Goal: Task Accomplishment & Management: Manage account settings

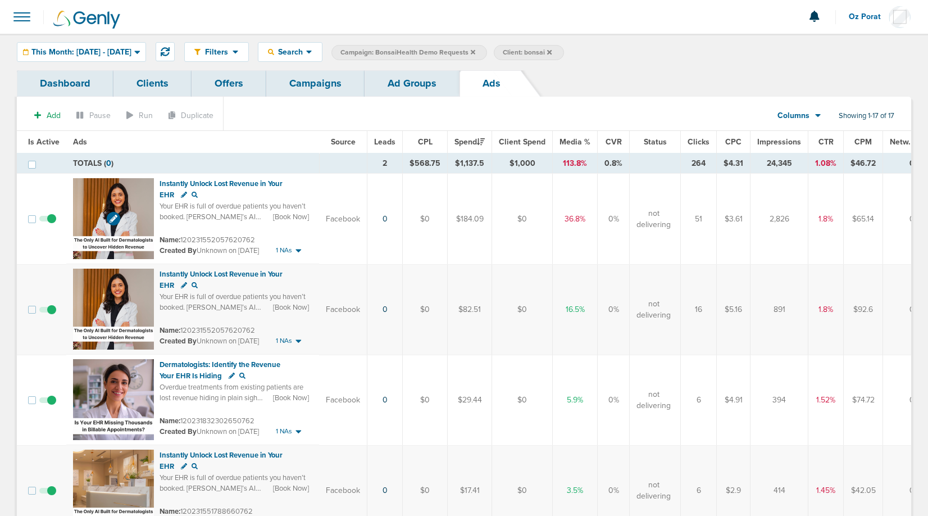
click at [116, 230] on img at bounding box center [113, 218] width 81 height 81
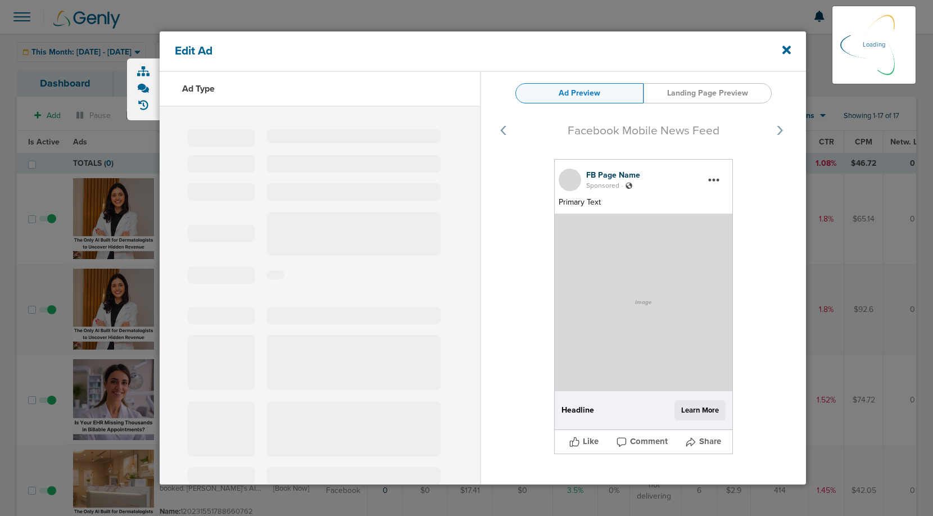
select select "learn_more"
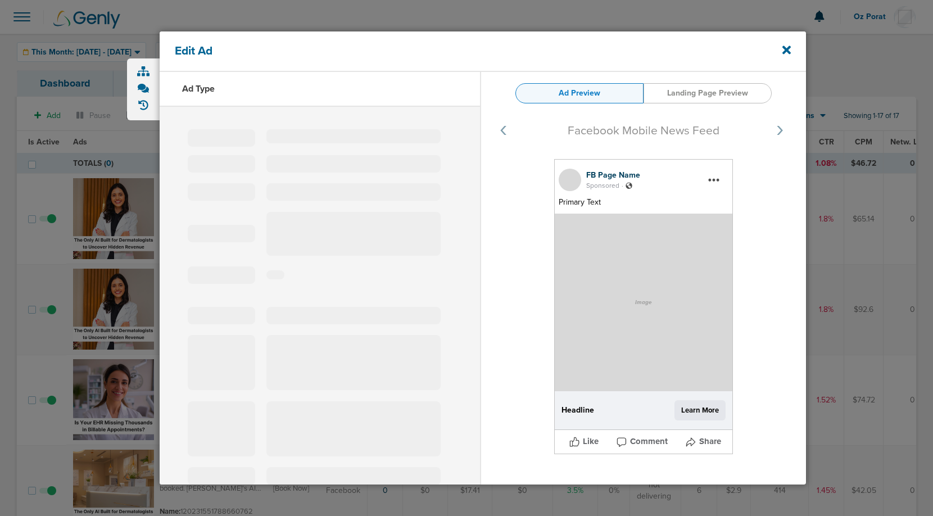
type input "120231552057620762"
type input "Instantly Unlock Lost Revenue in Your EHR"
type textarea "Your EHR is full of overdue patients you haven’t booked. [PERSON_NAME]’s AI pin…"
select select "book_travel"
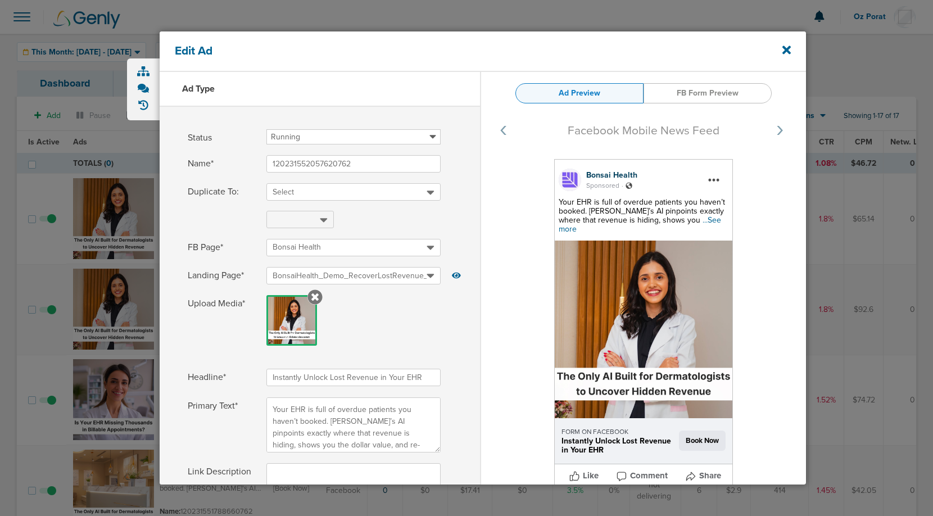
click at [678, 219] on span "...See more" at bounding box center [640, 224] width 162 height 19
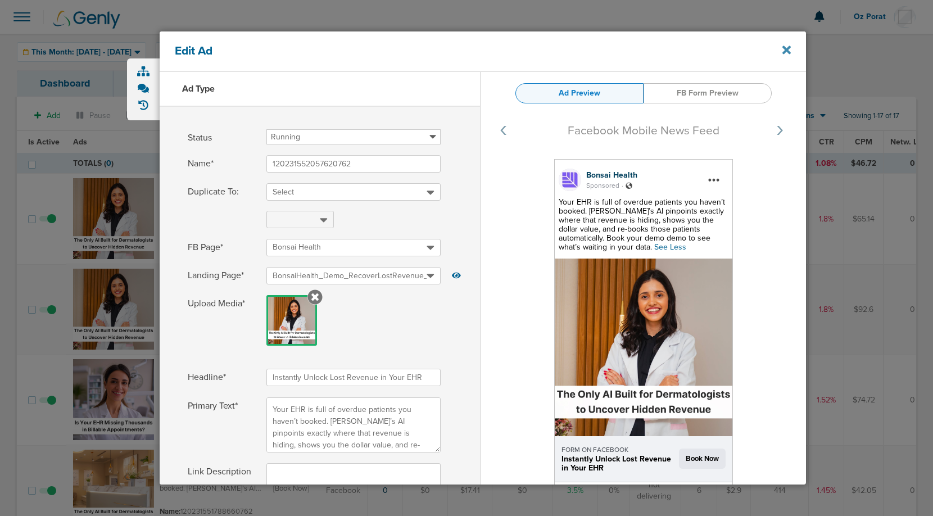
click at [789, 51] on icon at bounding box center [786, 50] width 8 height 8
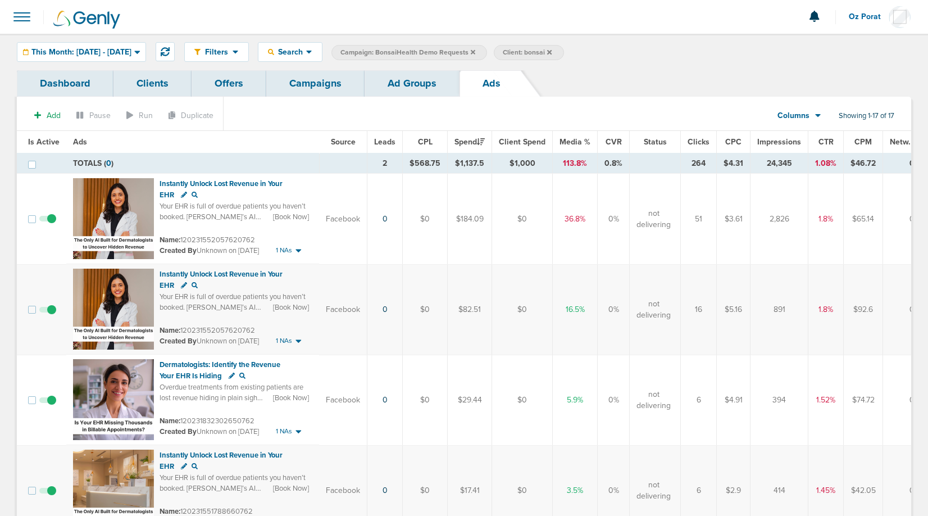
click at [280, 84] on link "Campaigns" at bounding box center [315, 83] width 98 height 26
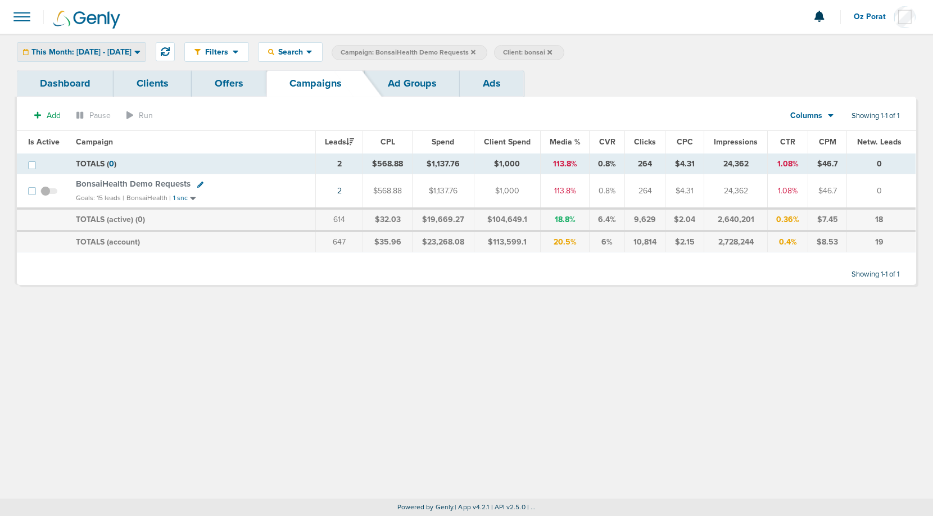
click at [131, 46] on div "This Month: [DATE] - [DATE]" at bounding box center [81, 52] width 128 height 19
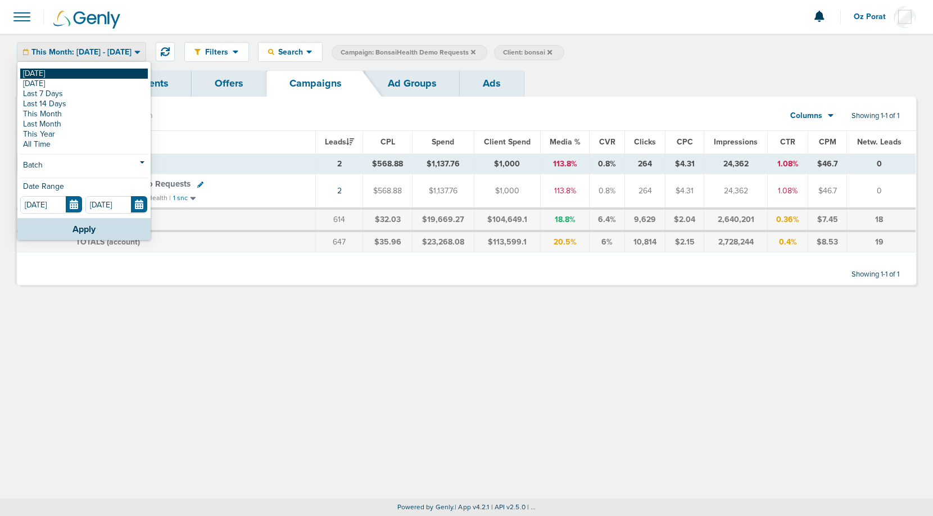
click at [101, 70] on link "[DATE]" at bounding box center [84, 74] width 128 height 10
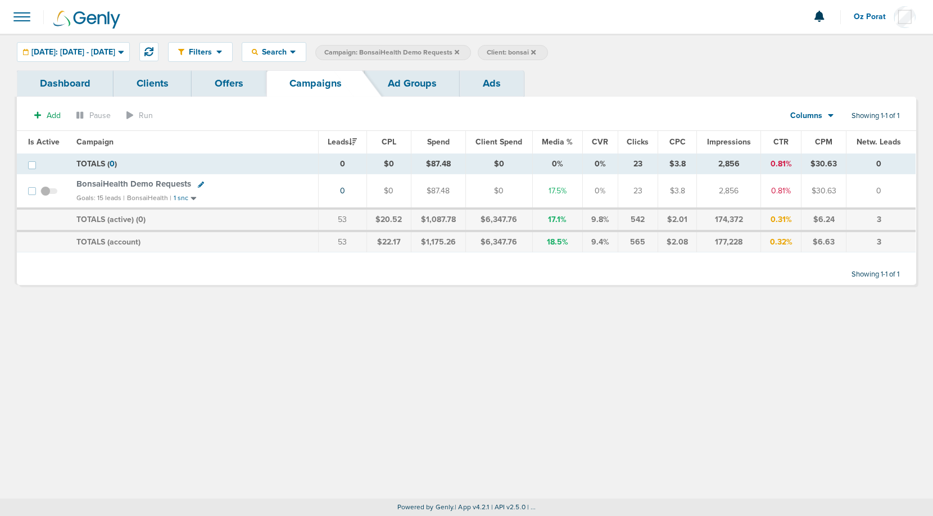
click at [547, 53] on label "Client: bonsai" at bounding box center [513, 52] width 70 height 15
click at [536, 52] on icon at bounding box center [533, 51] width 4 height 4
click at [459, 51] on icon at bounding box center [457, 51] width 4 height 4
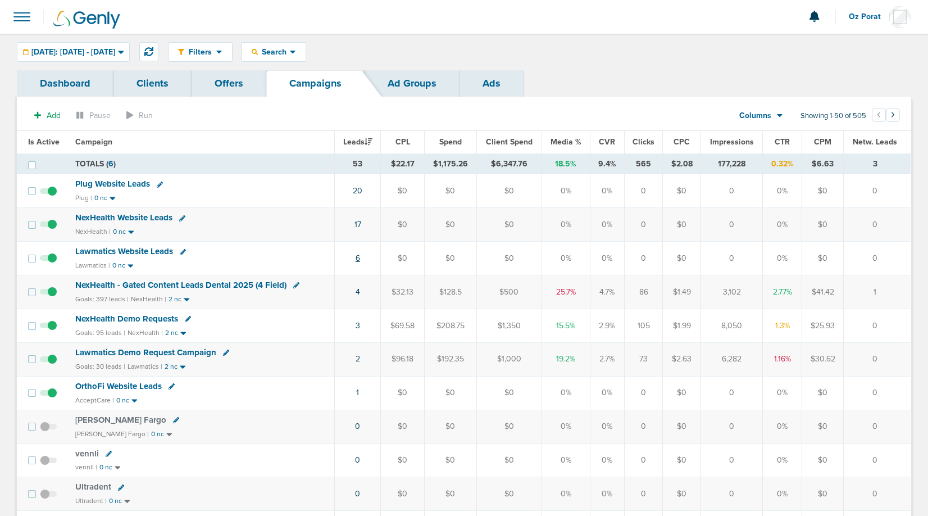
click at [360, 255] on link "6" at bounding box center [358, 258] width 4 height 10
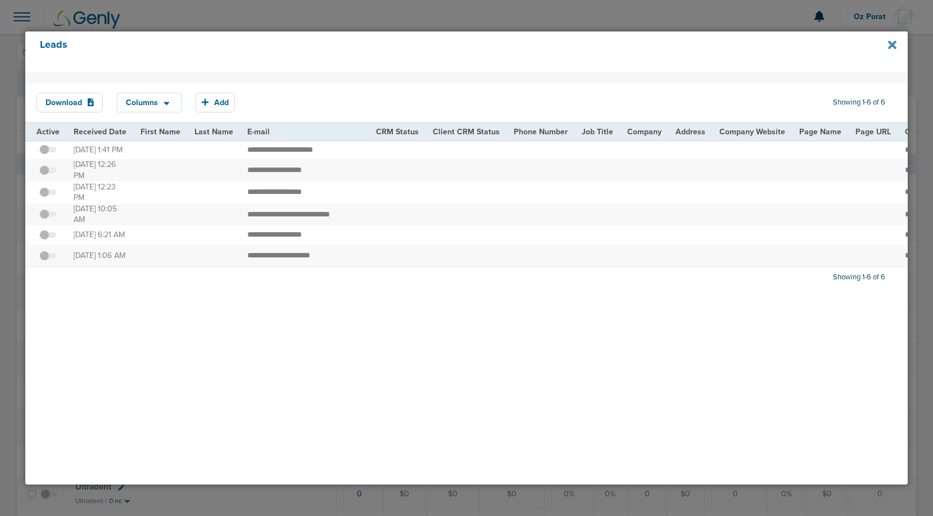
click at [895, 45] on icon at bounding box center [892, 45] width 8 height 12
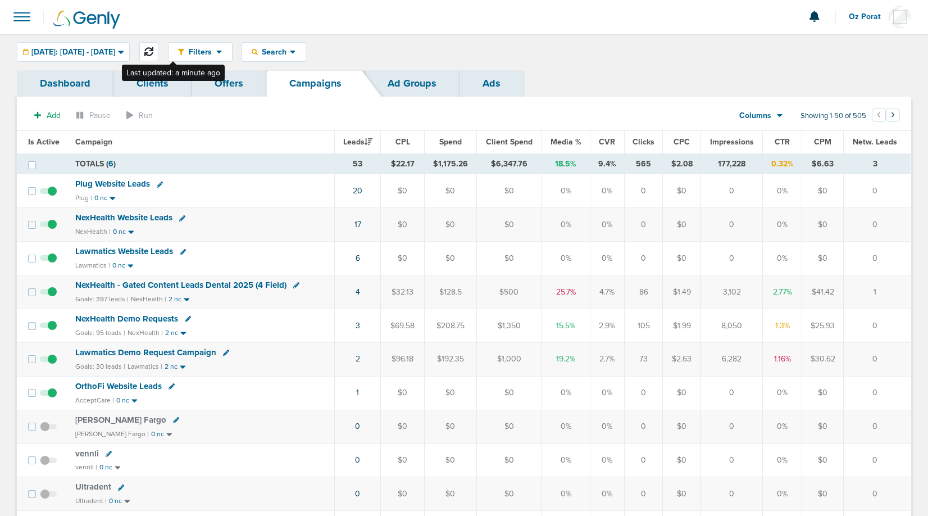
click at [158, 56] on button at bounding box center [148, 51] width 19 height 19
click at [150, 214] on span "NexHealth Website Leads" at bounding box center [123, 217] width 97 height 10
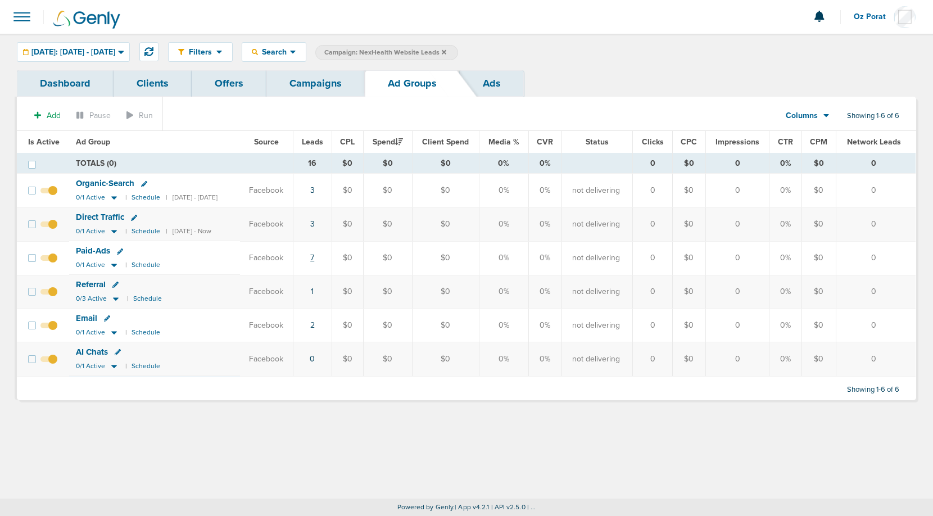
click at [314, 256] on link "7" at bounding box center [312, 258] width 4 height 10
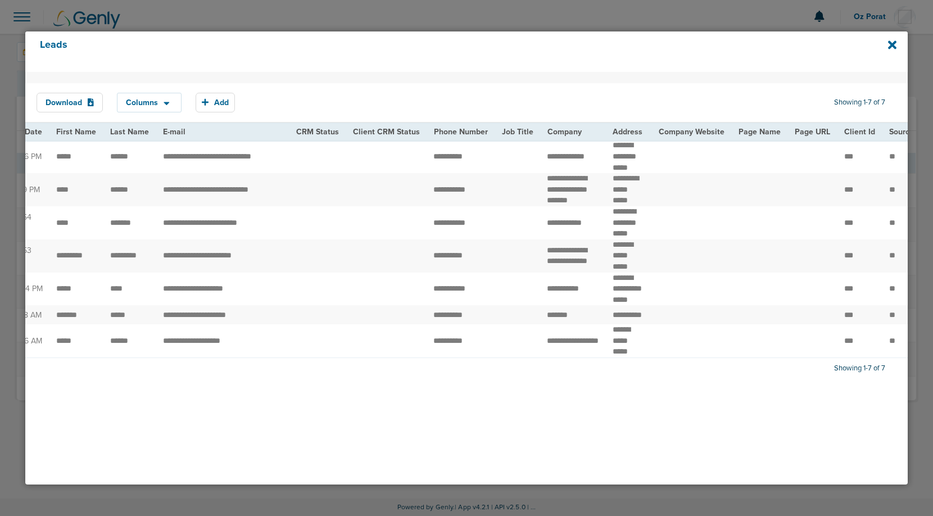
scroll to position [0, 16]
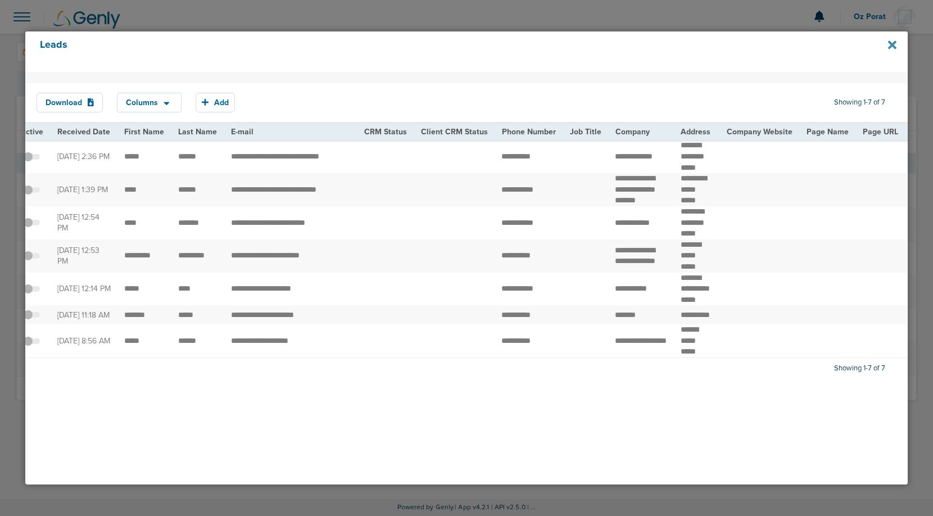
click at [894, 42] on icon at bounding box center [892, 44] width 8 height 8
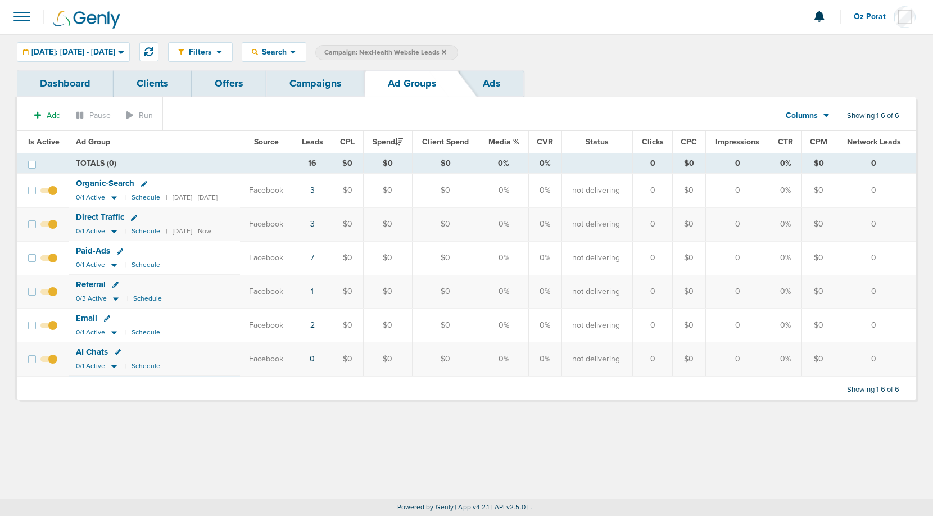
click at [317, 84] on link "Campaigns" at bounding box center [315, 83] width 98 height 26
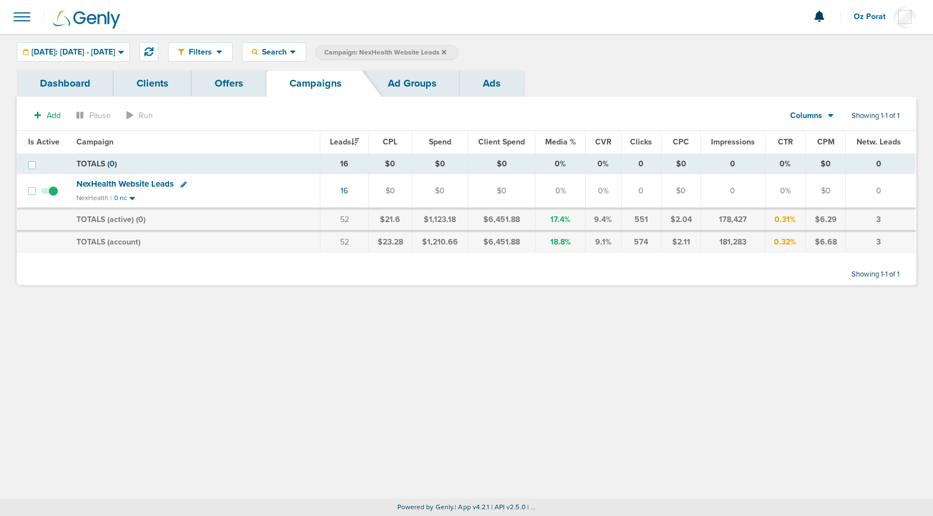
click at [446, 51] on icon at bounding box center [444, 52] width 4 height 7
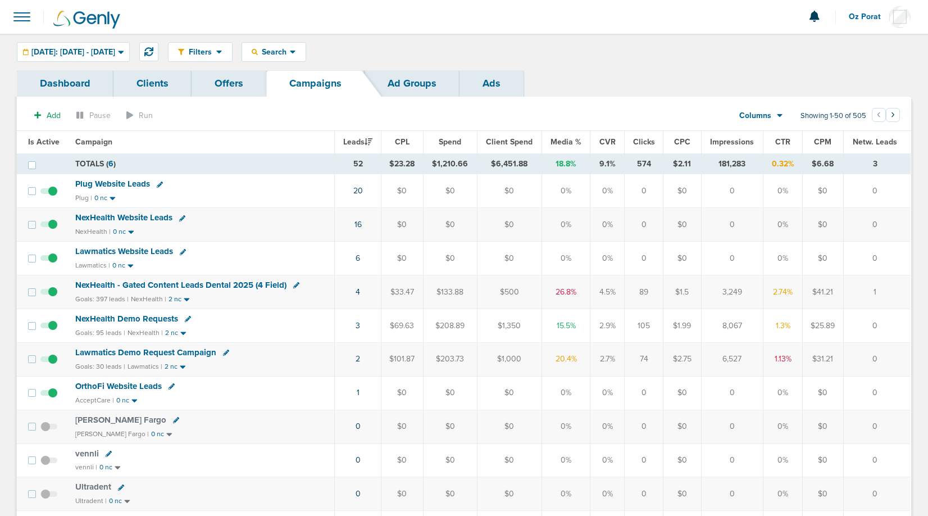
click at [162, 37] on div "Filters Active Only Settings Status Active Inactive Objectives MQL SQL Traffic …" at bounding box center [464, 52] width 928 height 37
click at [158, 48] on button at bounding box center [148, 51] width 19 height 19
click at [359, 259] on link "6" at bounding box center [357, 258] width 4 height 10
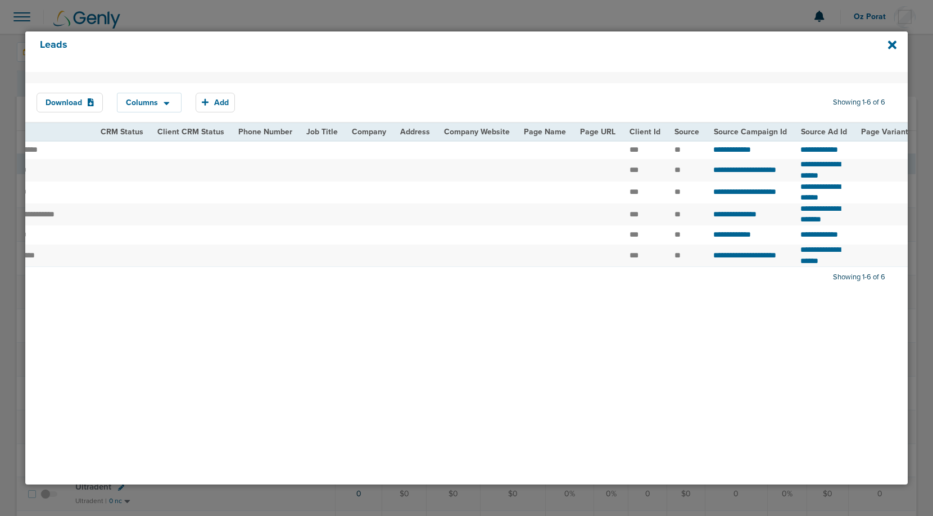
scroll to position [0, 276]
click at [894, 46] on icon at bounding box center [892, 44] width 8 height 8
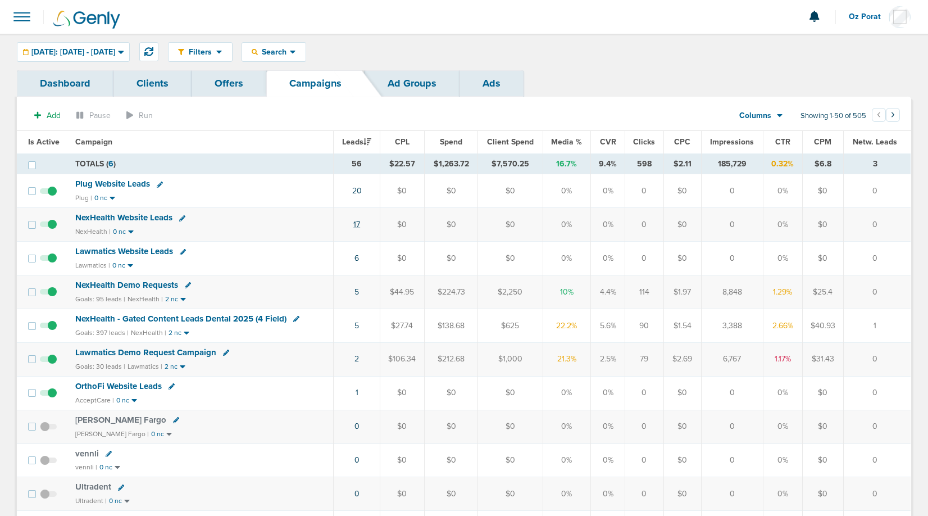
click at [360, 221] on link "17" at bounding box center [356, 225] width 7 height 10
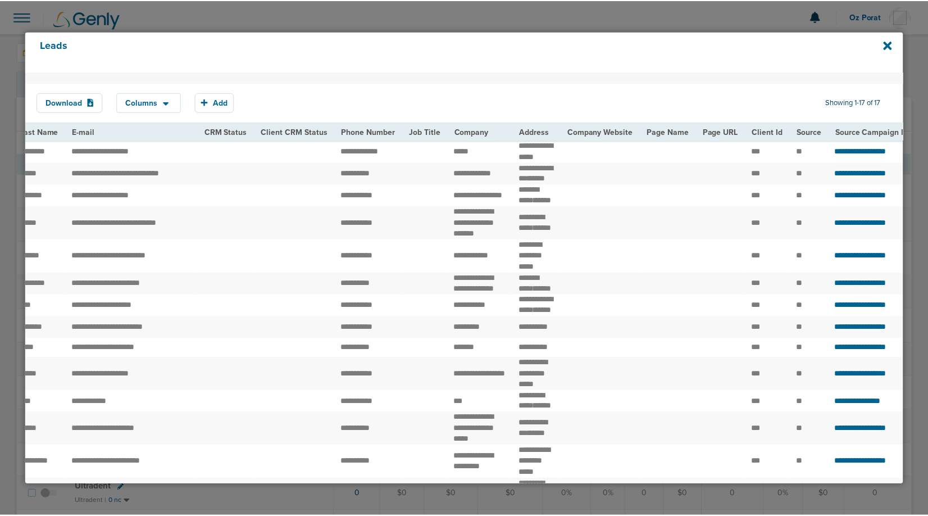
scroll to position [0, 0]
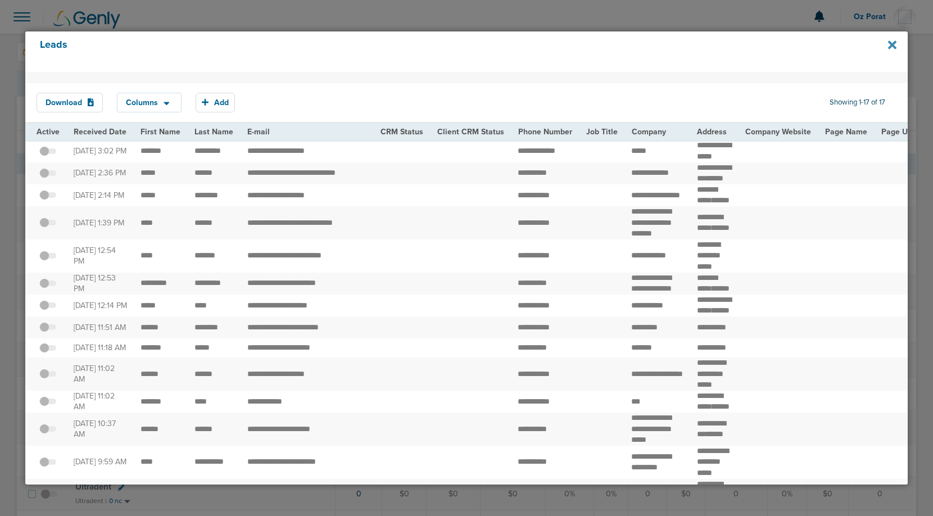
click at [892, 51] on icon at bounding box center [892, 45] width 8 height 12
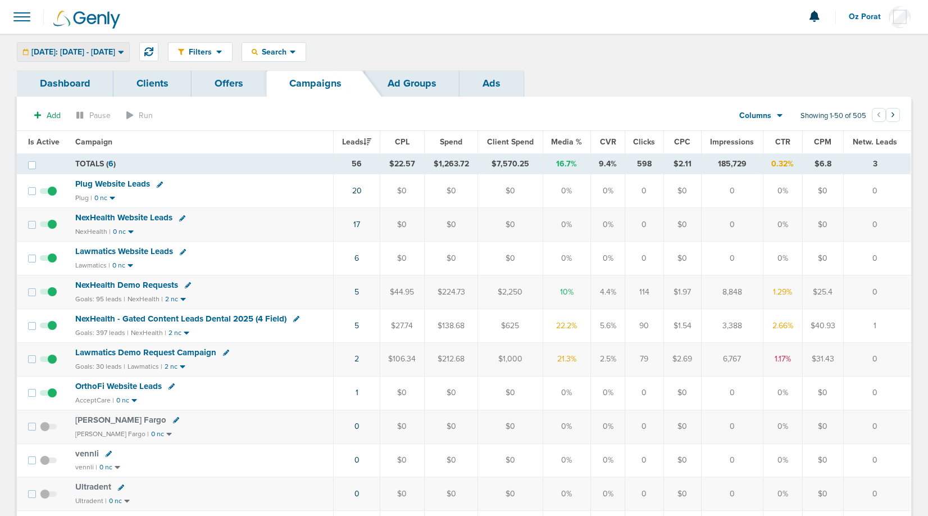
click at [108, 52] on span "[DATE]: [DATE] - [DATE]" at bounding box center [73, 52] width 84 height 8
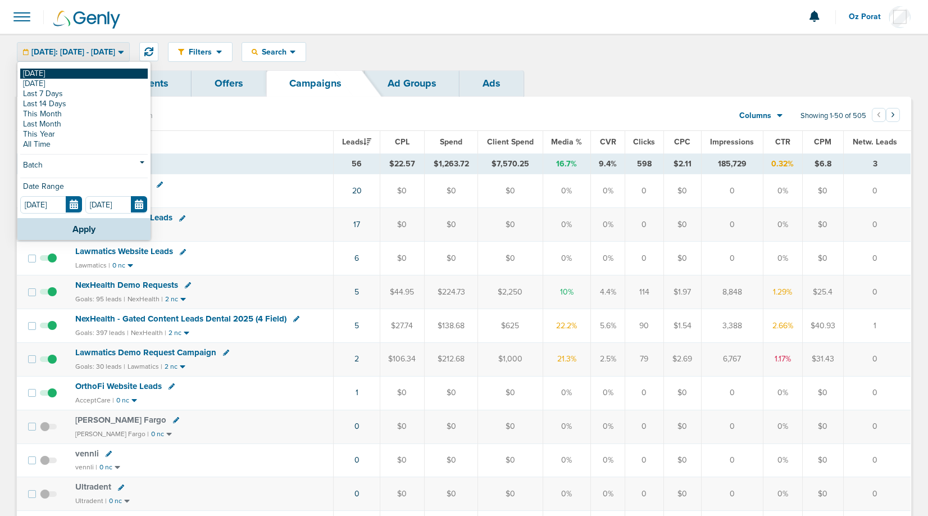
drag, startPoint x: 79, startPoint y: 68, endPoint x: 72, endPoint y: 71, distance: 8.0
click at [72, 71] on div "Today Yesterday Last 7 Days Last 14 Days This Month Last Month This Year All Ti…" at bounding box center [83, 140] width 133 height 155
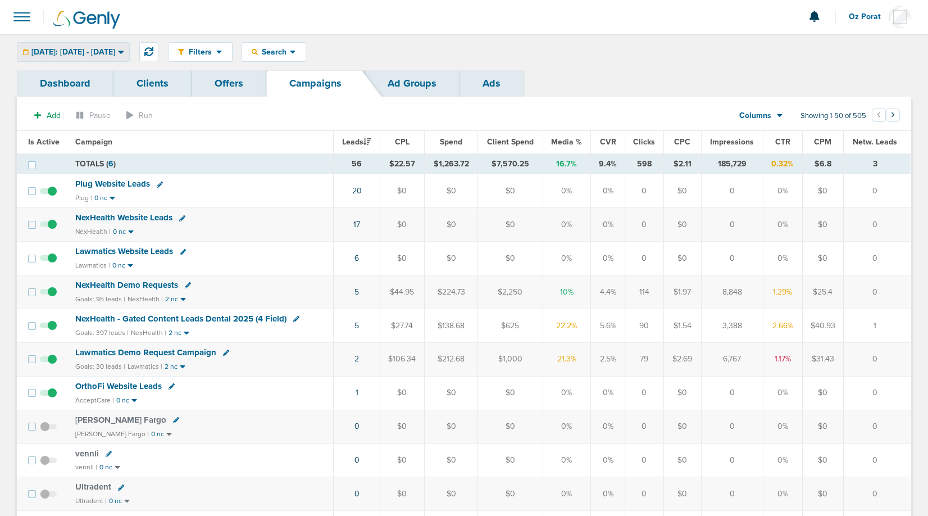
click at [93, 55] on span "[DATE]: [DATE] - [DATE]" at bounding box center [73, 52] width 84 height 8
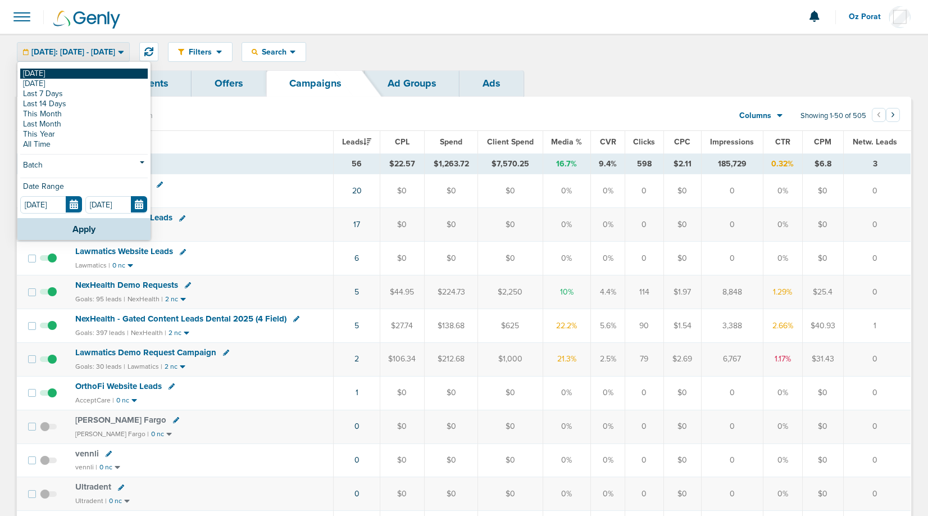
click at [72, 72] on link "[DATE]" at bounding box center [84, 74] width 128 height 10
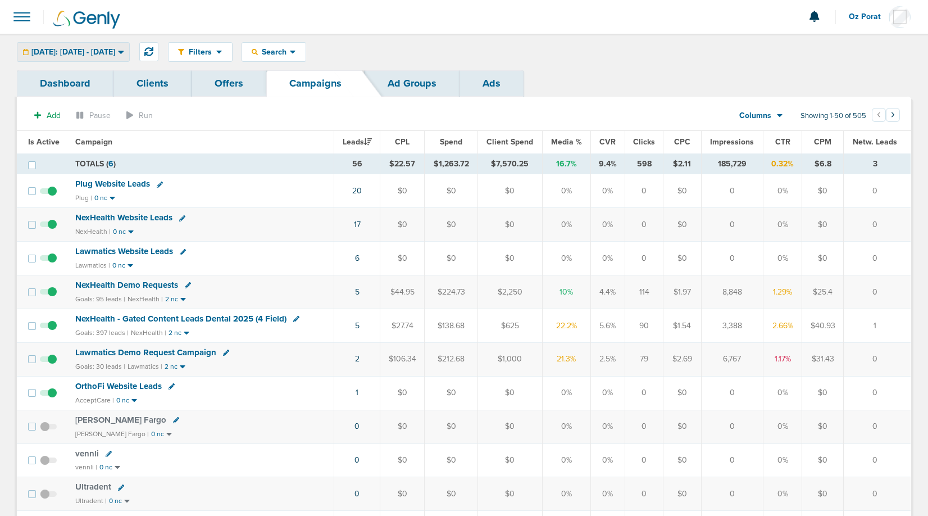
click at [115, 48] on span "[DATE]: [DATE] - [DATE]" at bounding box center [73, 52] width 84 height 8
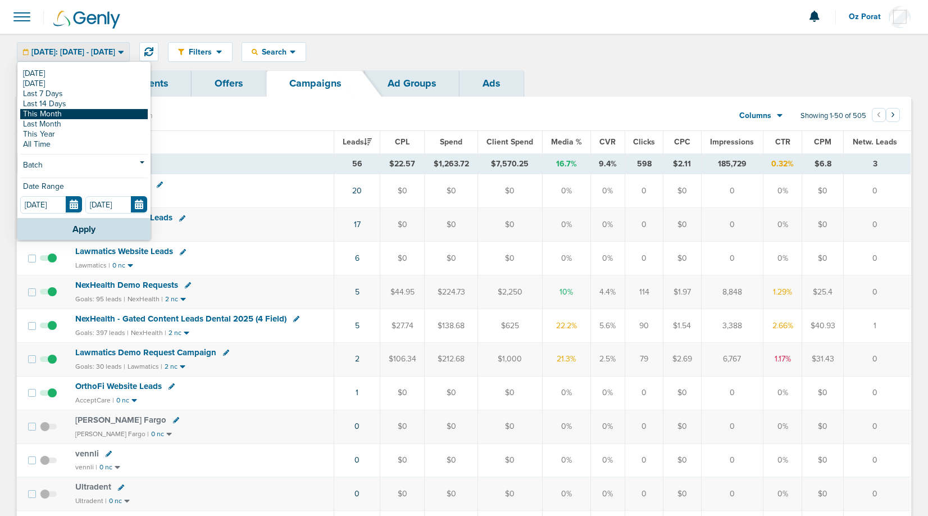
click at [93, 115] on link "This Month" at bounding box center [84, 114] width 128 height 10
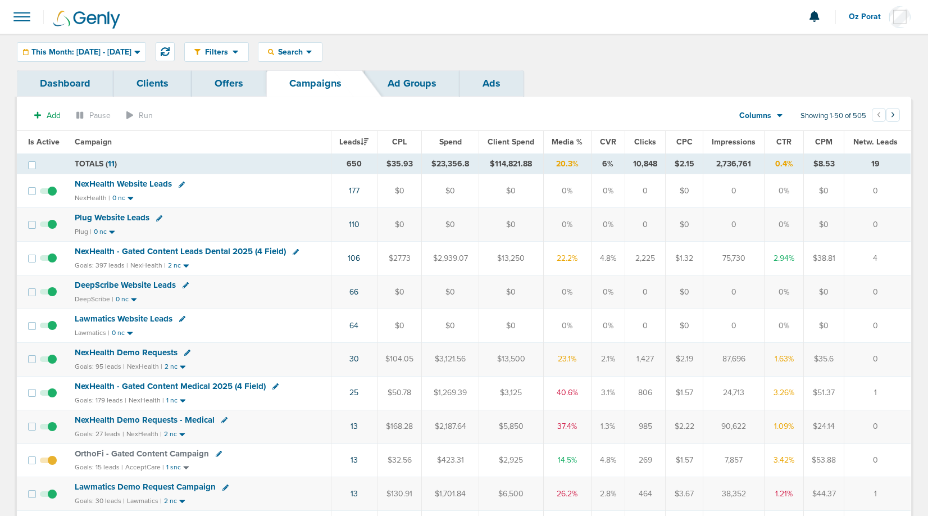
click at [774, 114] on div "Columns" at bounding box center [755, 115] width 49 height 11
click at [777, 144] on link "Sales Performance" at bounding box center [787, 149] width 112 height 14
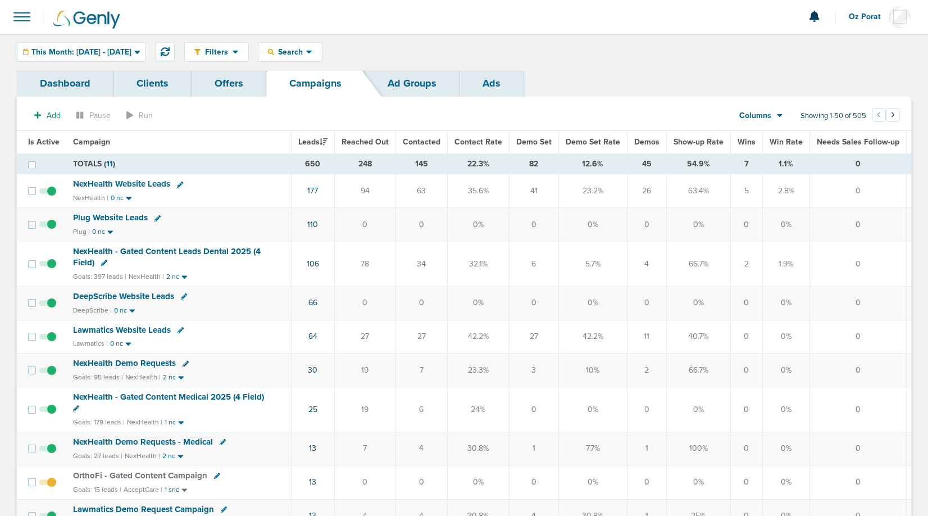
click at [642, 141] on span "Demos" at bounding box center [646, 142] width 25 height 10
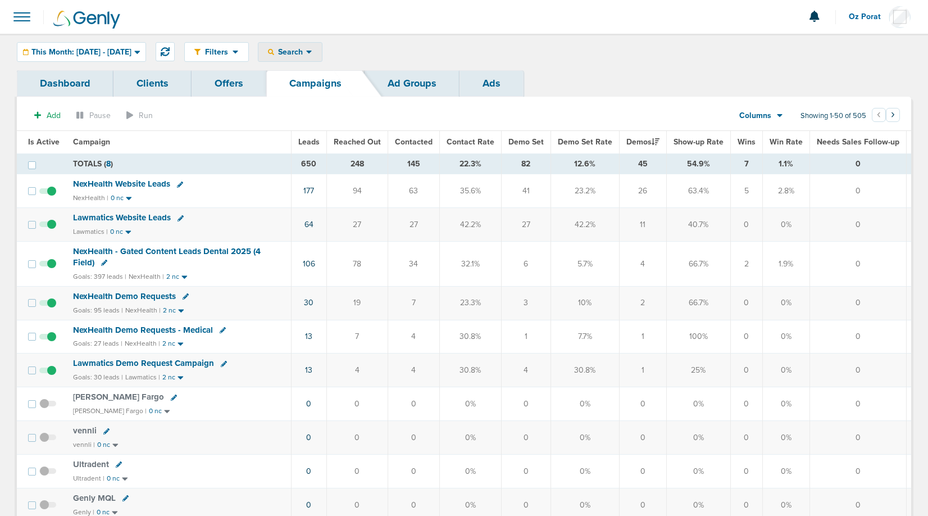
click at [306, 51] on span "Search" at bounding box center [290, 52] width 32 height 10
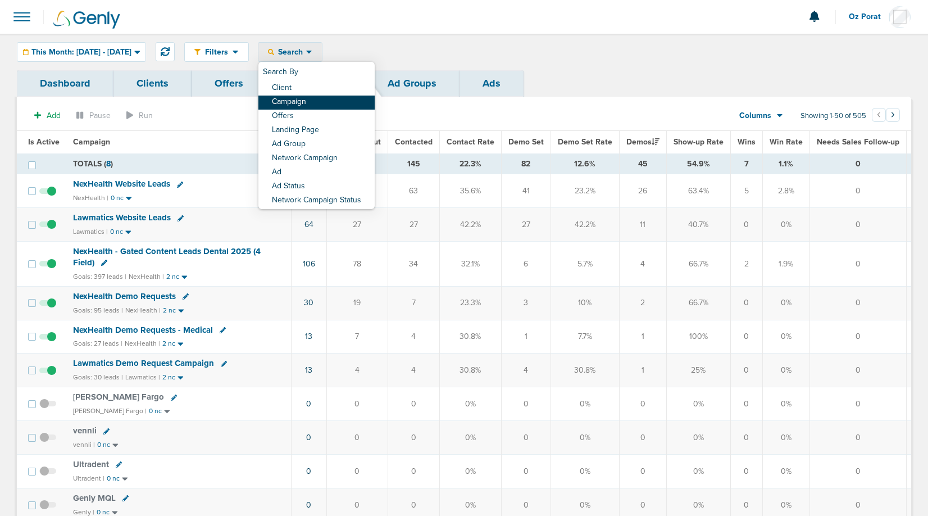
click at [330, 102] on link "Campaign" at bounding box center [316, 103] width 116 height 14
select select "cmpName"
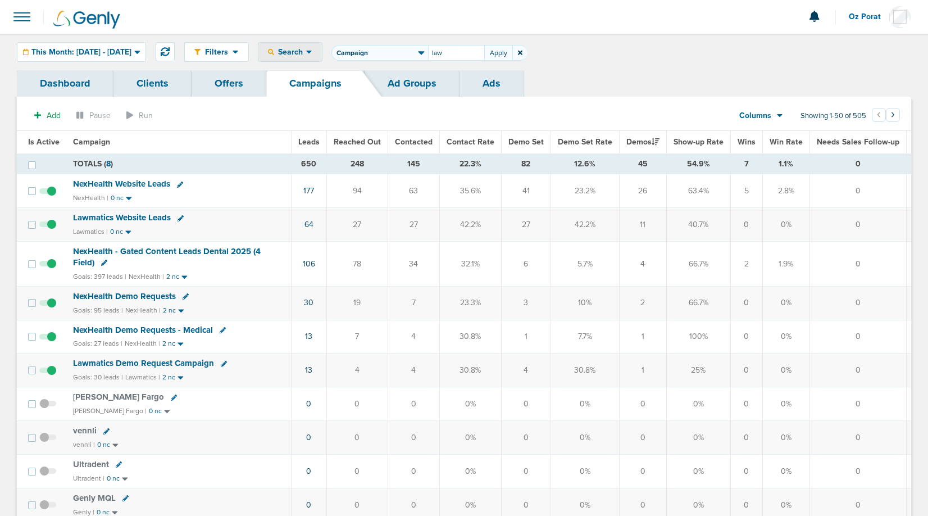
type input "law"
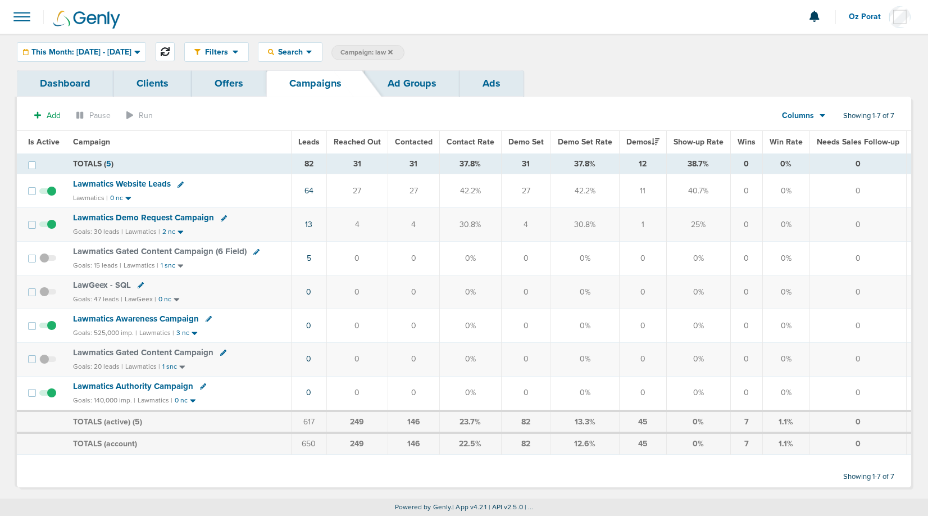
click at [170, 47] on icon at bounding box center [165, 51] width 9 height 9
click at [144, 58] on div "This Month: [DATE] - [DATE]" at bounding box center [81, 52] width 128 height 19
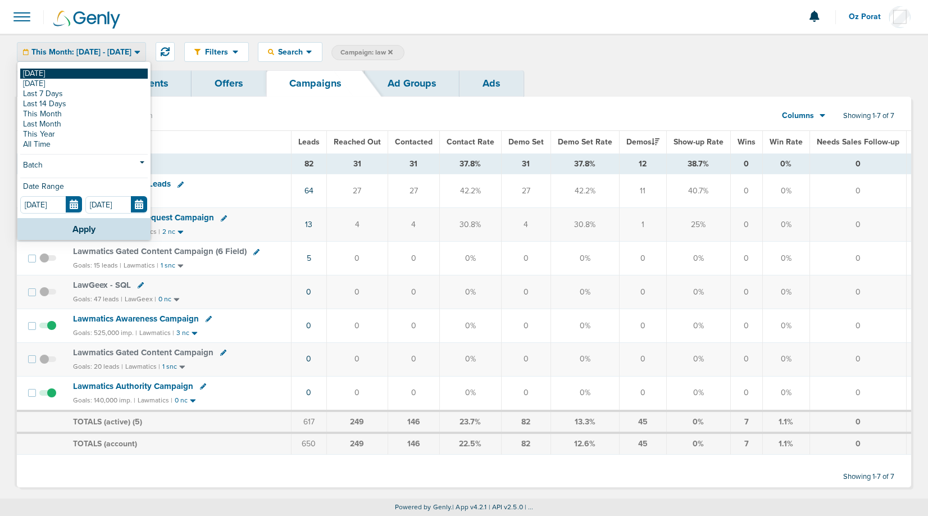
click at [106, 75] on link "[DATE]" at bounding box center [84, 74] width 128 height 10
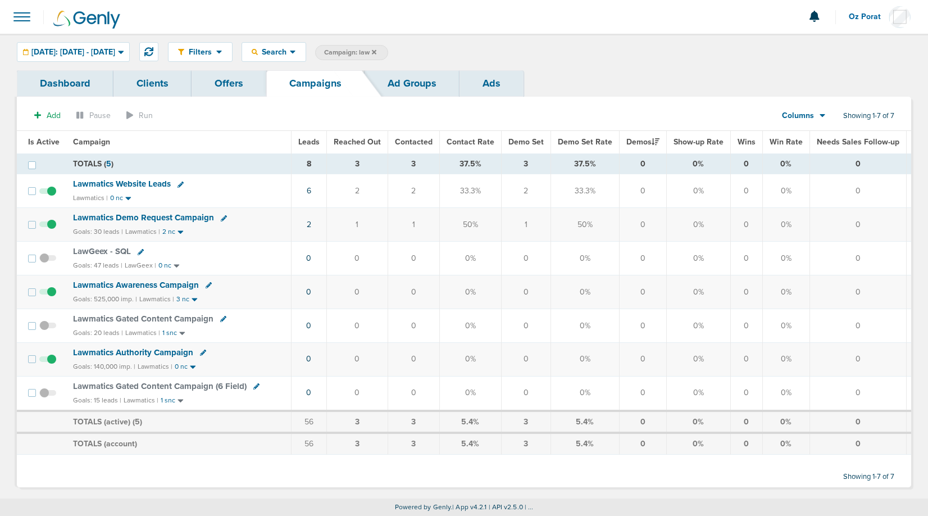
click at [376, 49] on icon at bounding box center [374, 52] width 4 height 7
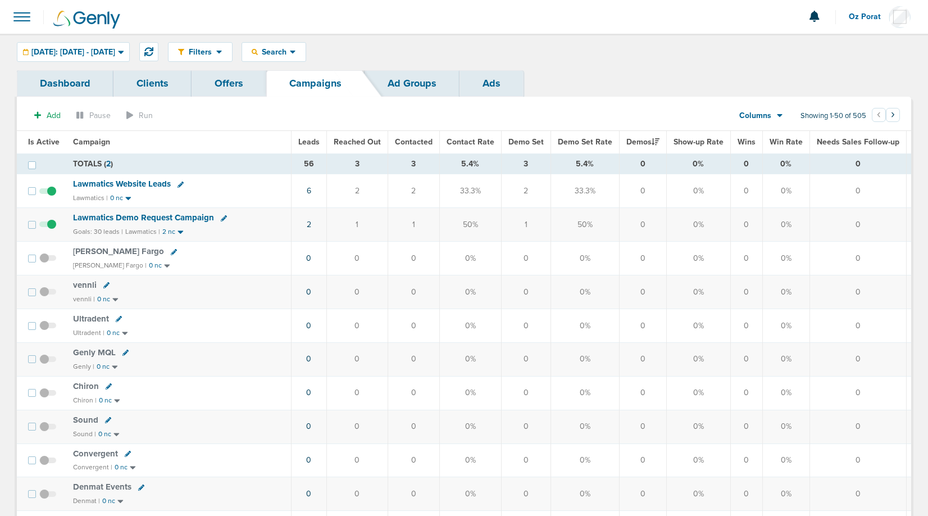
click at [307, 138] on span "Leads" at bounding box center [308, 142] width 21 height 10
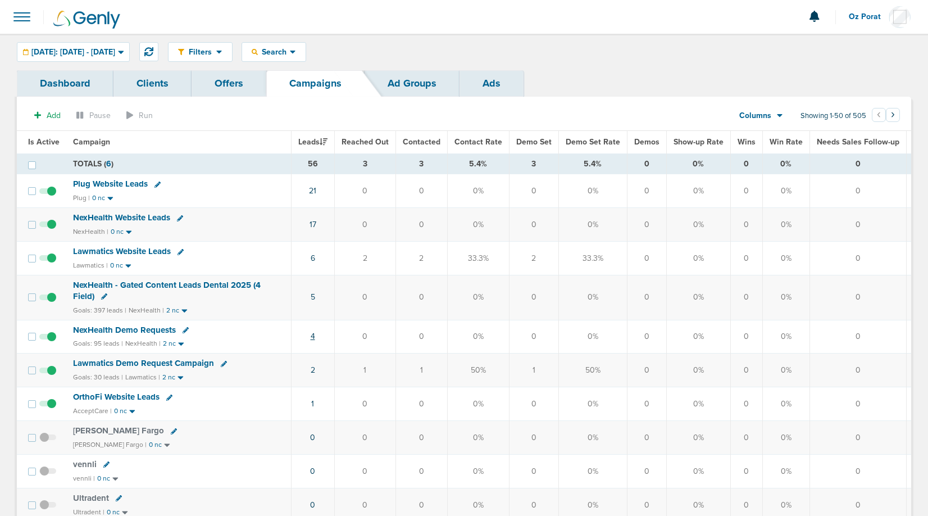
click at [312, 336] on link "4" at bounding box center [313, 337] width 4 height 10
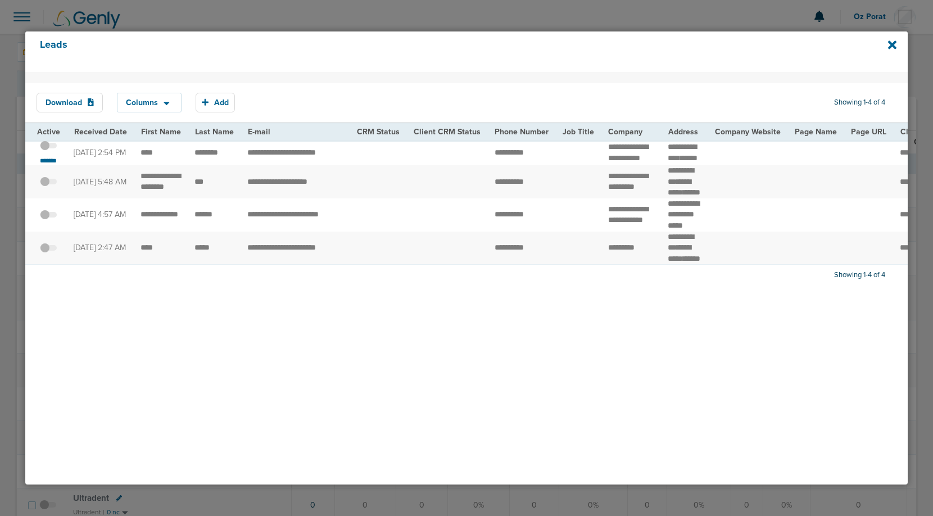
click at [49, 151] on span at bounding box center [48, 151] width 17 height 0
click at [48, 147] on input "checkbox" at bounding box center [48, 147] width 0 height 0
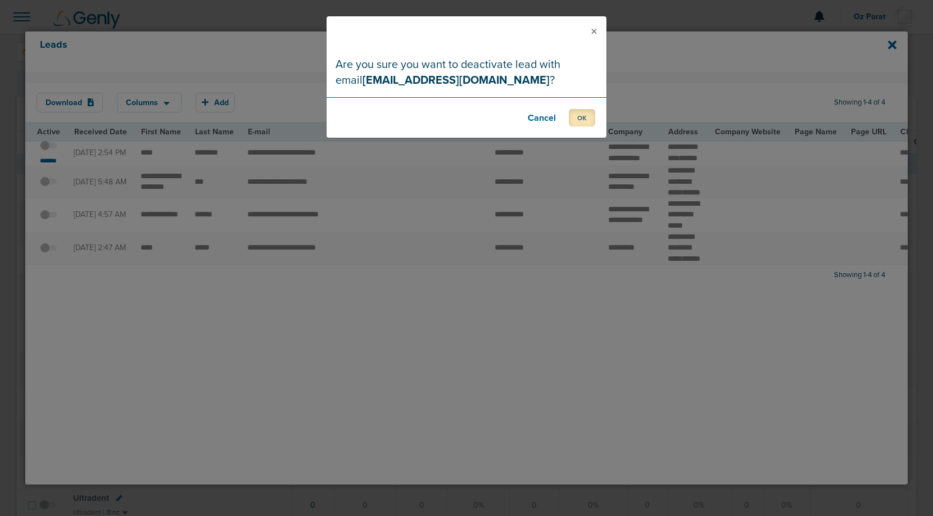
click at [580, 114] on button "OK" at bounding box center [582, 117] width 26 height 17
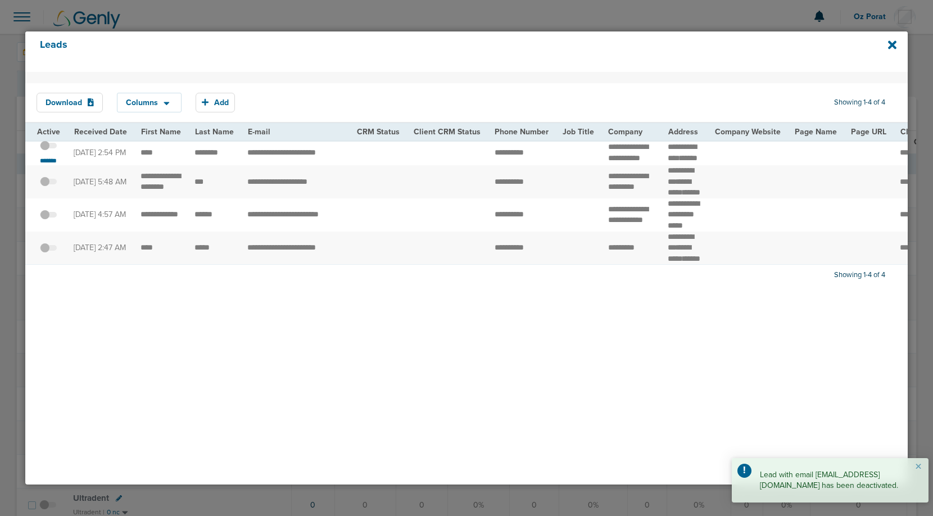
click at [884, 42] on div "Leads" at bounding box center [466, 51] width 882 height 40
click at [888, 42] on icon at bounding box center [892, 44] width 8 height 8
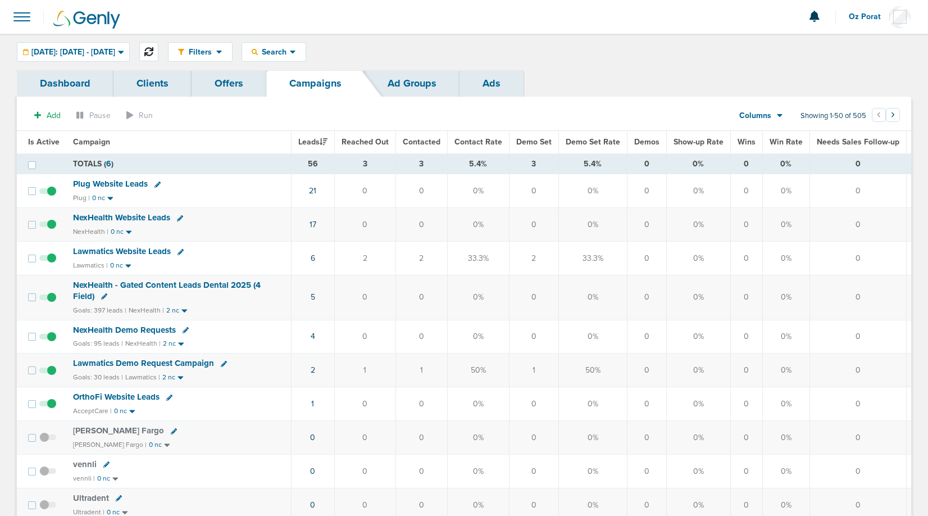
click at [153, 48] on icon at bounding box center [148, 51] width 9 height 9
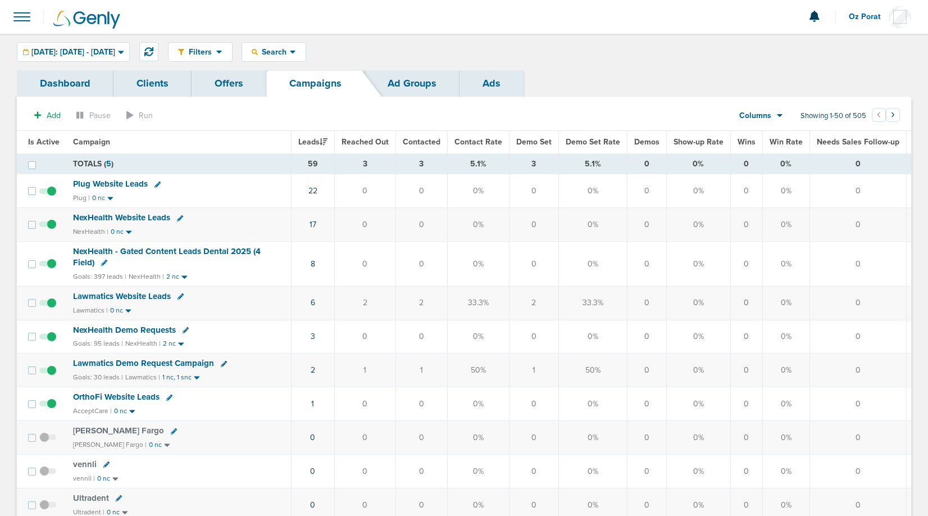
click at [131, 327] on span "NexHealth Demo Requests" at bounding box center [124, 330] width 103 height 10
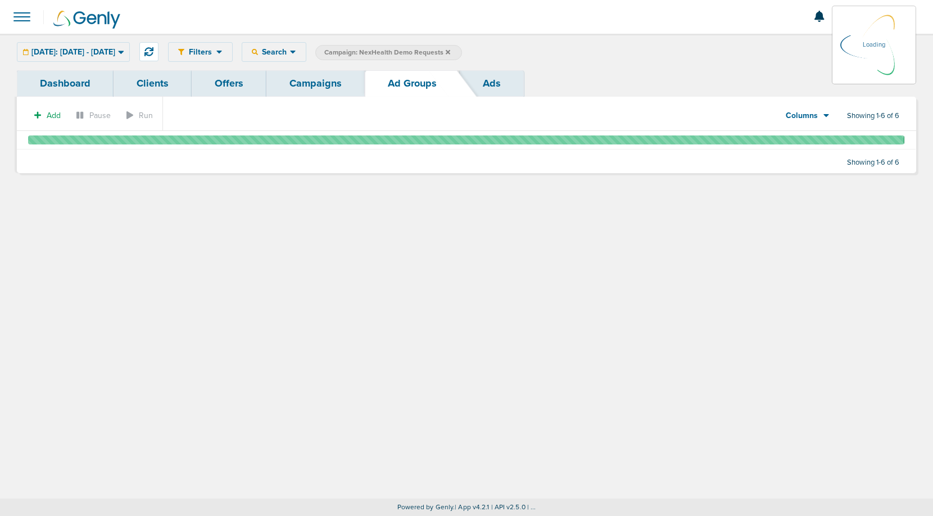
click at [25, 19] on span at bounding box center [22, 16] width 25 height 25
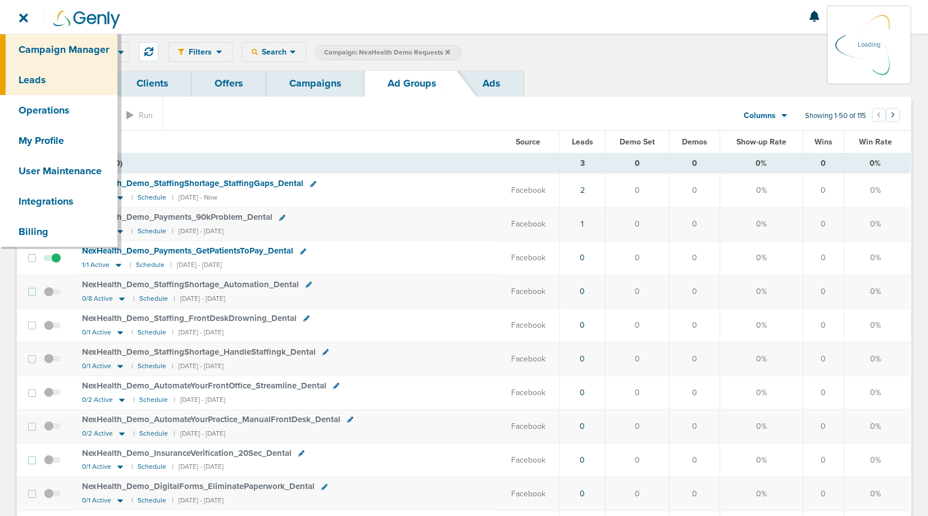
click at [56, 80] on link "Leads" at bounding box center [58, 80] width 117 height 30
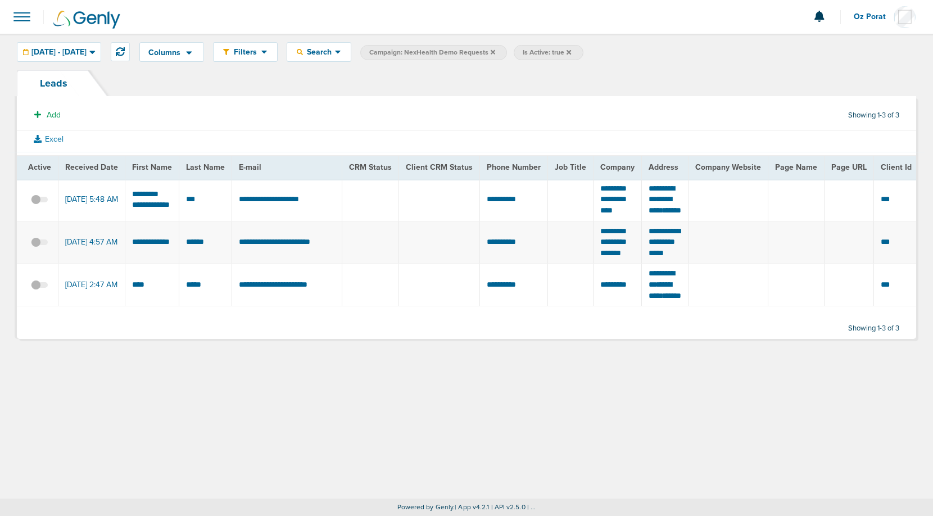
click at [583, 51] on span "Is Active: true" at bounding box center [548, 52] width 69 height 15
click at [571, 51] on icon at bounding box center [568, 51] width 4 height 4
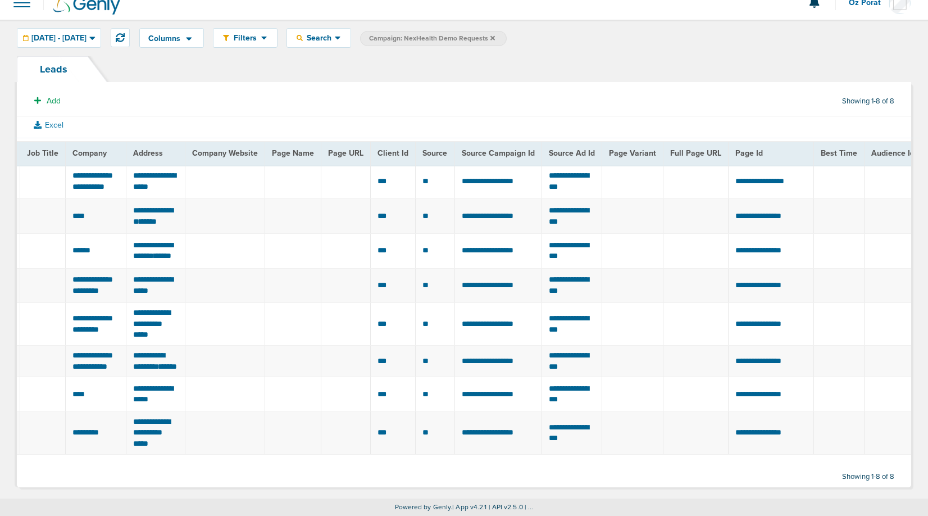
scroll to position [0, 574]
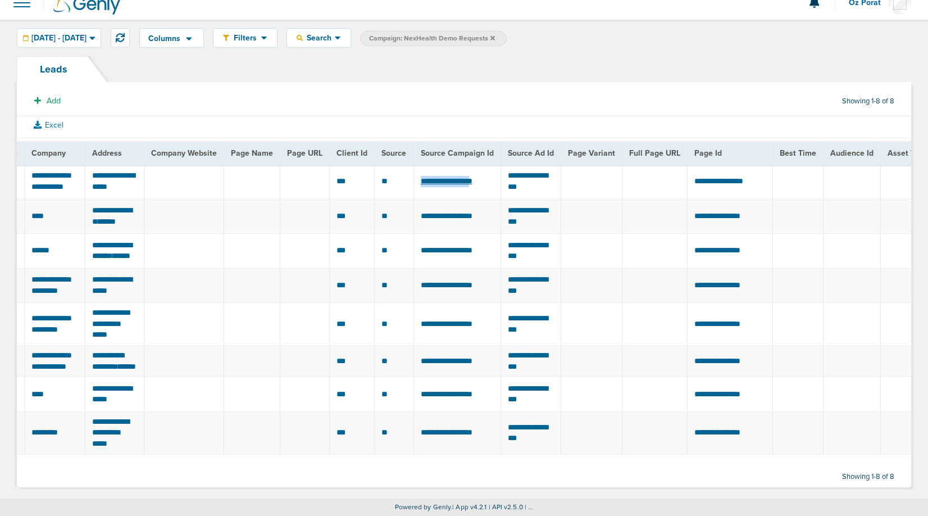
drag, startPoint x: 406, startPoint y: 142, endPoint x: 480, endPoint y: 142, distance: 73.6
click at [480, 165] on td "**********" at bounding box center [457, 182] width 87 height 34
drag, startPoint x: 407, startPoint y: 138, endPoint x: 485, endPoint y: 139, distance: 78.1
click at [485, 165] on td "**********" at bounding box center [457, 182] width 87 height 34
copy span "**********"
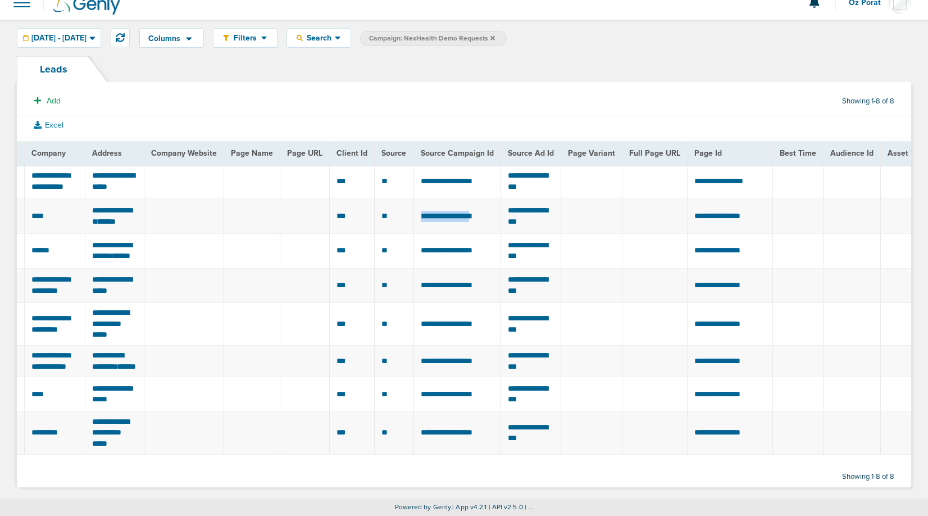
drag, startPoint x: 406, startPoint y: 181, endPoint x: 484, endPoint y: 181, distance: 78.1
click at [484, 199] on td "**********" at bounding box center [457, 216] width 87 height 35
copy span "**********"
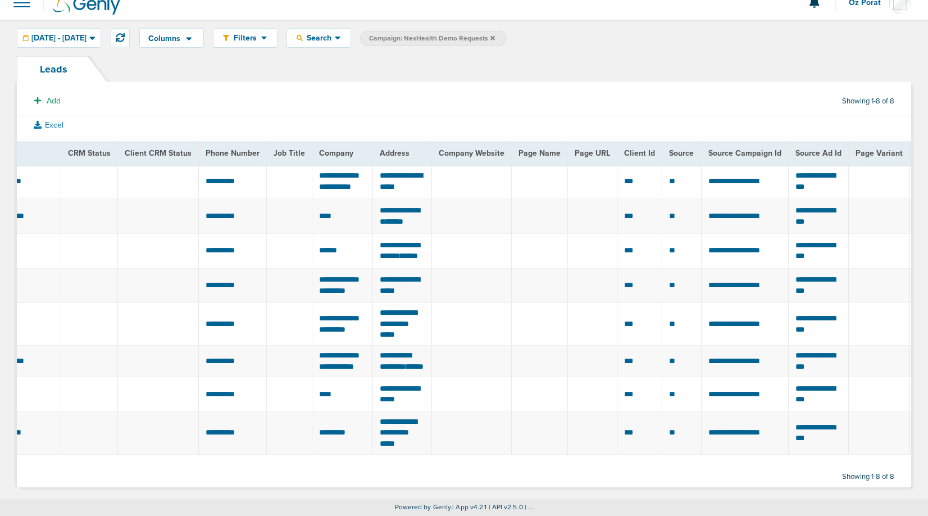
scroll to position [0, 289]
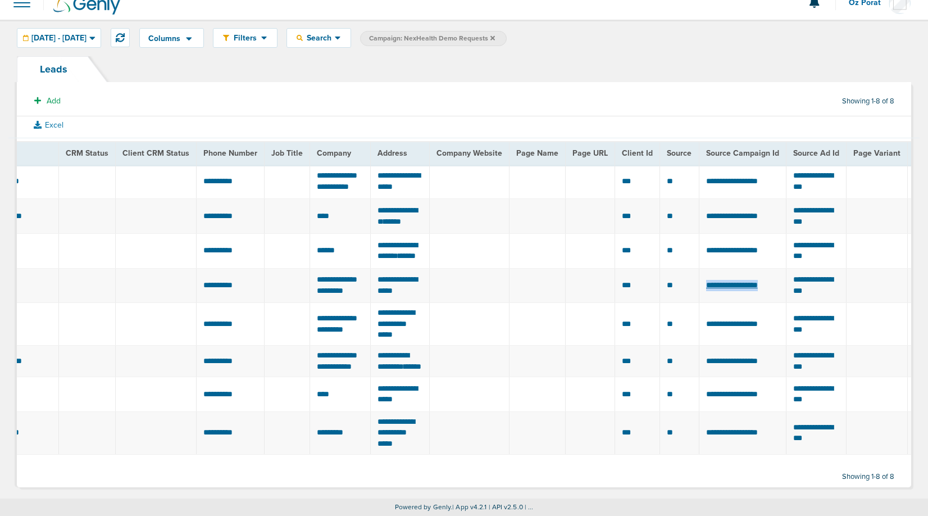
drag, startPoint x: 776, startPoint y: 264, endPoint x: 695, endPoint y: 263, distance: 80.9
click at [699, 268] on td "**********" at bounding box center [742, 285] width 87 height 35
copy span "**********"
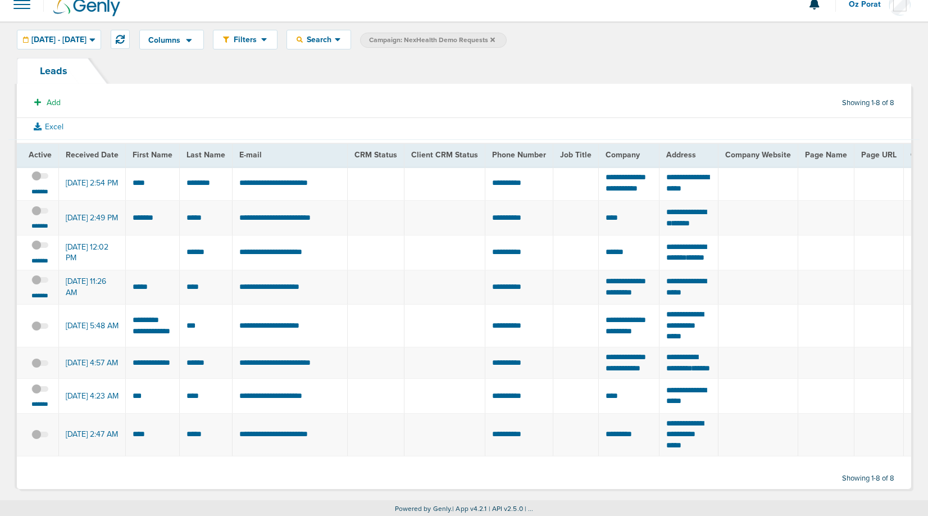
scroll to position [0, 0]
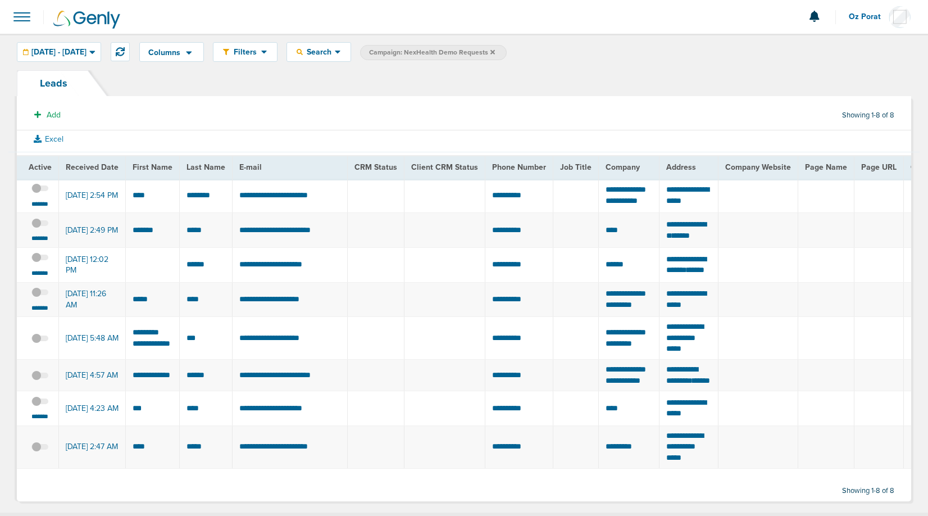
click at [21, 13] on span at bounding box center [22, 16] width 25 height 25
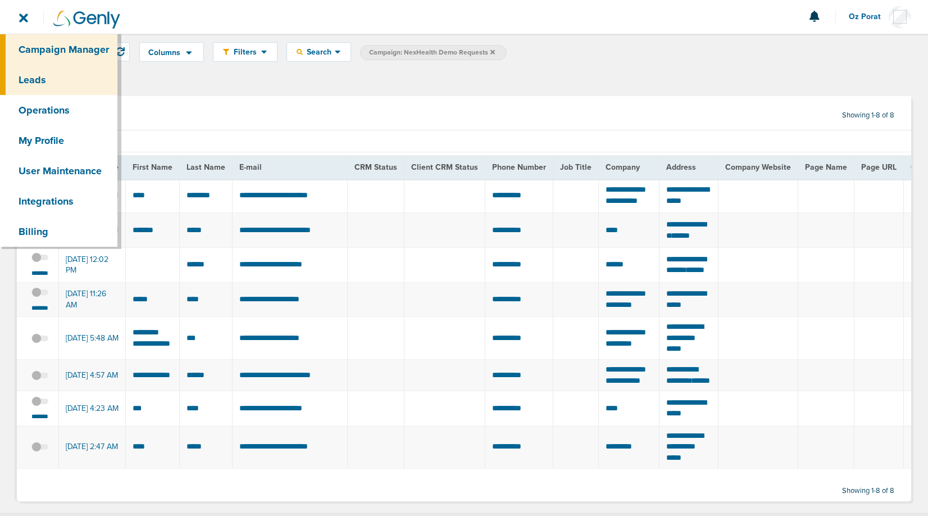
click at [47, 55] on link "Campaign Manager" at bounding box center [58, 49] width 117 height 30
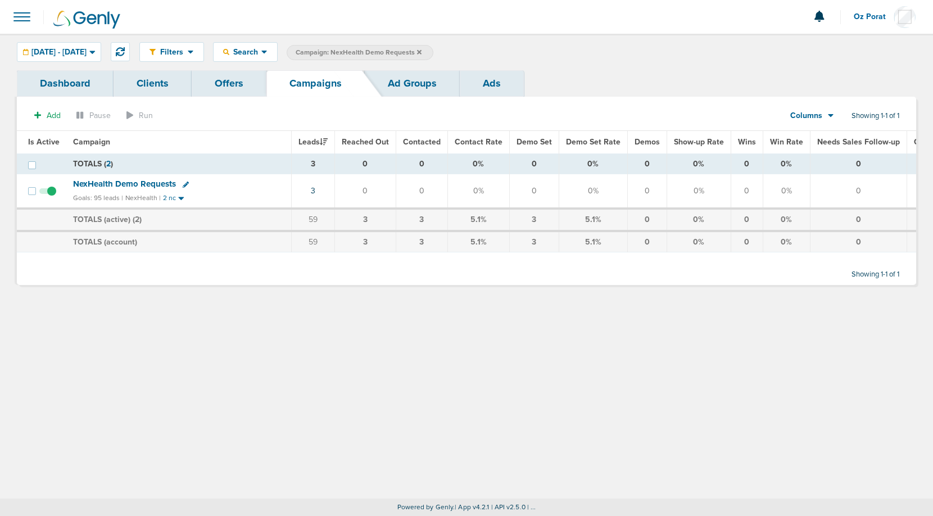
click at [421, 51] on span "Campaign: NexHealth Demo Requests" at bounding box center [359, 53] width 126 height 10
click at [421, 51] on icon at bounding box center [419, 52] width 4 height 7
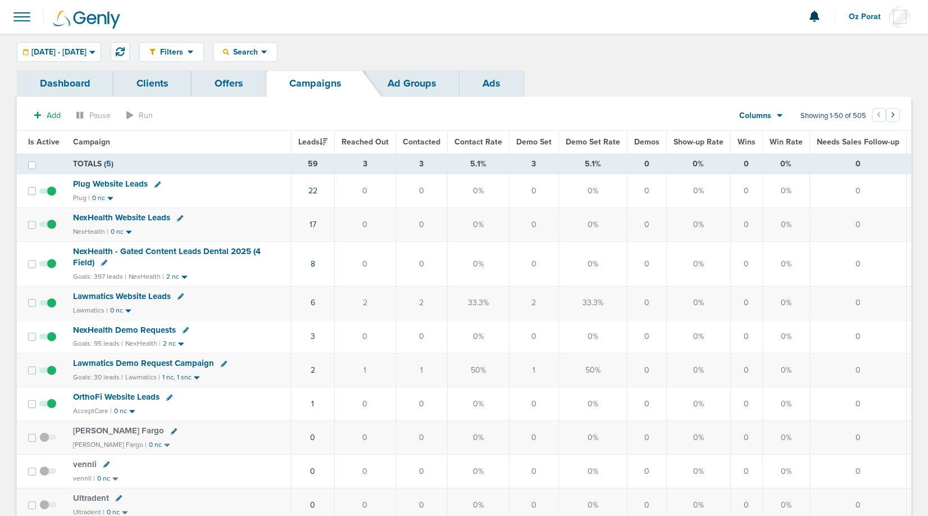
click at [764, 114] on span "Columns" at bounding box center [756, 115] width 32 height 11
click at [764, 133] on link "Media Stats" at bounding box center [787, 135] width 112 height 14
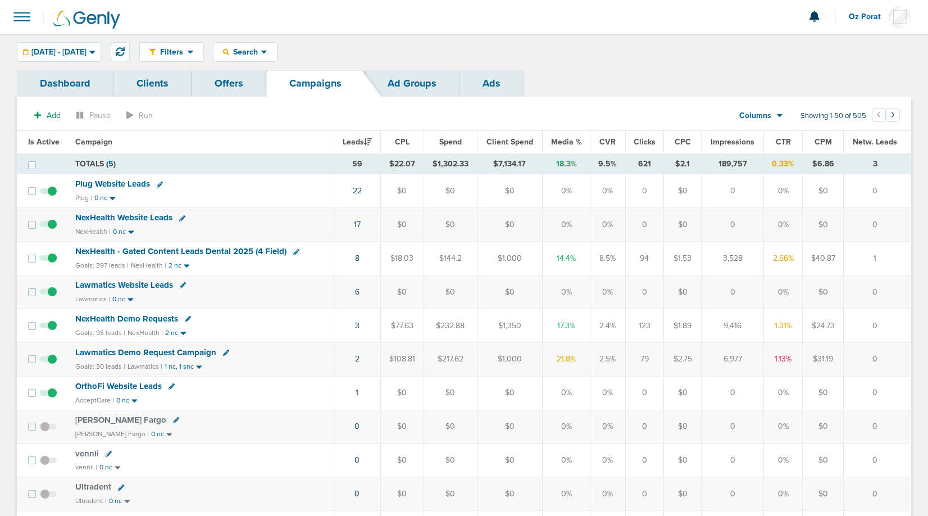
click at [184, 246] on span "NexHealth - Gated Content Leads Dental 2025 (4 Field)" at bounding box center [180, 251] width 211 height 10
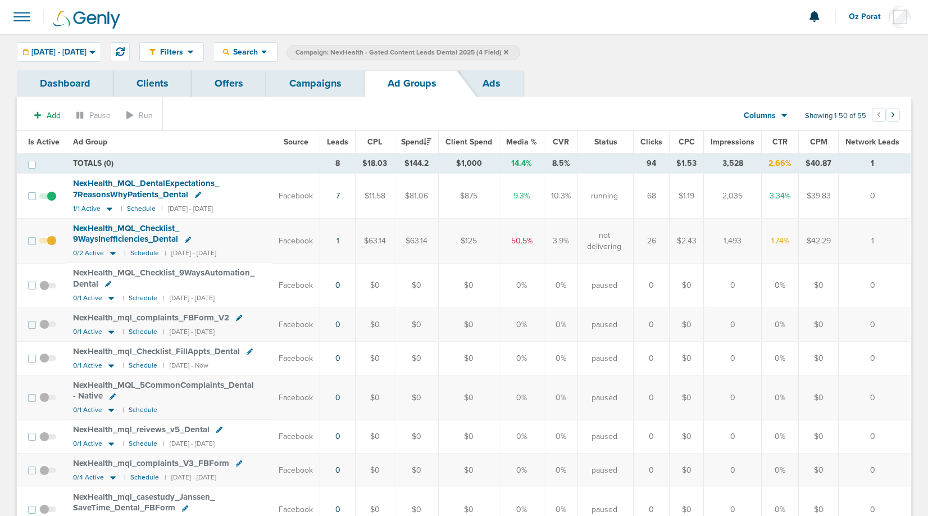
click at [495, 78] on link "Ads" at bounding box center [492, 83] width 64 height 26
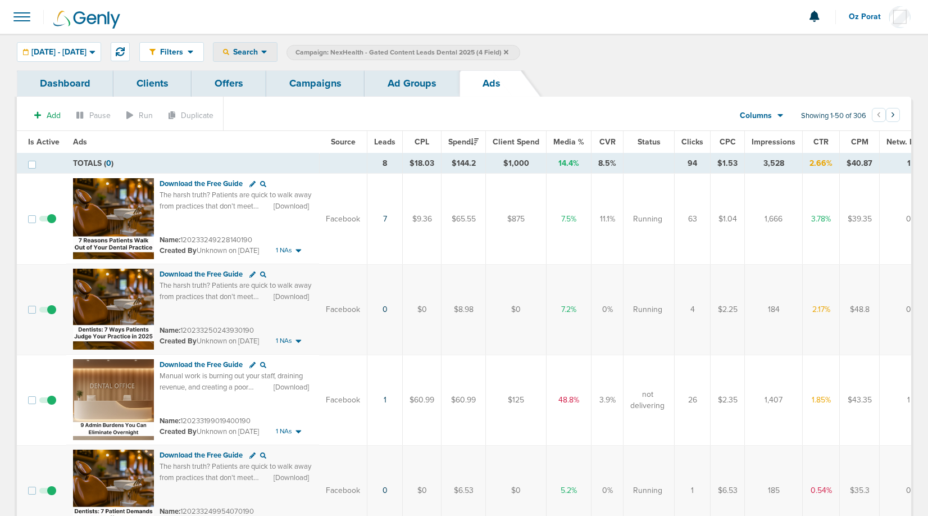
click at [267, 49] on icon at bounding box center [264, 52] width 6 height 10
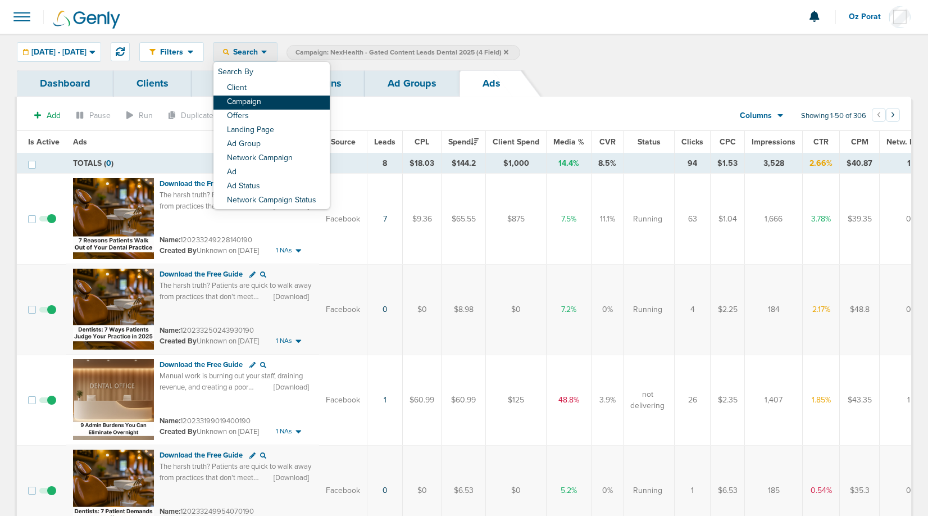
click at [300, 105] on link "Campaign" at bounding box center [272, 103] width 116 height 14
select select "cmpName"
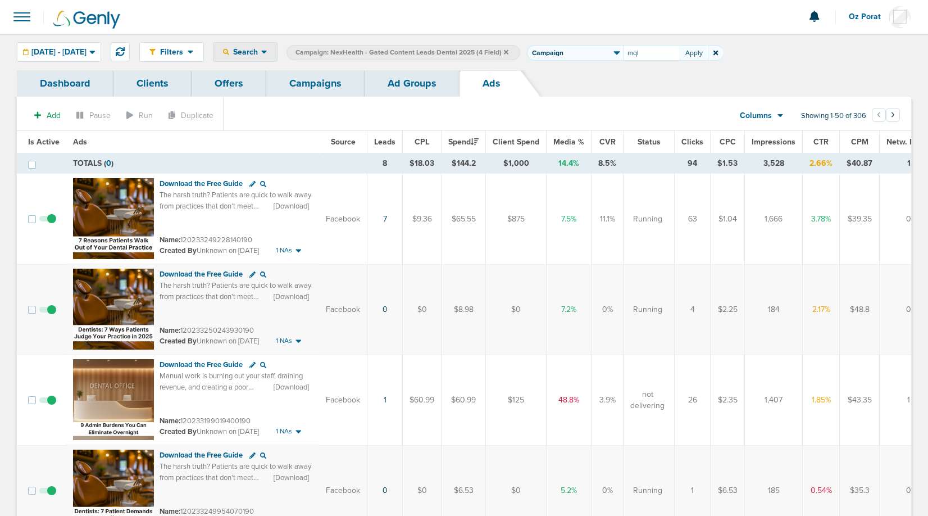
type input "mql"
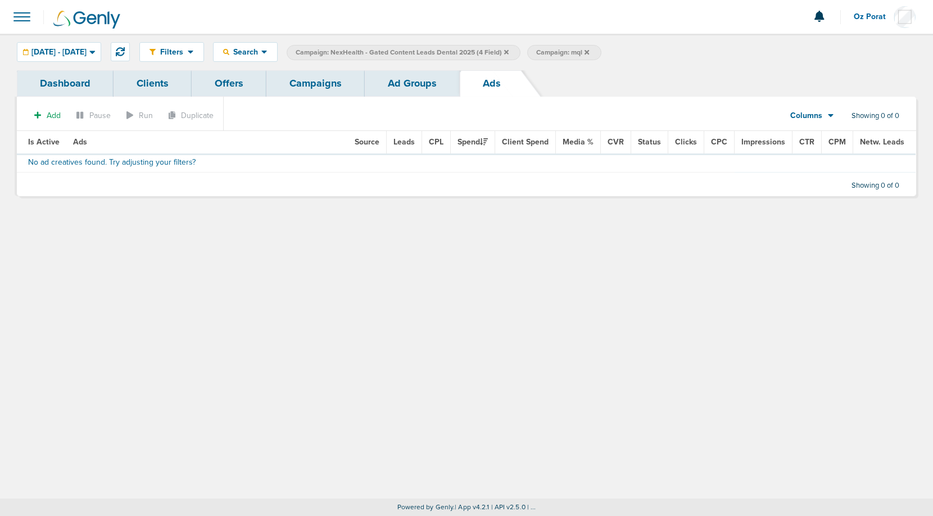
click at [509, 53] on icon at bounding box center [506, 51] width 4 height 4
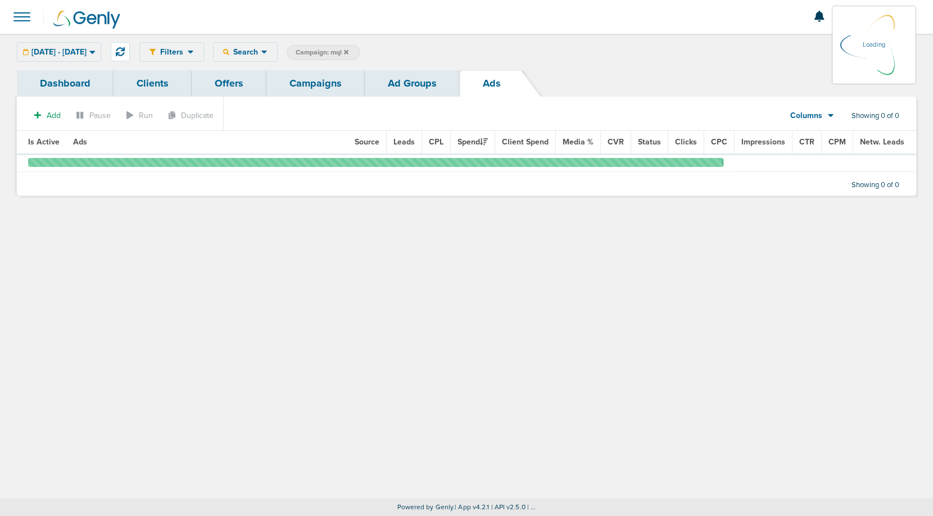
click at [348, 51] on icon at bounding box center [346, 51] width 4 height 4
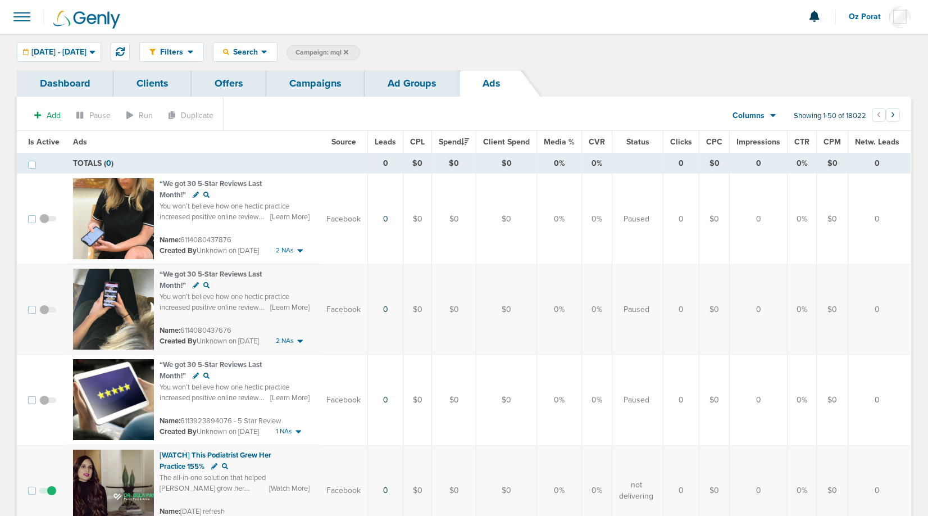
click at [348, 51] on icon at bounding box center [346, 51] width 4 height 4
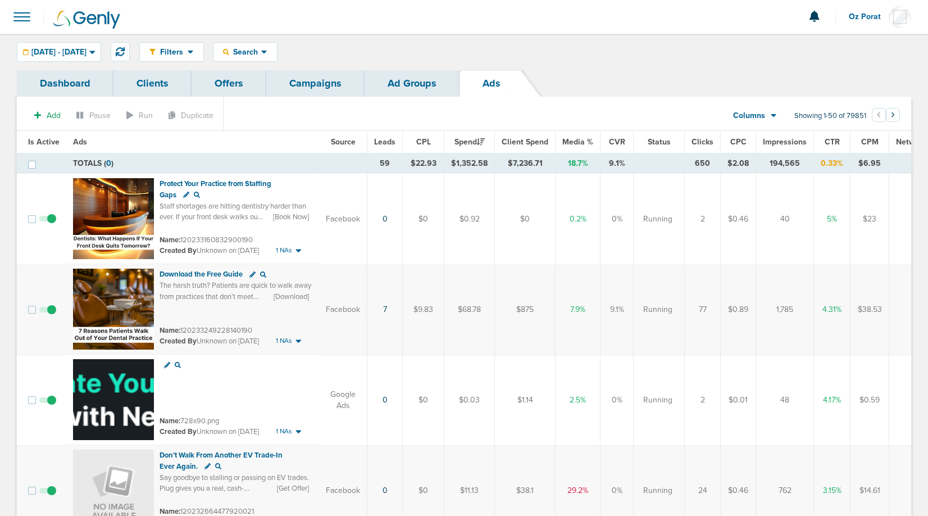
click at [75, 52] on span "09.11.2025 - 09.11.2025" at bounding box center [58, 52] width 55 height 8
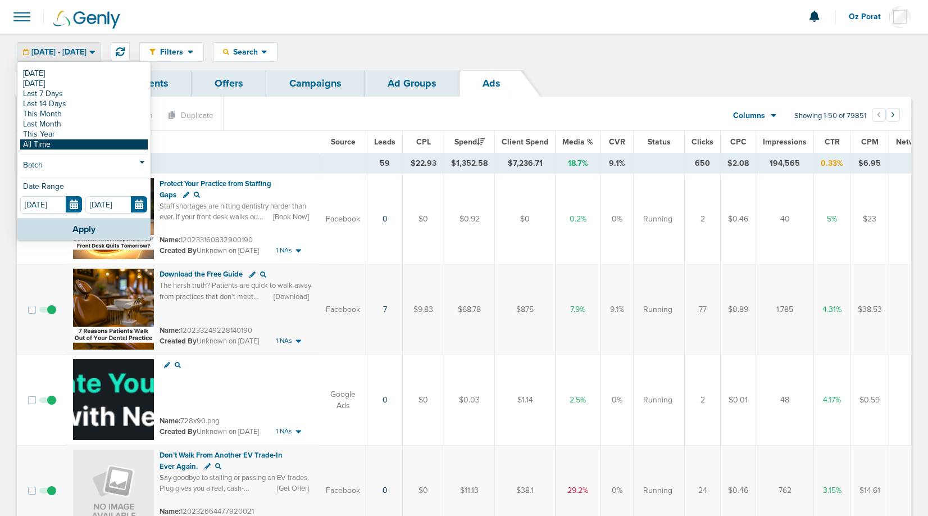
click at [55, 146] on link "All Time" at bounding box center [84, 144] width 128 height 10
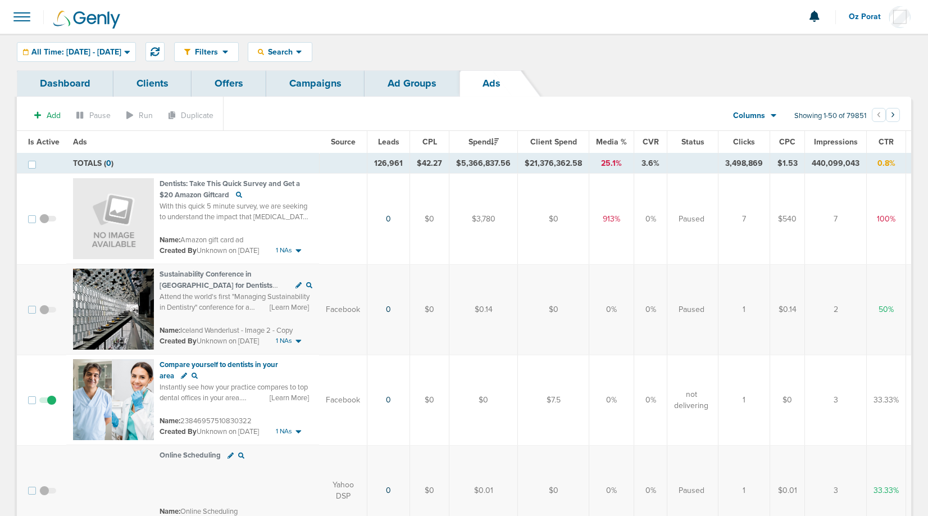
click at [389, 140] on span "Leads" at bounding box center [388, 142] width 21 height 10
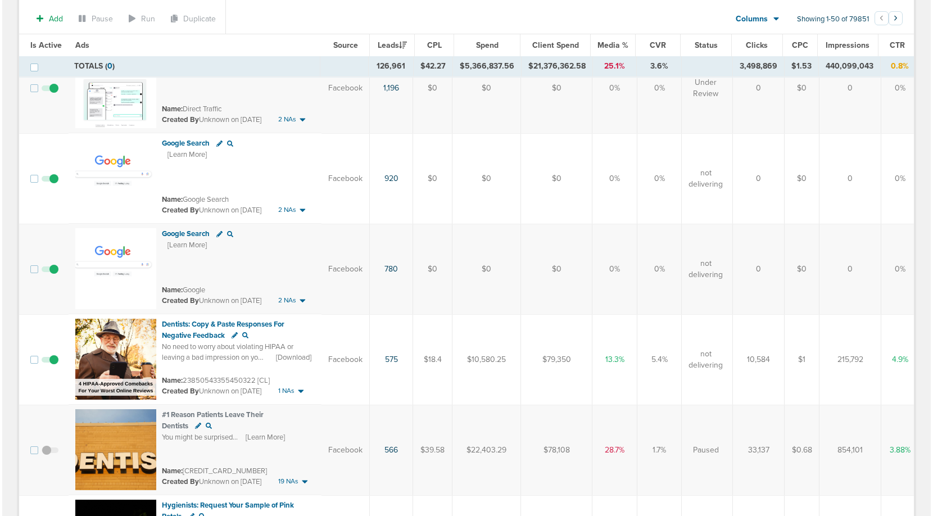
scroll to position [409, 0]
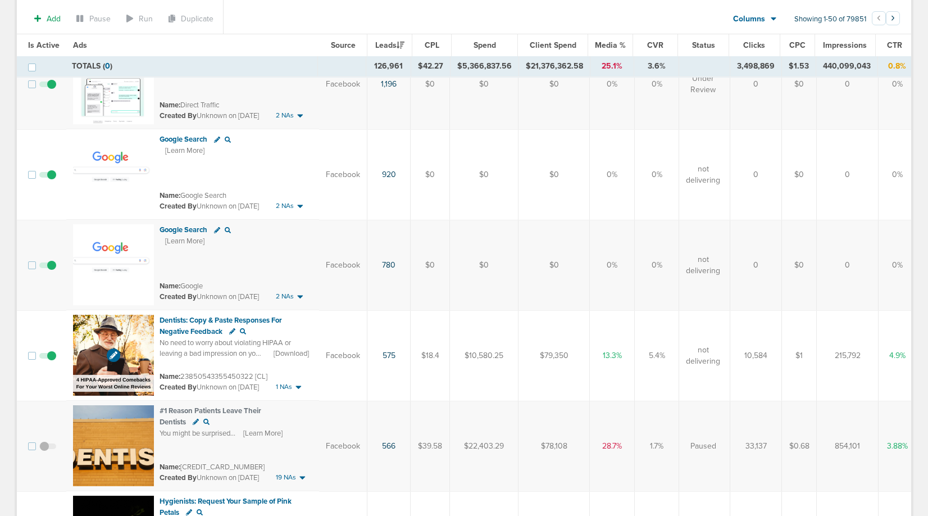
click at [99, 340] on img at bounding box center [113, 355] width 81 height 81
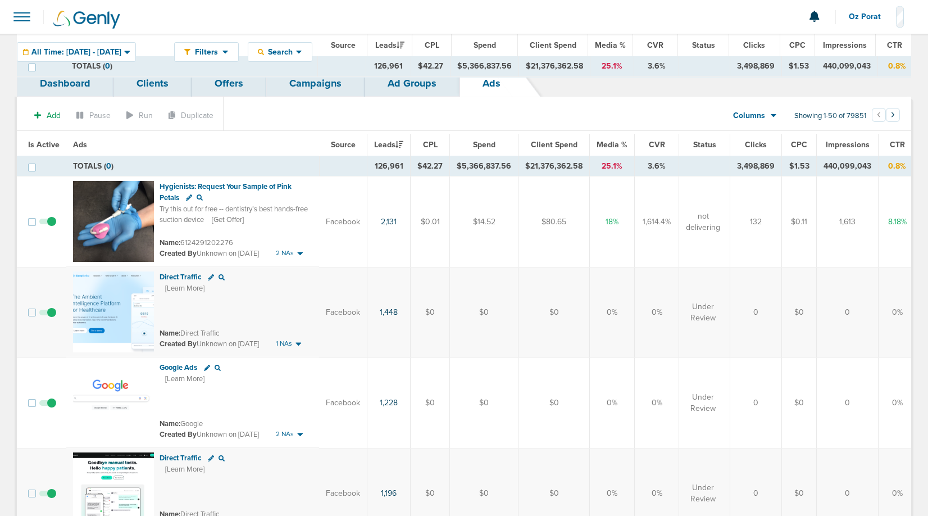
scroll to position [597, 0]
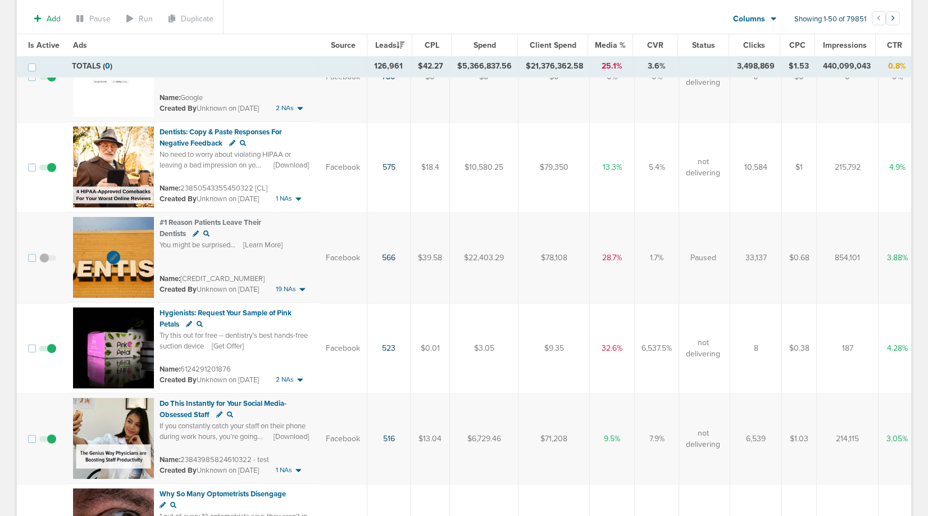
click at [103, 232] on img at bounding box center [113, 257] width 81 height 81
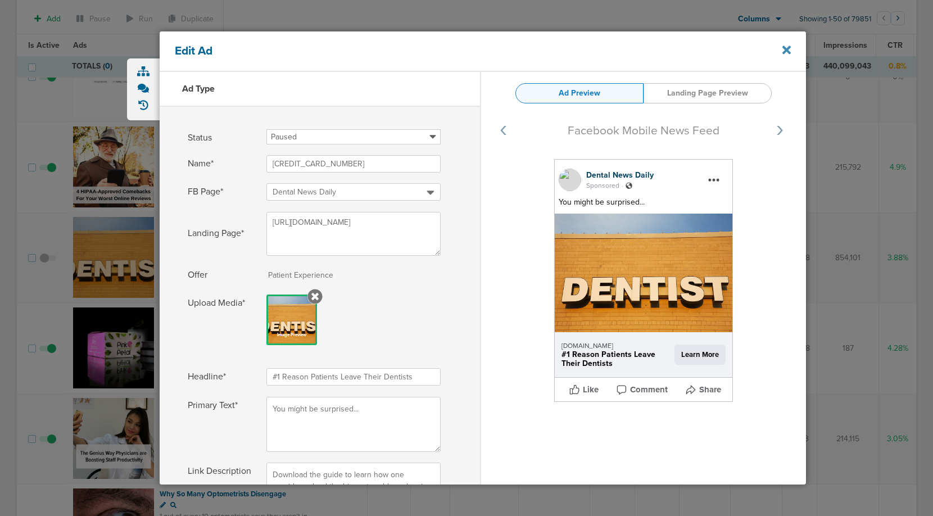
click at [787, 54] on icon at bounding box center [786, 50] width 8 height 12
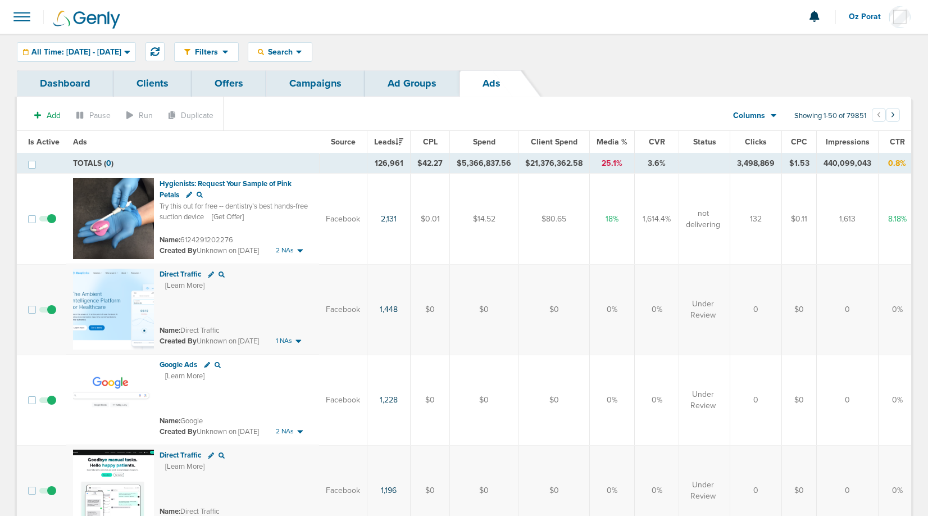
click at [303, 81] on link "Campaigns" at bounding box center [315, 83] width 98 height 26
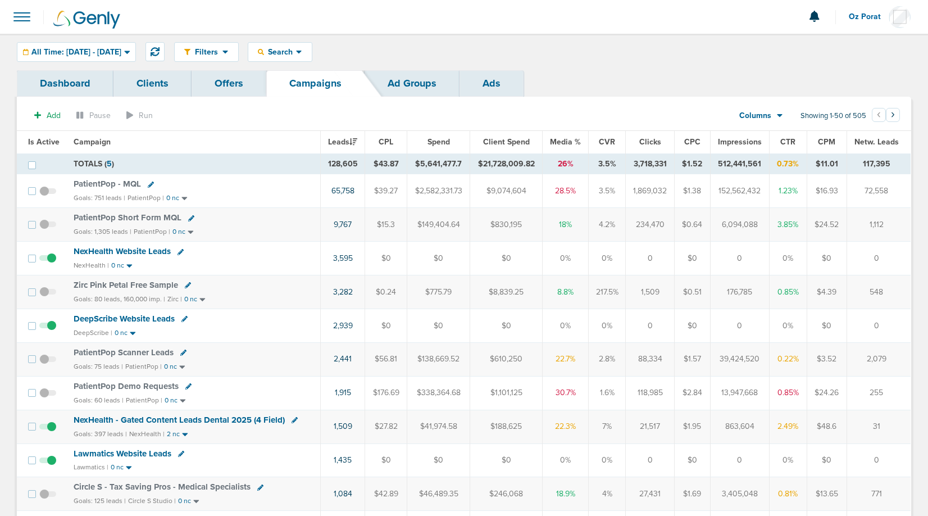
click at [102, 52] on span "All Time: [DATE] - [DATE]" at bounding box center [76, 52] width 90 height 8
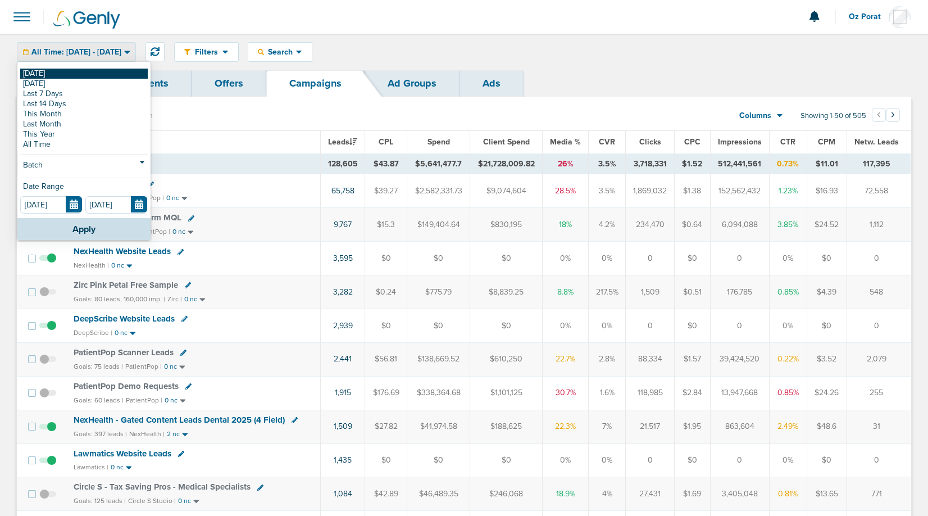
click at [79, 72] on link "[DATE]" at bounding box center [84, 74] width 128 height 10
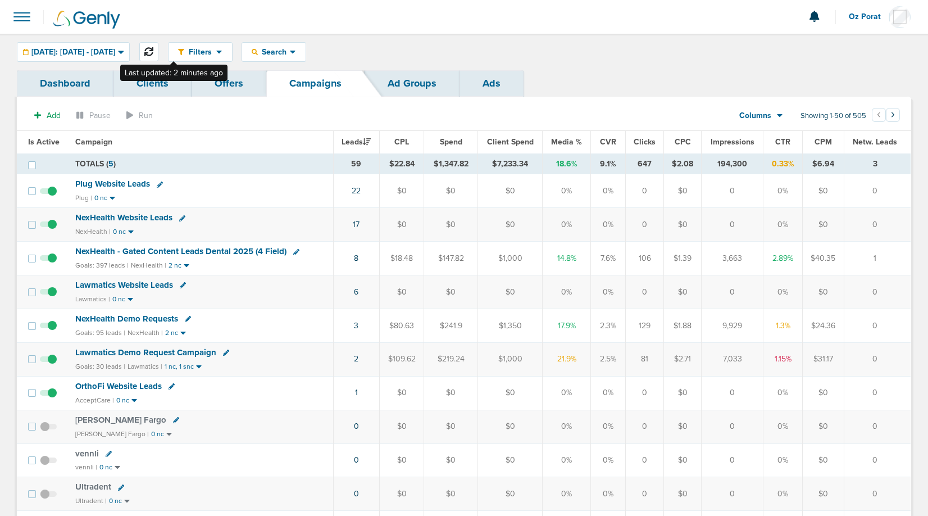
click at [153, 51] on icon at bounding box center [148, 51] width 9 height 9
click at [158, 56] on button at bounding box center [148, 51] width 19 height 19
click at [290, 52] on span "Search" at bounding box center [274, 52] width 32 height 10
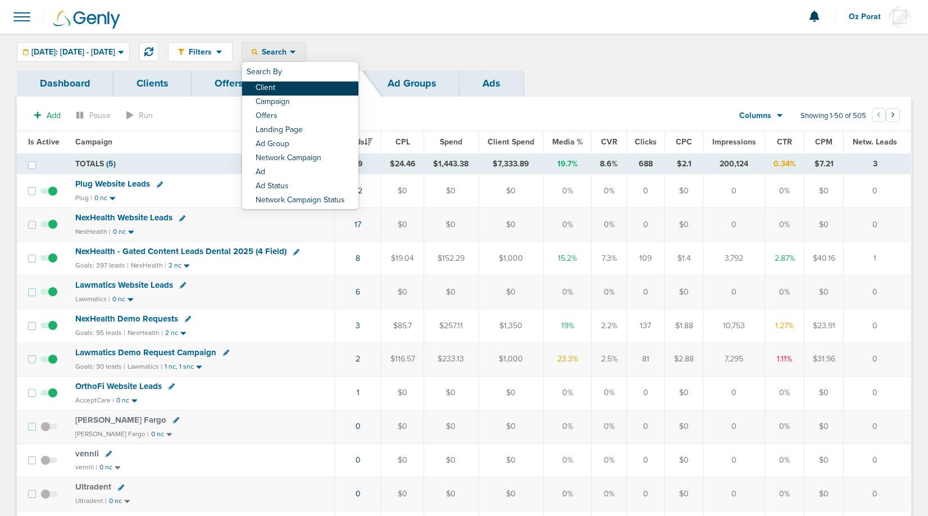
click at [303, 89] on link "Client" at bounding box center [300, 88] width 116 height 14
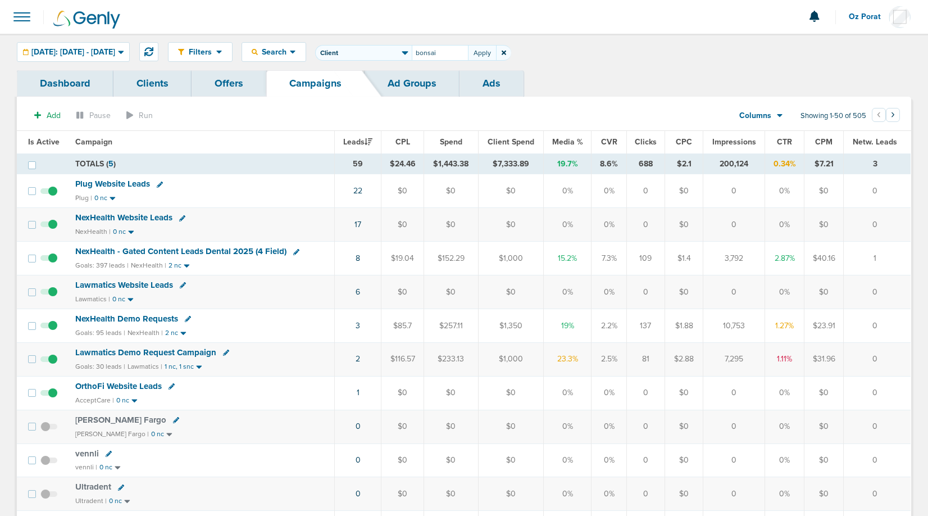
type input "bonsai"
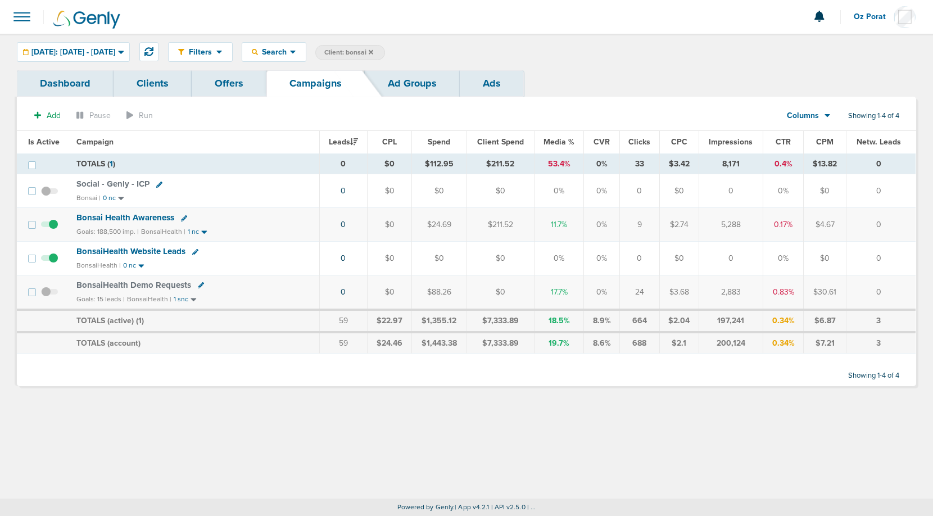
click at [135, 283] on span "BonsaiHealth Demo Requests" at bounding box center [133, 285] width 115 height 10
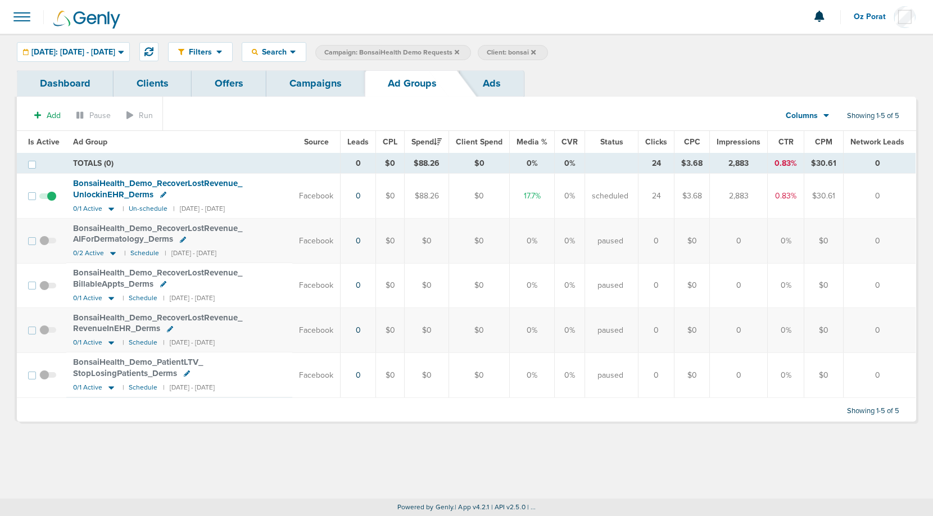
click at [500, 84] on link "Ads" at bounding box center [492, 83] width 64 height 26
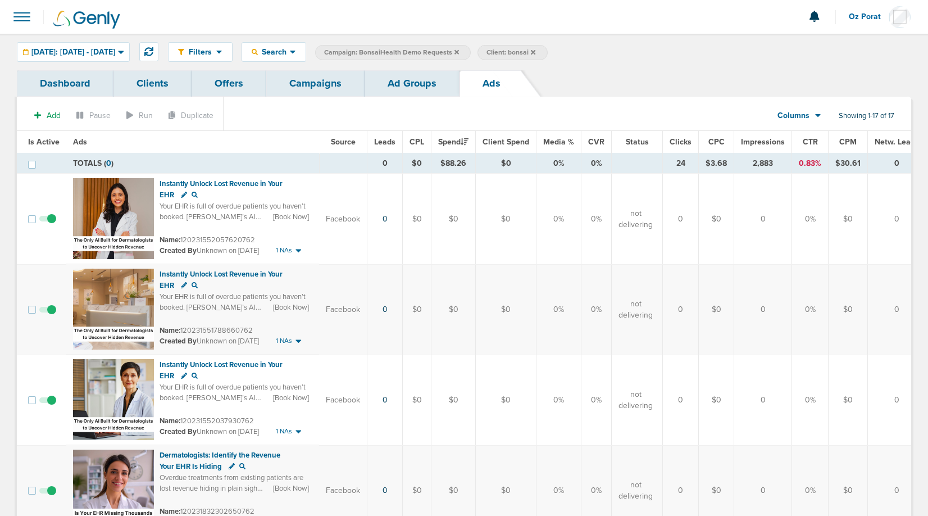
click at [806, 139] on span "CTR" at bounding box center [810, 142] width 15 height 10
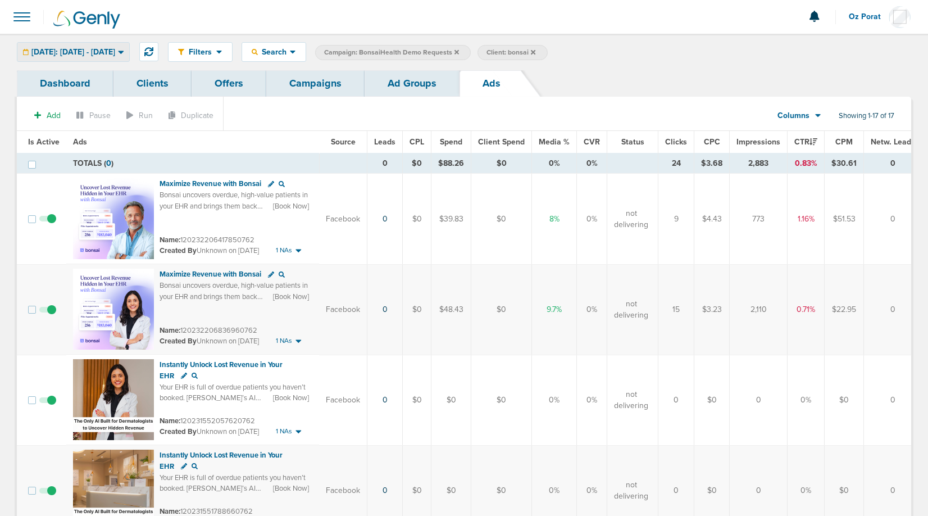
click at [71, 44] on div "[DATE]: [DATE] - [DATE]" at bounding box center [73, 52] width 112 height 19
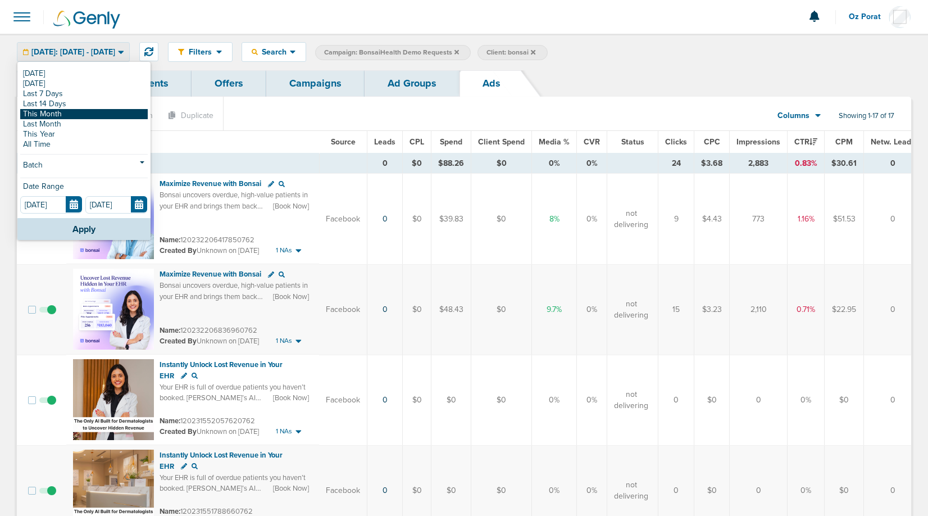
click at [63, 114] on link "This Month" at bounding box center [84, 114] width 128 height 10
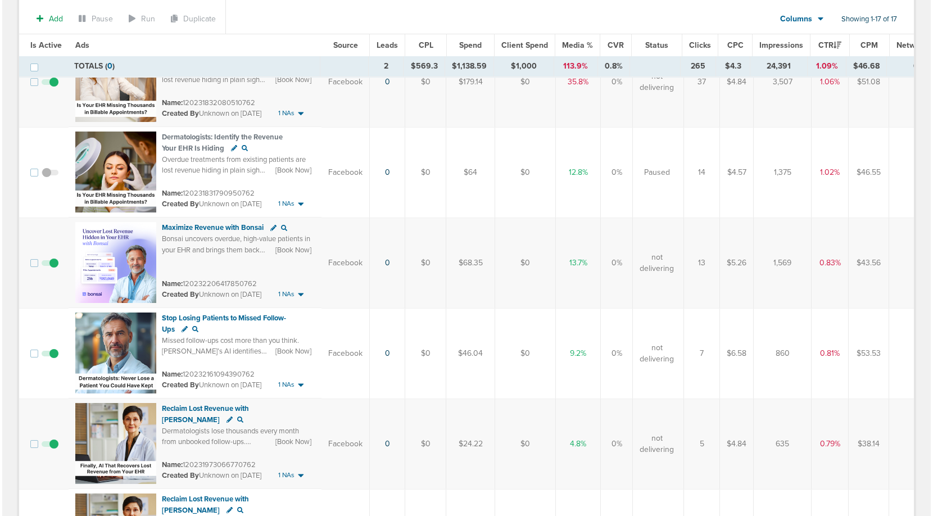
scroll to position [782, 0]
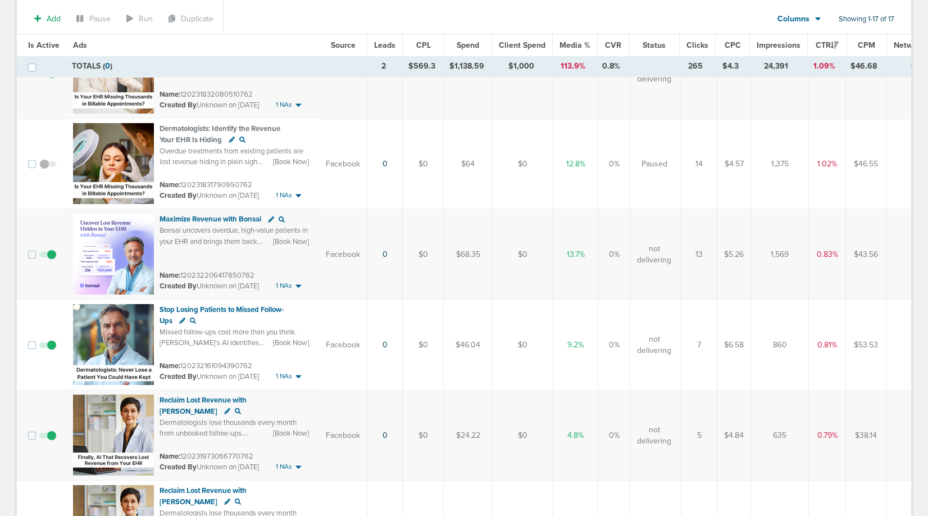
click at [282, 221] on icon at bounding box center [282, 219] width 6 height 6
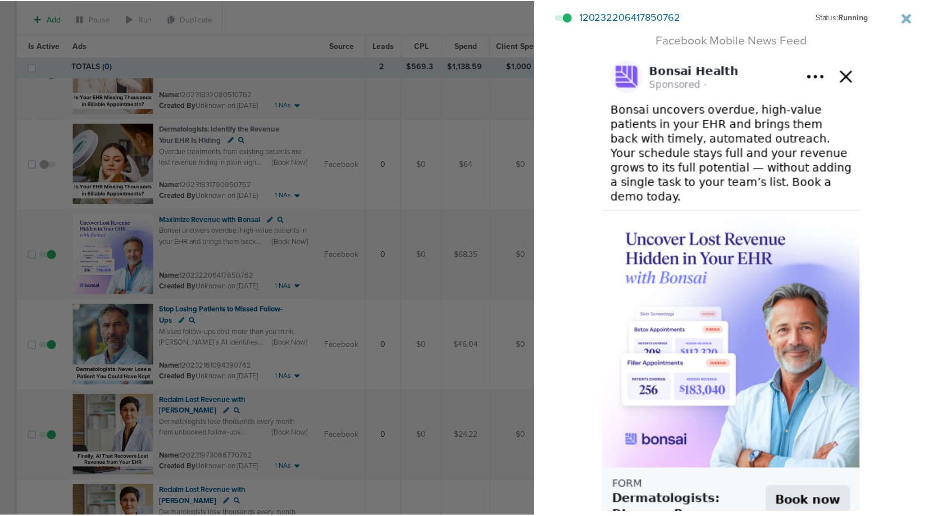
scroll to position [97, 0]
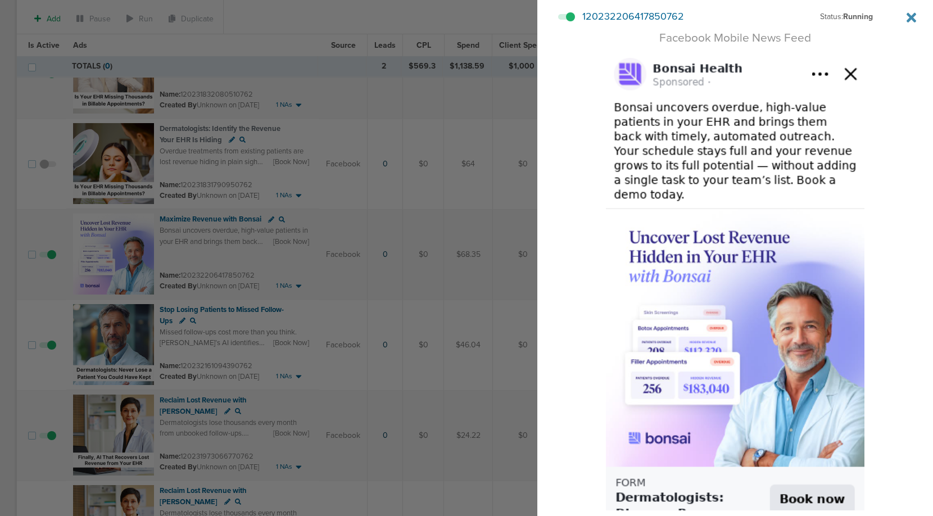
click at [907, 13] on icon at bounding box center [911, 18] width 10 height 14
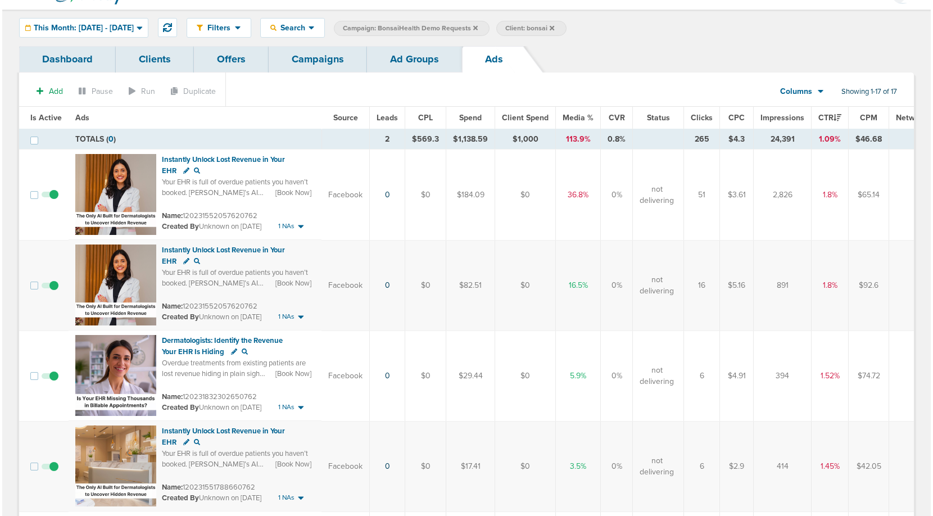
scroll to position [20, 0]
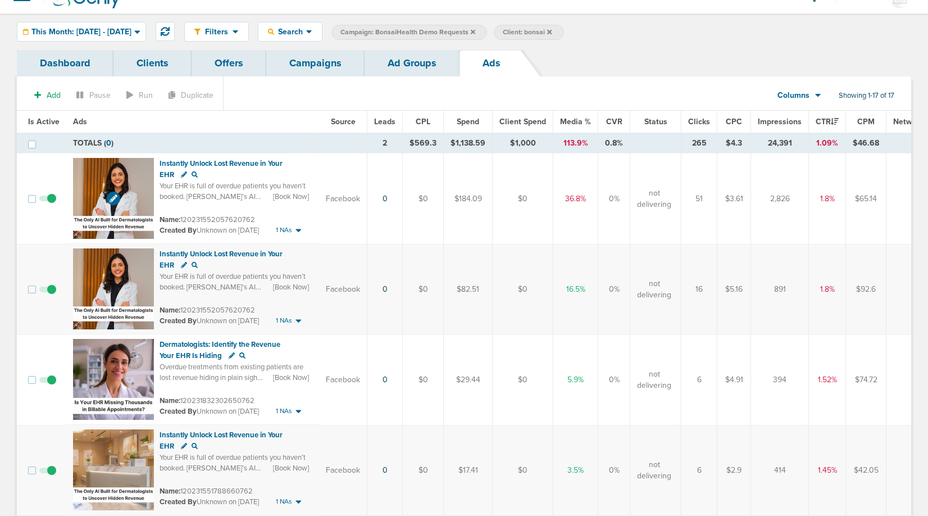
click at [94, 187] on img at bounding box center [113, 198] width 81 height 81
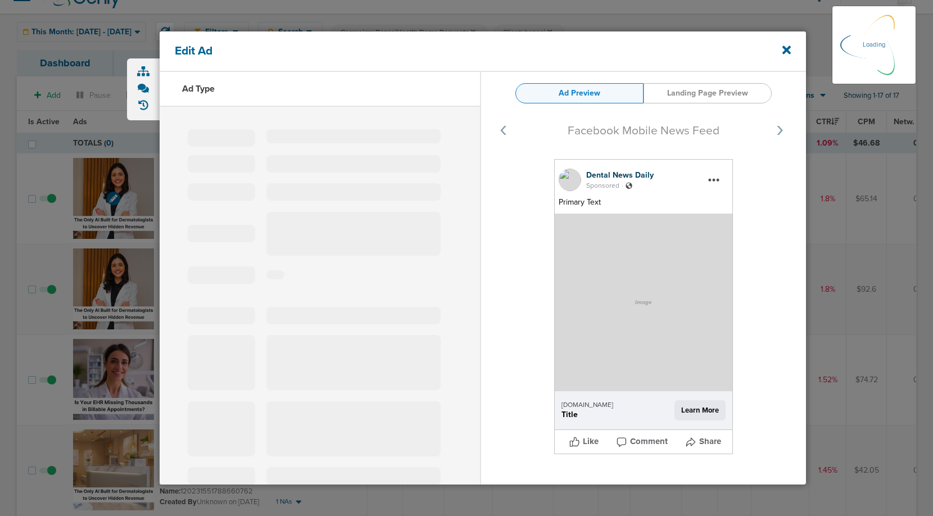
select select "learn_more"
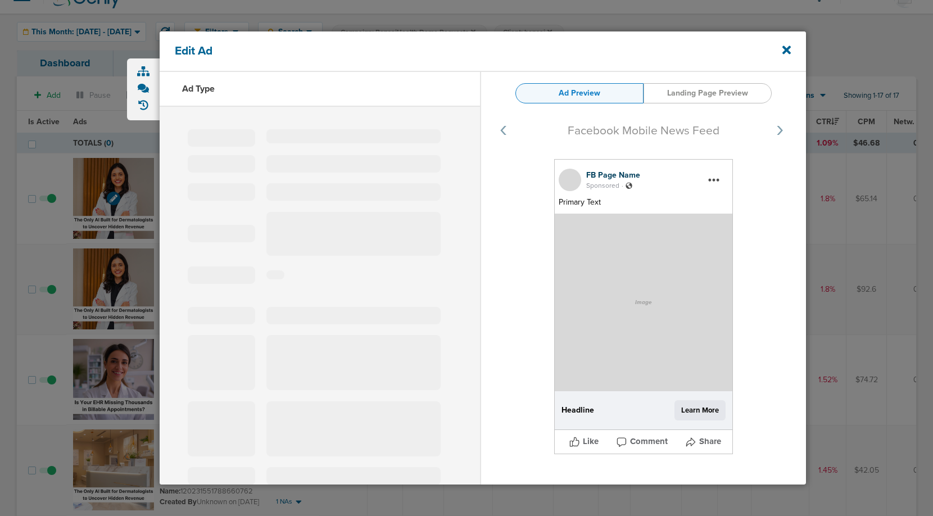
type input "120231552057620762"
type input "Instantly Unlock Lost Revenue in Your EHR"
type textarea "Your EHR is full of overdue patients you haven’t booked. [PERSON_NAME]’s AI pin…"
select select "book_travel"
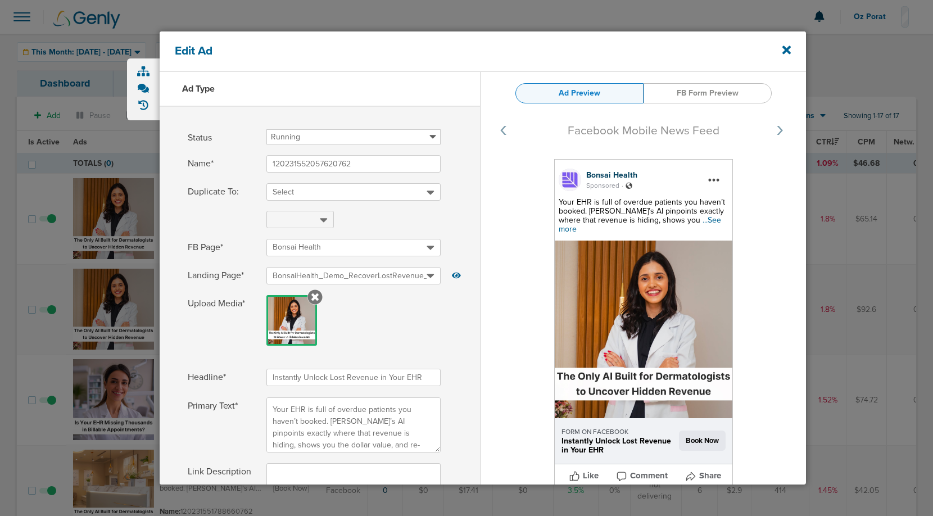
select select "book_travel"
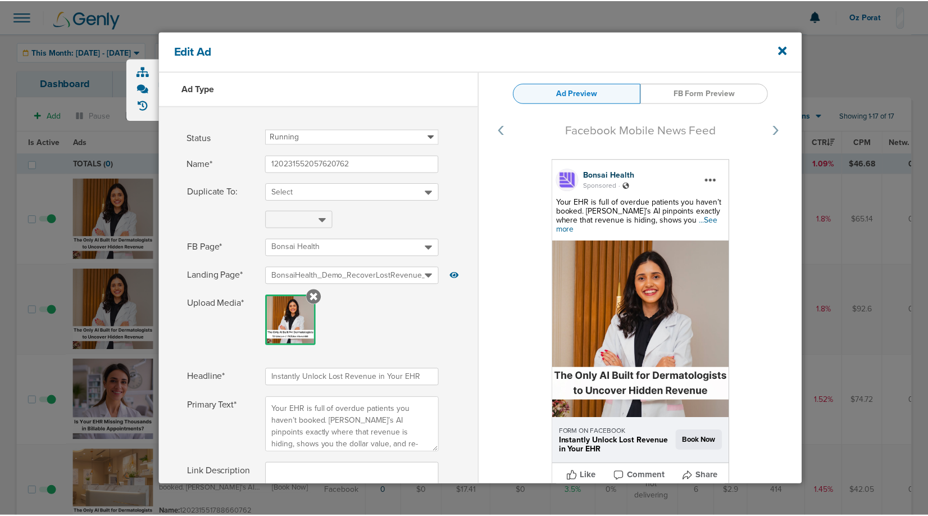
scroll to position [20, 0]
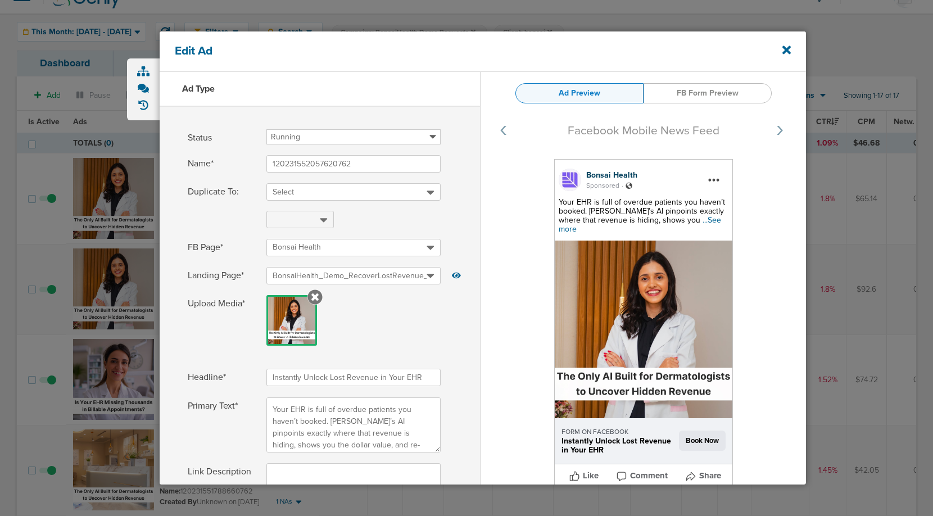
click at [676, 216] on span "...See more" at bounding box center [640, 224] width 162 height 19
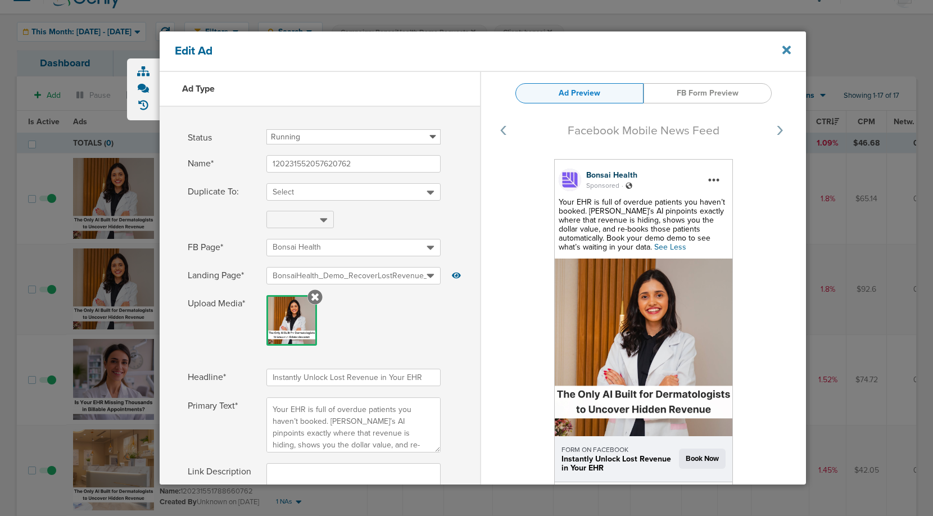
click at [786, 46] on icon at bounding box center [786, 50] width 8 height 12
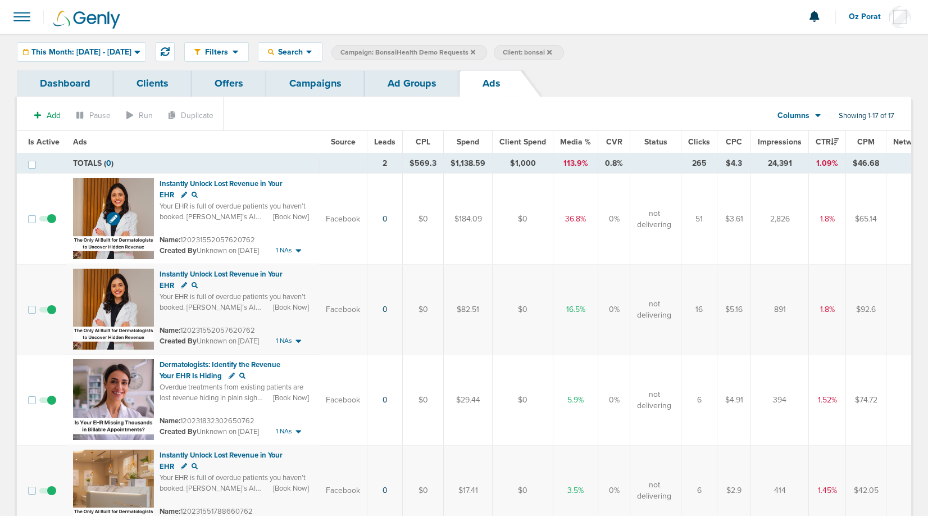
click at [114, 202] on img at bounding box center [113, 218] width 81 height 81
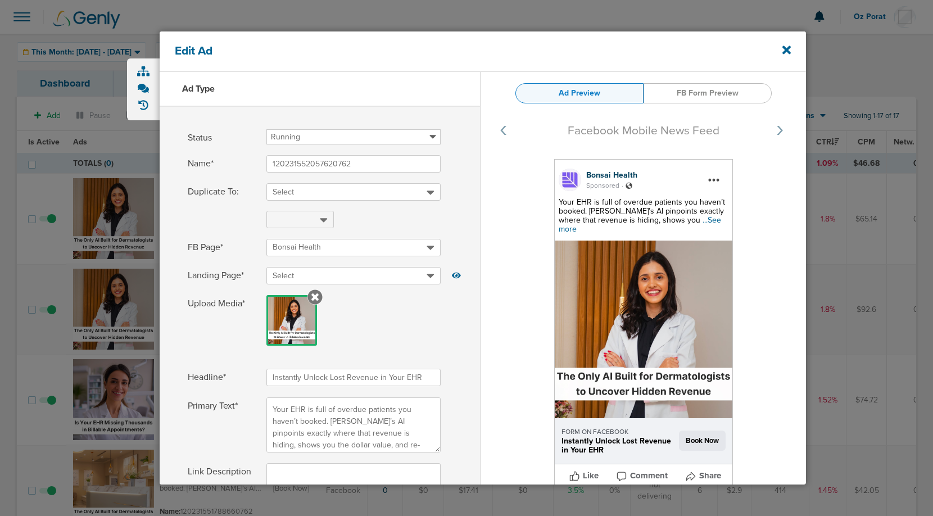
click at [681, 221] on span "...See more" at bounding box center [640, 224] width 162 height 19
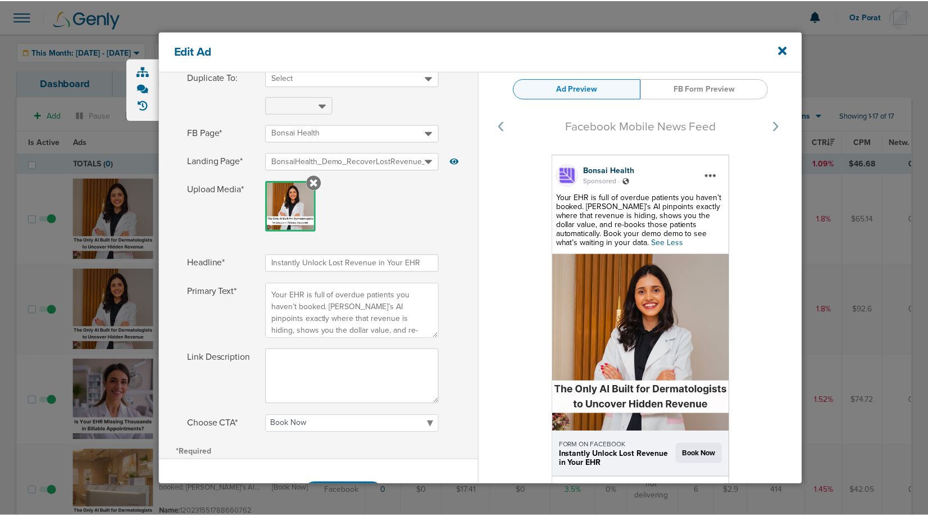
scroll to position [155, 0]
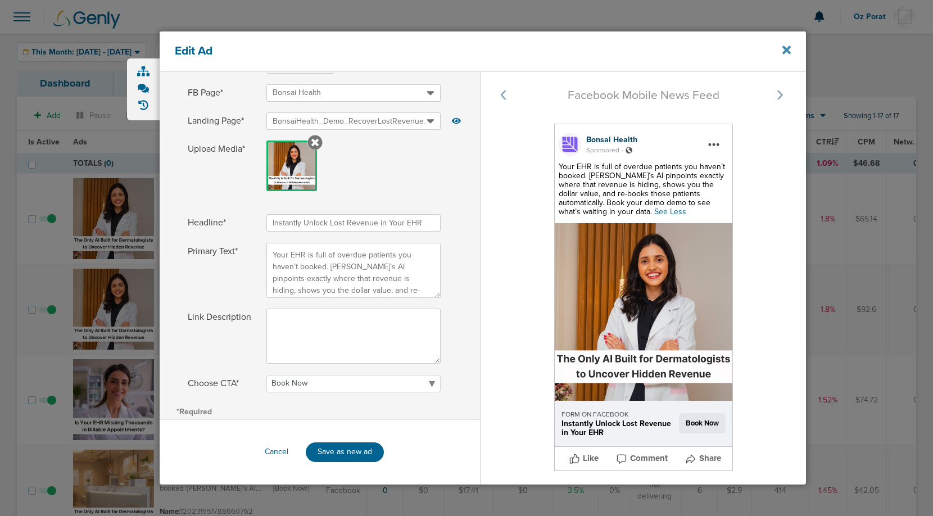
click at [788, 47] on icon at bounding box center [786, 50] width 8 height 8
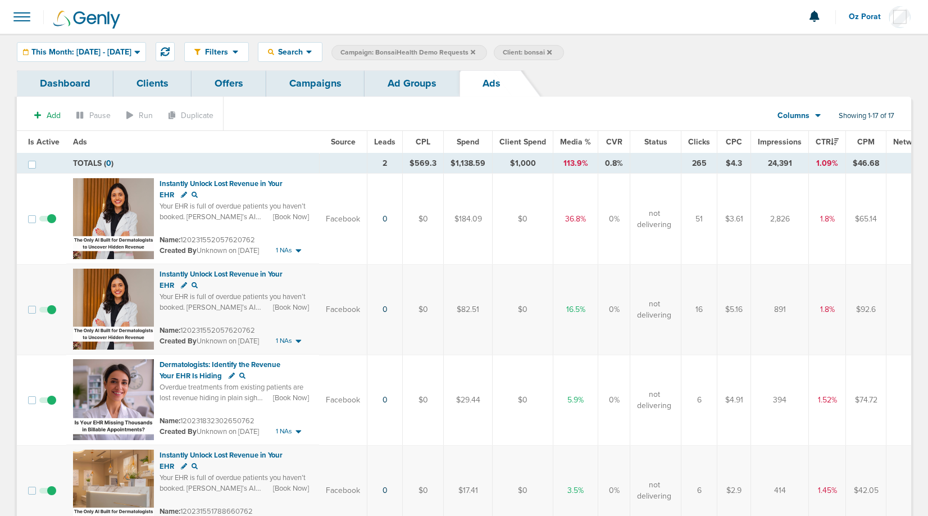
click at [323, 72] on link "Campaigns" at bounding box center [315, 83] width 98 height 26
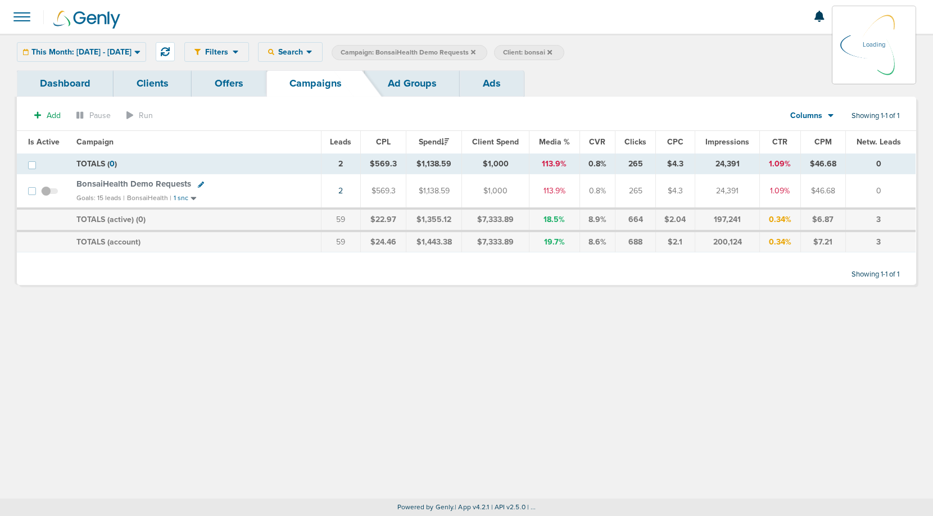
click at [552, 52] on icon at bounding box center [549, 51] width 4 height 4
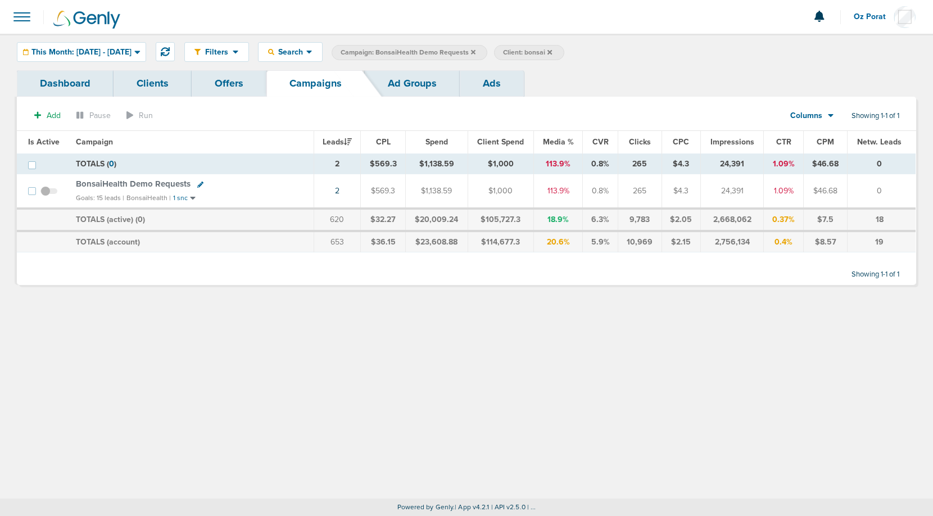
click at [552, 52] on icon at bounding box center [549, 51] width 4 height 4
click at [131, 53] on span "This Month: [DATE] - [DATE]" at bounding box center [81, 52] width 100 height 8
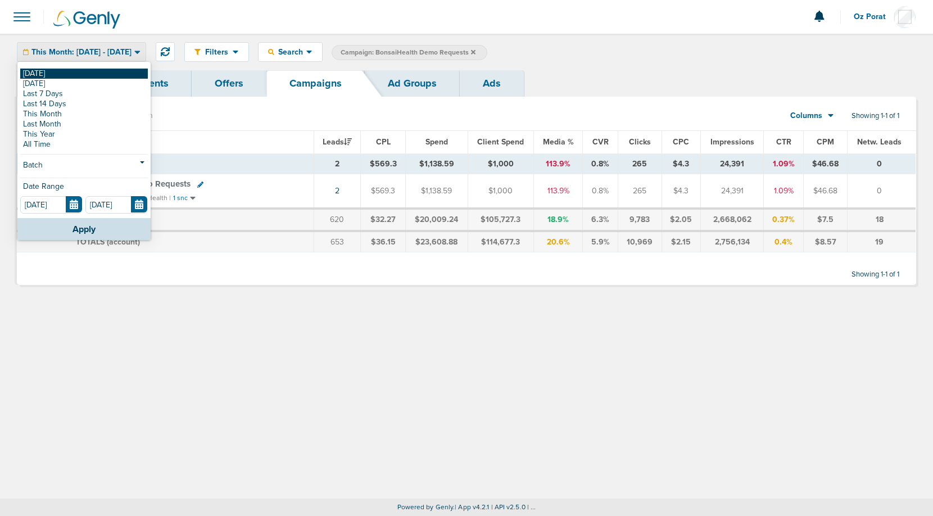
click at [96, 71] on link "[DATE]" at bounding box center [84, 74] width 128 height 10
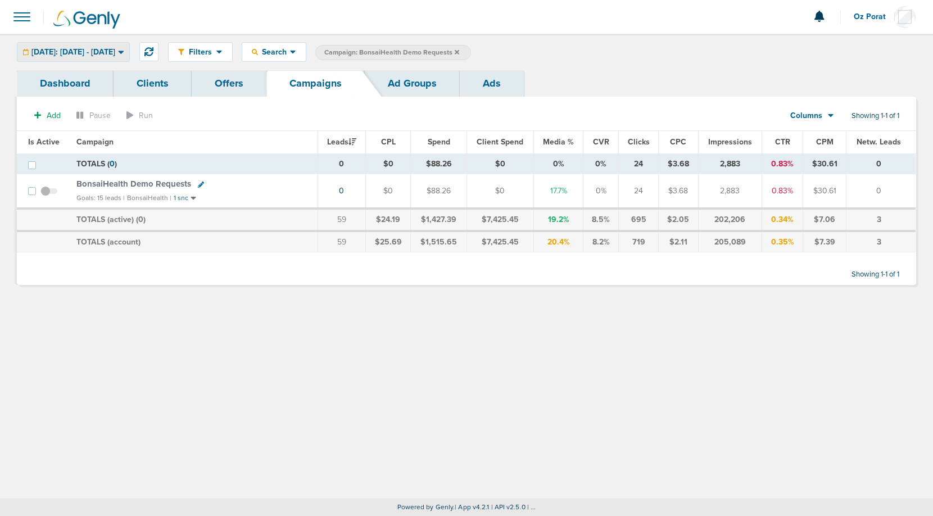
click at [114, 53] on span "[DATE]: [DATE] - [DATE]" at bounding box center [73, 52] width 84 height 8
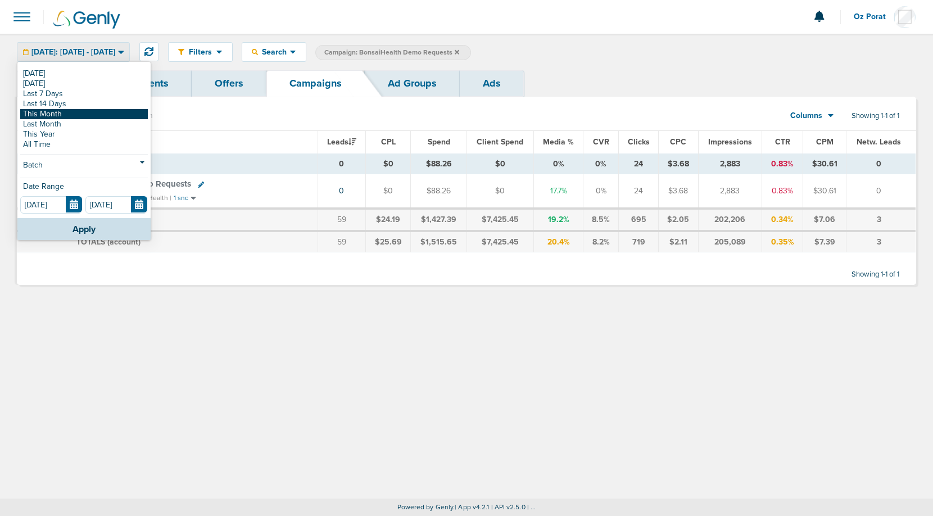
click at [79, 113] on link "This Month" at bounding box center [84, 114] width 128 height 10
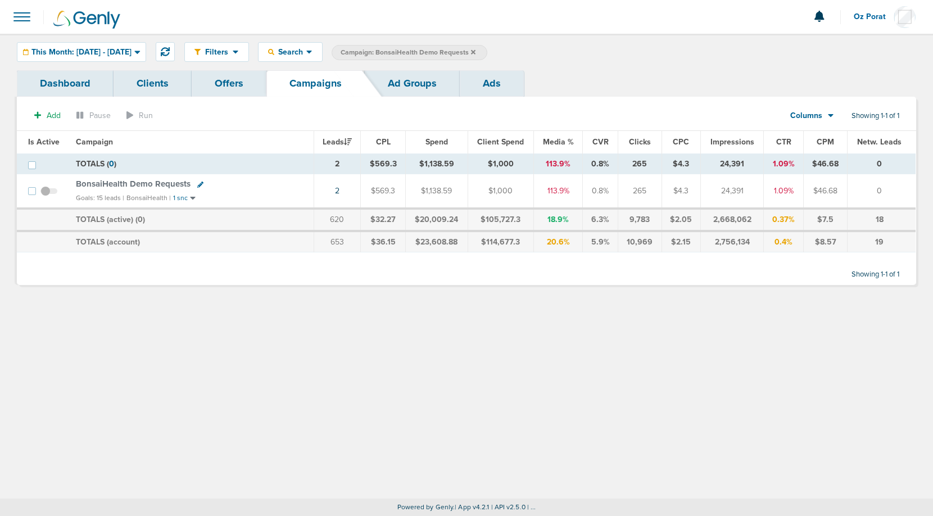
click at [15, 20] on span at bounding box center [22, 16] width 25 height 25
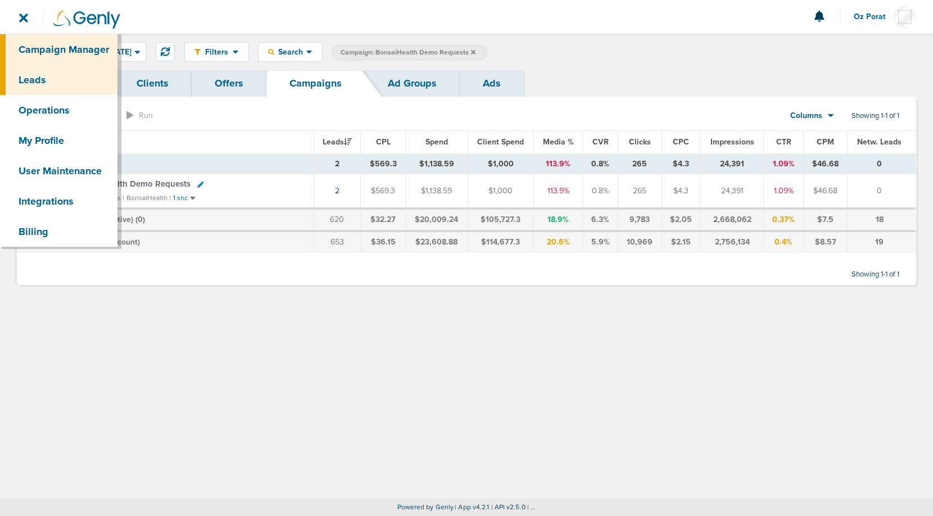
click at [35, 79] on link "Leads" at bounding box center [58, 80] width 117 height 30
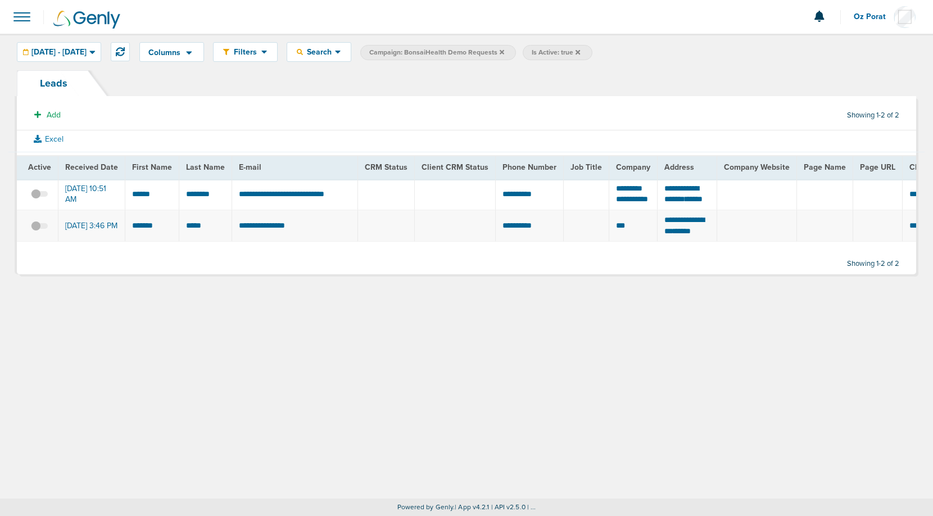
click at [580, 53] on icon at bounding box center [577, 51] width 4 height 4
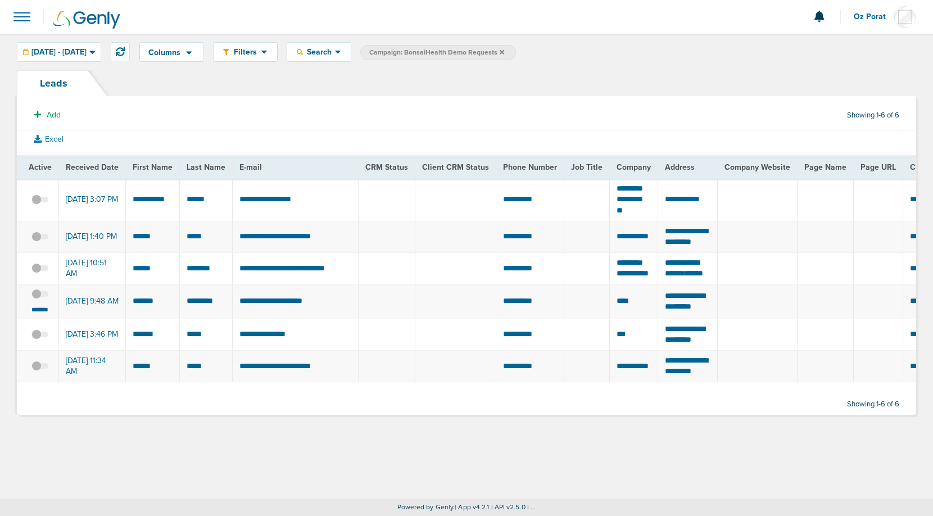
click at [16, 7] on span at bounding box center [22, 16] width 25 height 25
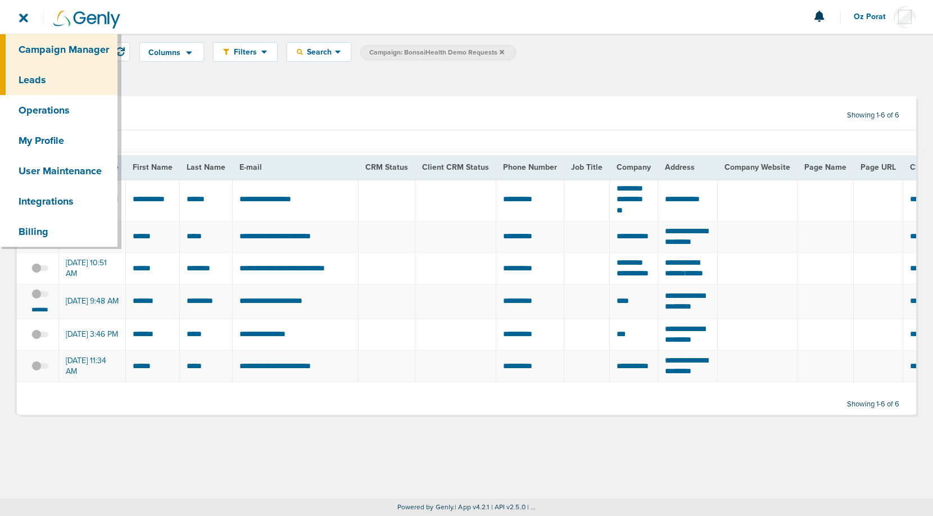
click at [48, 47] on link "Campaign Manager" at bounding box center [58, 49] width 117 height 30
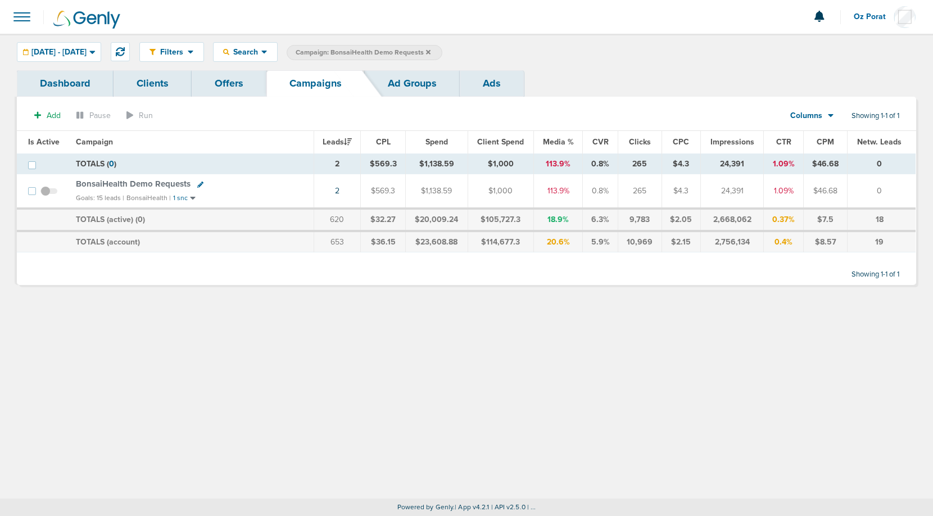
click at [430, 49] on icon at bounding box center [428, 52] width 4 height 7
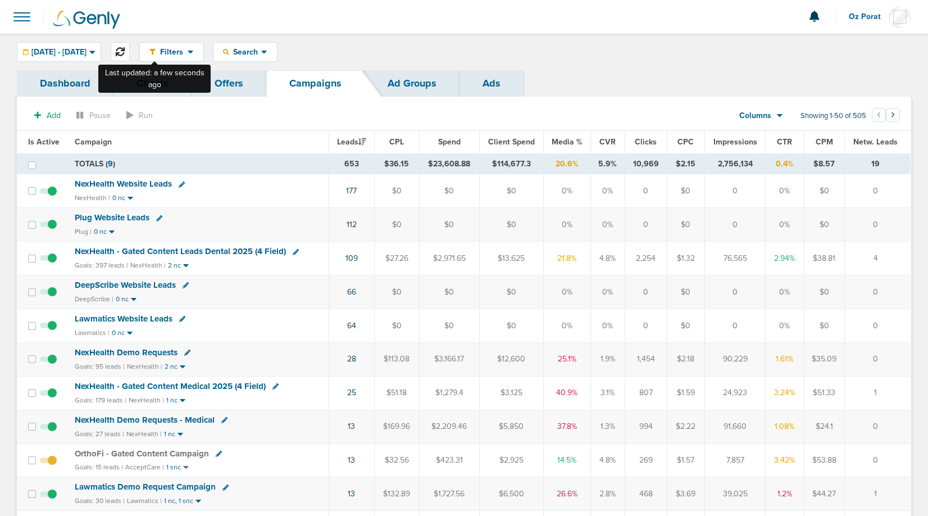
click at [125, 52] on icon at bounding box center [120, 51] width 9 height 9
click at [781, 117] on icon at bounding box center [780, 116] width 6 height 10
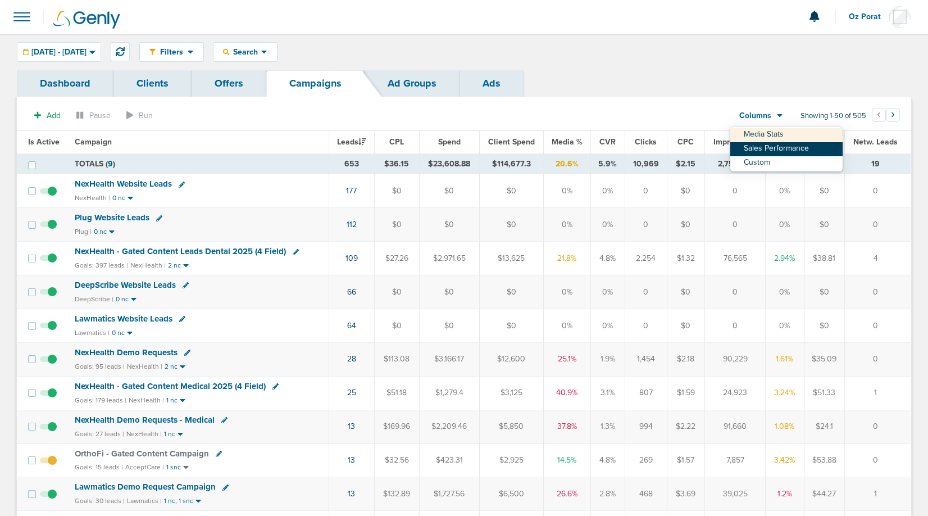
click at [781, 142] on link "Sales Performance" at bounding box center [787, 149] width 112 height 14
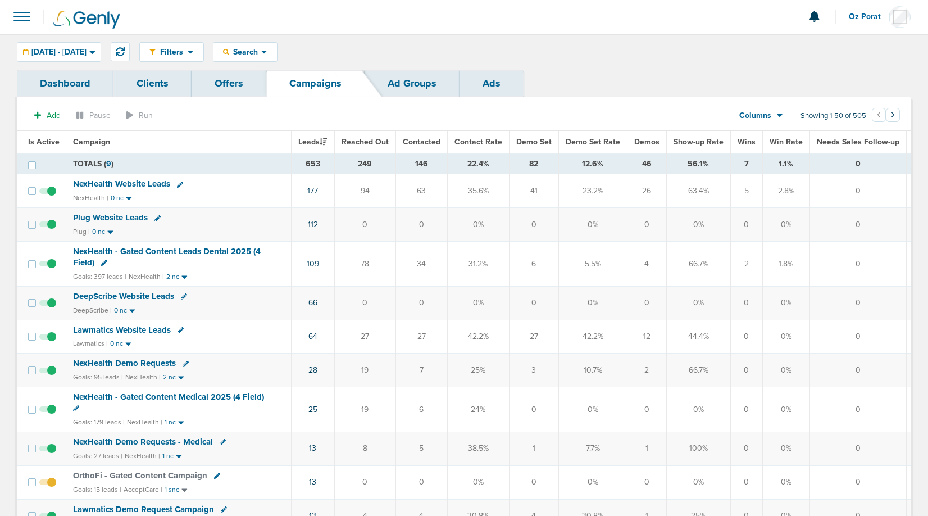
click at [642, 140] on span "Demos" at bounding box center [646, 142] width 25 height 10
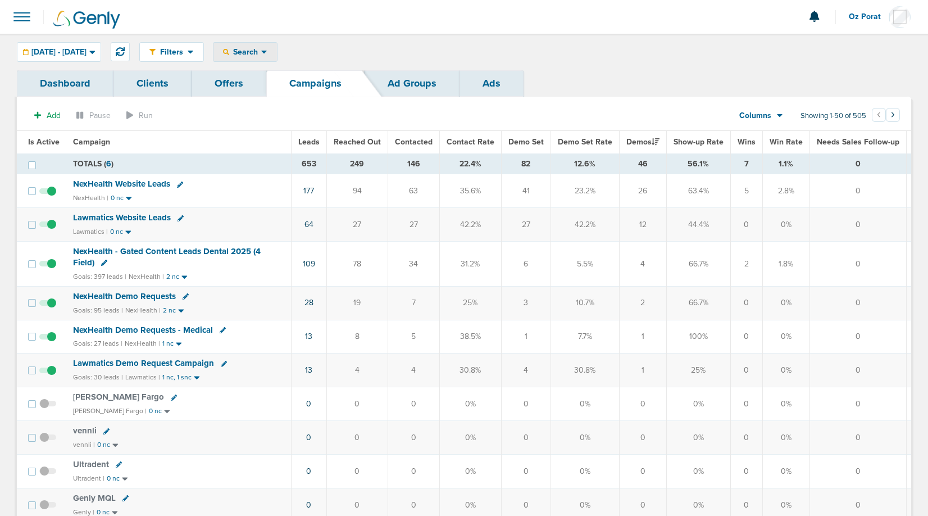
click at [261, 53] on span "Search" at bounding box center [245, 52] width 32 height 10
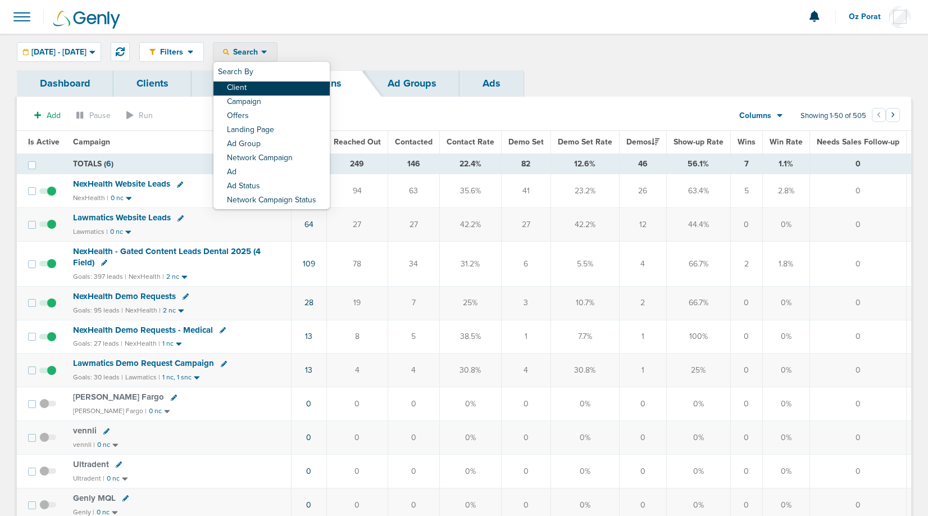
click at [300, 91] on link "Client" at bounding box center [272, 88] width 116 height 14
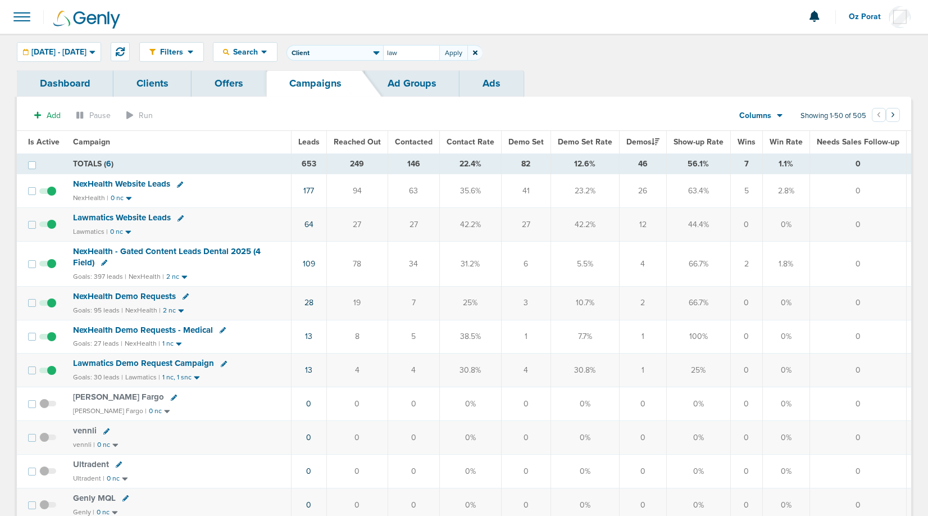
type input "law"
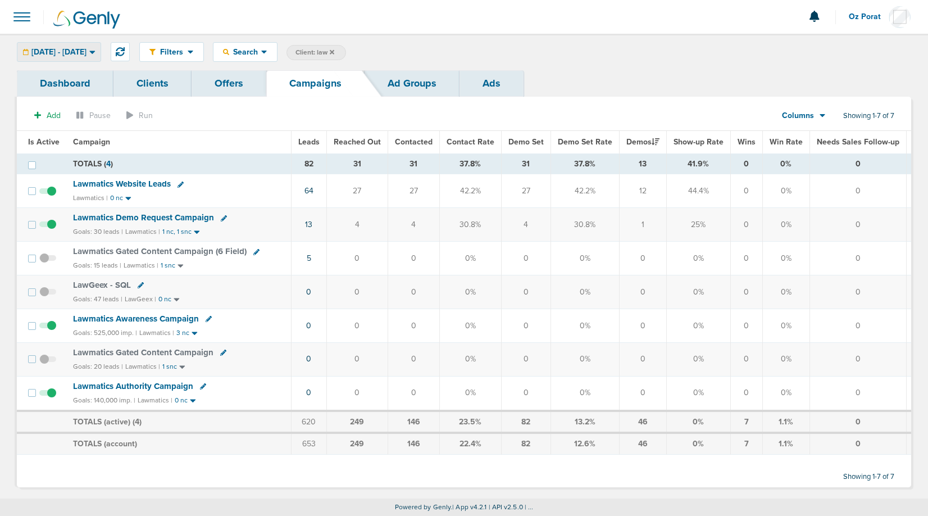
click at [86, 47] on div "09.01.2025 - 09.30.2025" at bounding box center [58, 52] width 83 height 19
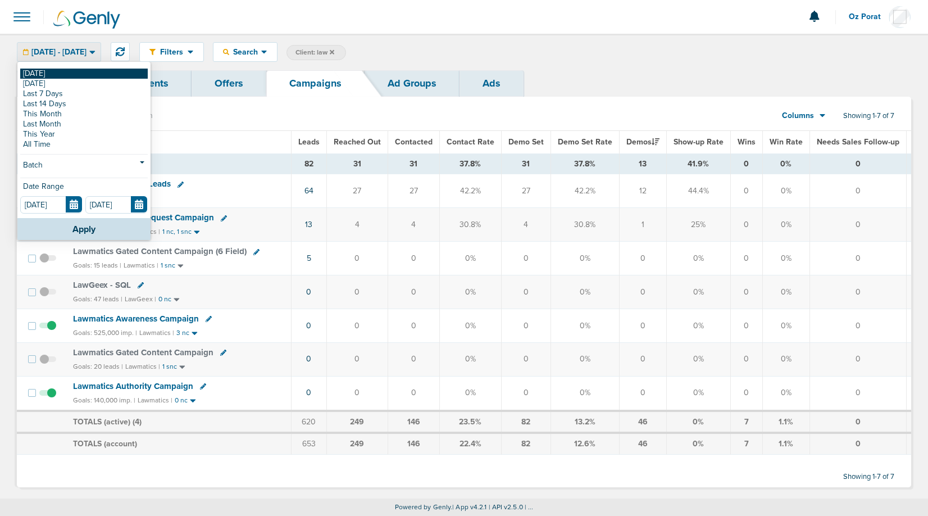
click at [52, 73] on link "[DATE]" at bounding box center [84, 74] width 128 height 10
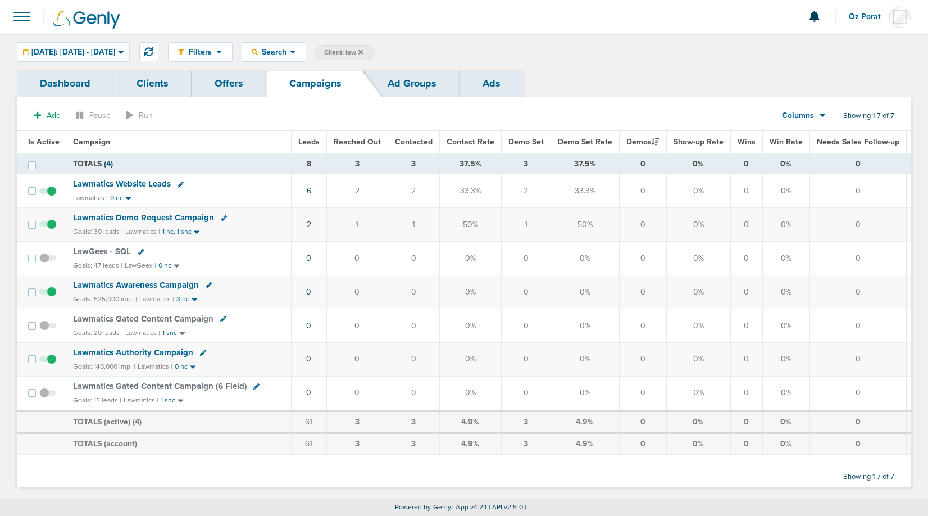
click at [363, 53] on icon at bounding box center [361, 52] width 4 height 7
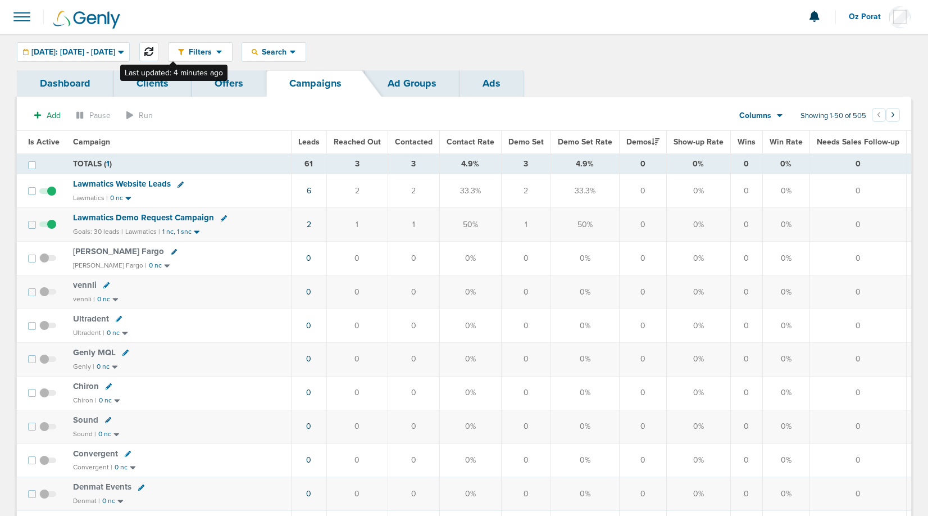
click at [153, 51] on icon at bounding box center [148, 51] width 9 height 9
click at [290, 56] on span "Search" at bounding box center [274, 52] width 32 height 10
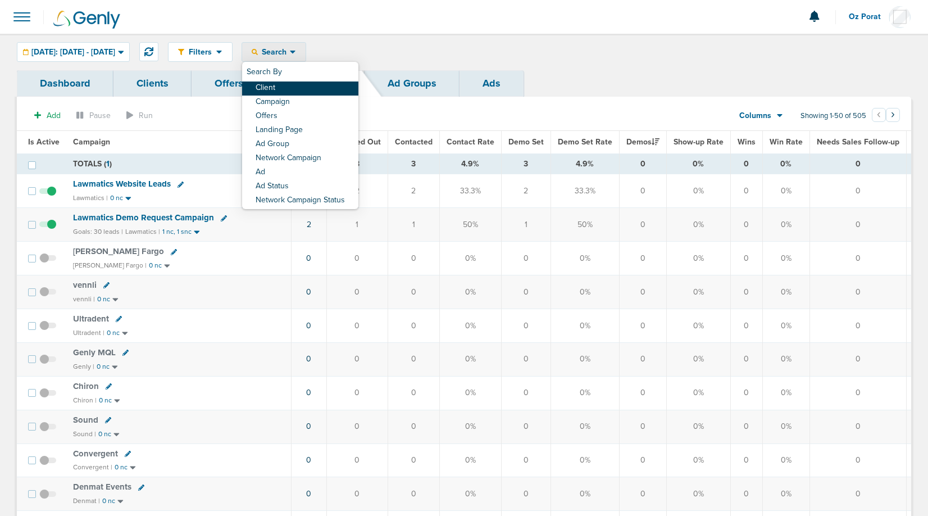
click at [302, 88] on link "Client" at bounding box center [300, 88] width 116 height 14
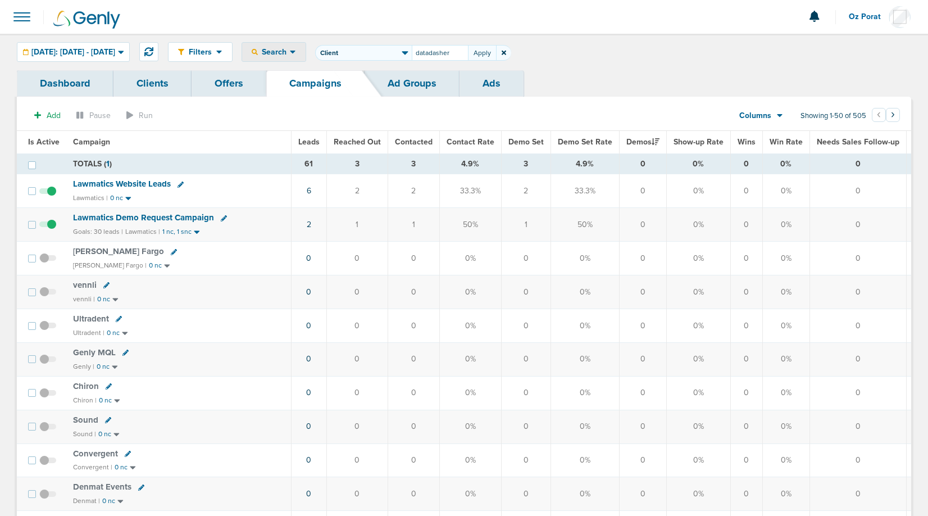
type input "datadasher"
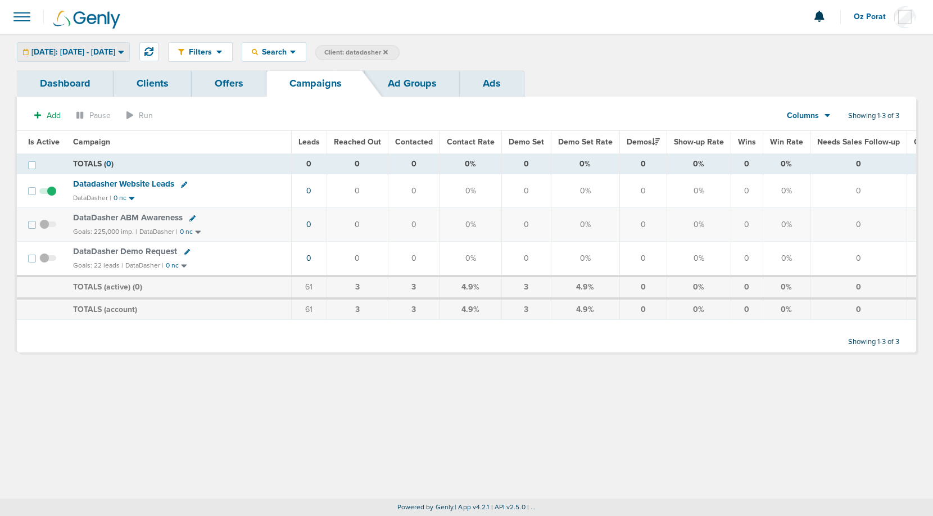
click at [106, 51] on span "[DATE]: [DATE] - [DATE]" at bounding box center [73, 52] width 84 height 8
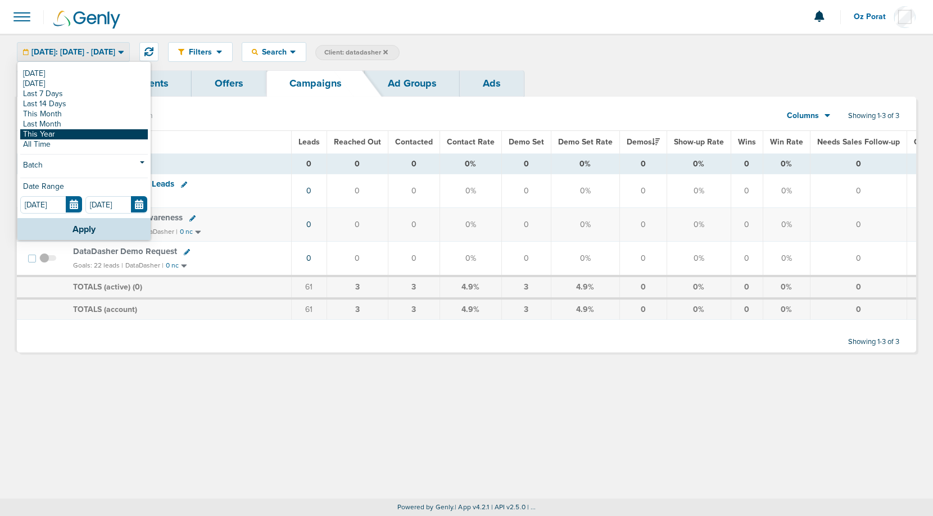
click at [67, 133] on link "This Year" at bounding box center [84, 134] width 128 height 10
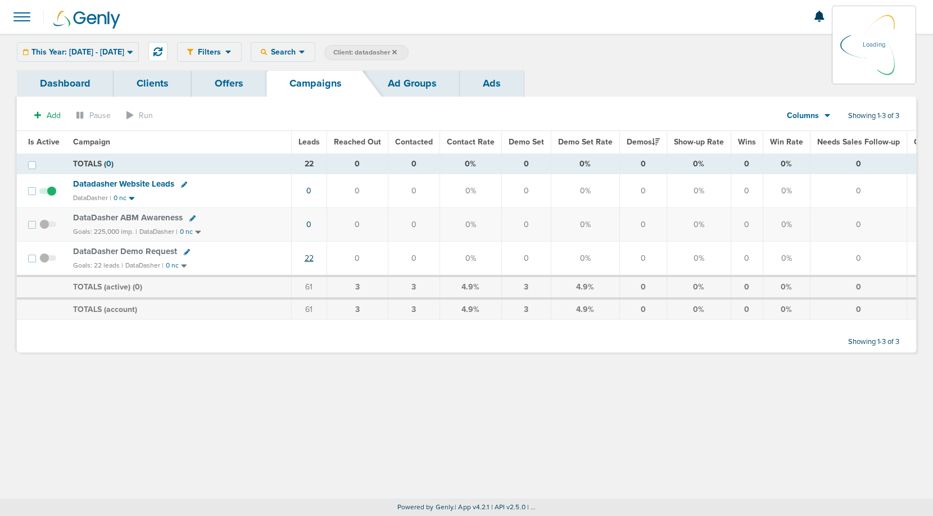
click at [309, 258] on link "22" at bounding box center [309, 258] width 9 height 10
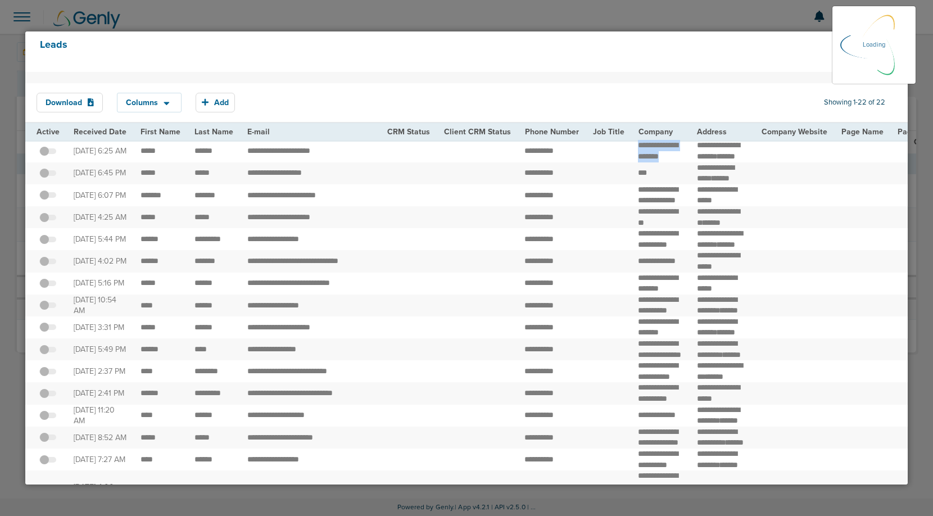
drag, startPoint x: 629, startPoint y: 148, endPoint x: 647, endPoint y: 165, distance: 24.6
click at [647, 162] on td "**********" at bounding box center [660, 151] width 59 height 22
copy td "**********"
click at [893, 45] on icon at bounding box center [892, 44] width 8 height 8
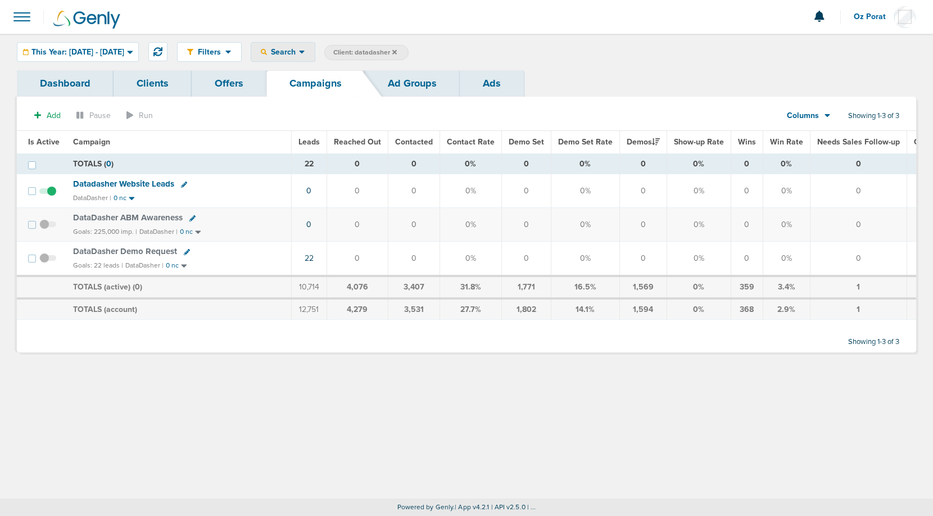
click at [299, 54] on span "Search" at bounding box center [283, 52] width 32 height 10
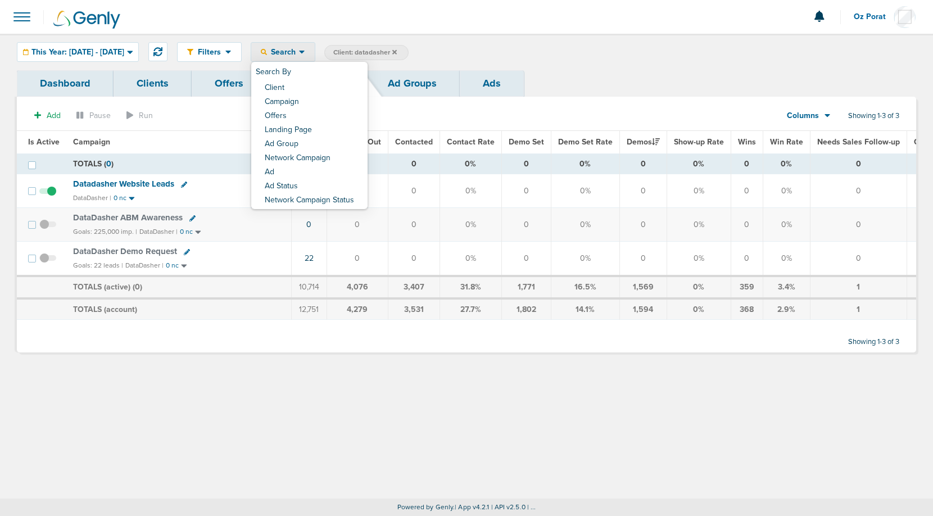
click at [591, 58] on div "Filters Active Only Settings Status Active Inactive Objectives MQL SQL Traffic …" at bounding box center [546, 52] width 739 height 20
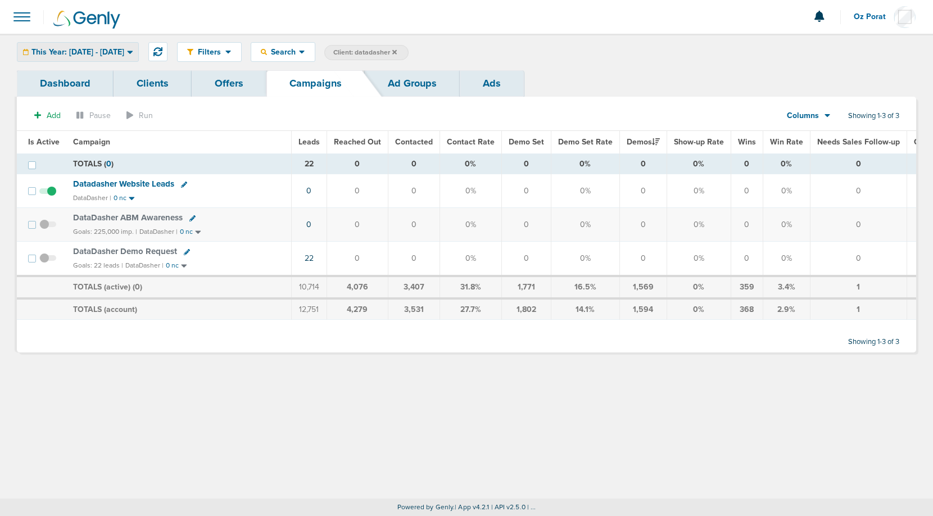
click at [128, 56] on div "This Year: 01.01.2025 - 09.11.2025" at bounding box center [77, 52] width 121 height 19
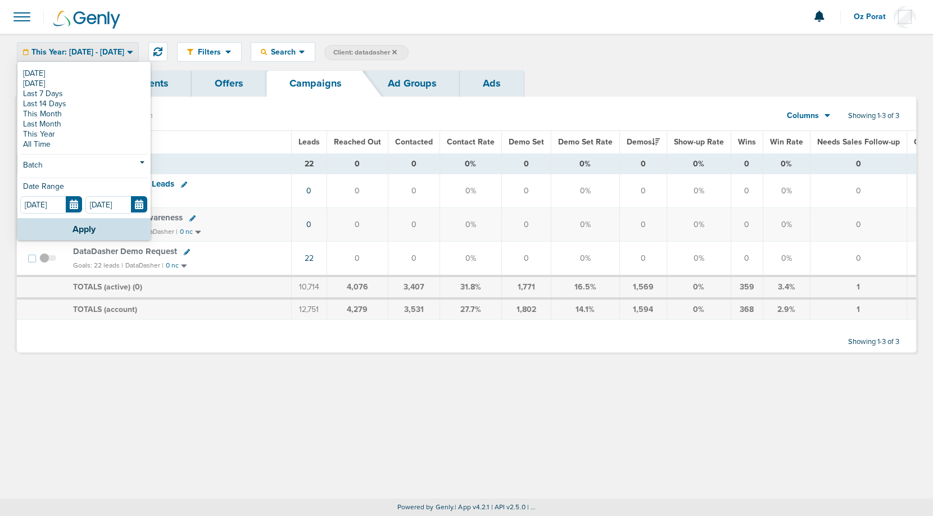
click at [561, 93] on div "Dashboard Clients Offers Campaigns Ad Groups Ads" at bounding box center [466, 83] width 899 height 26
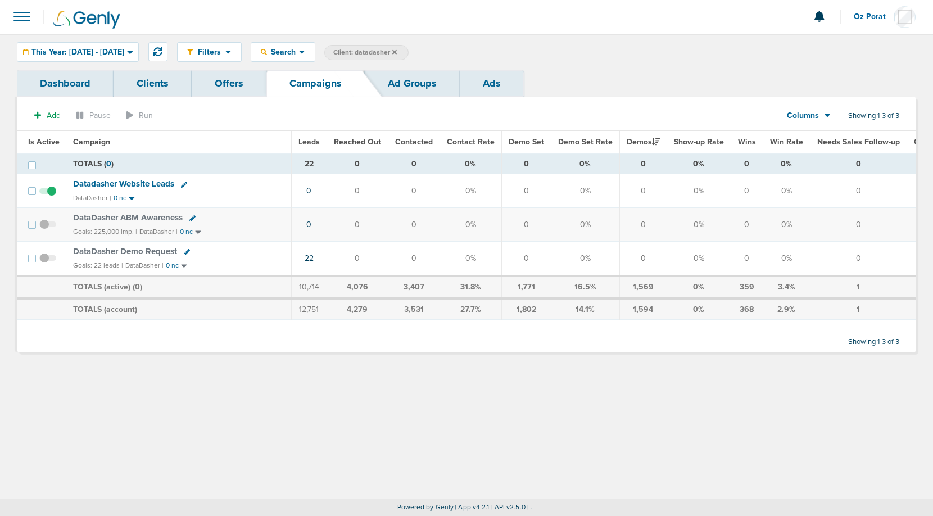
click at [824, 115] on icon at bounding box center [827, 116] width 6 height 3
click at [818, 134] on link "Media Stats" at bounding box center [834, 135] width 112 height 14
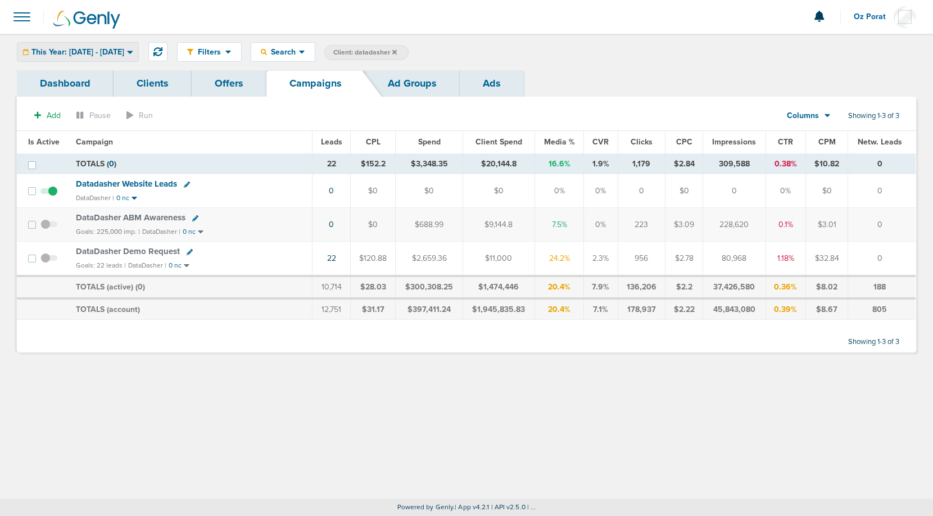
click at [92, 55] on span "This Year: 01.01.2025 - 09.11.2025" at bounding box center [77, 52] width 93 height 8
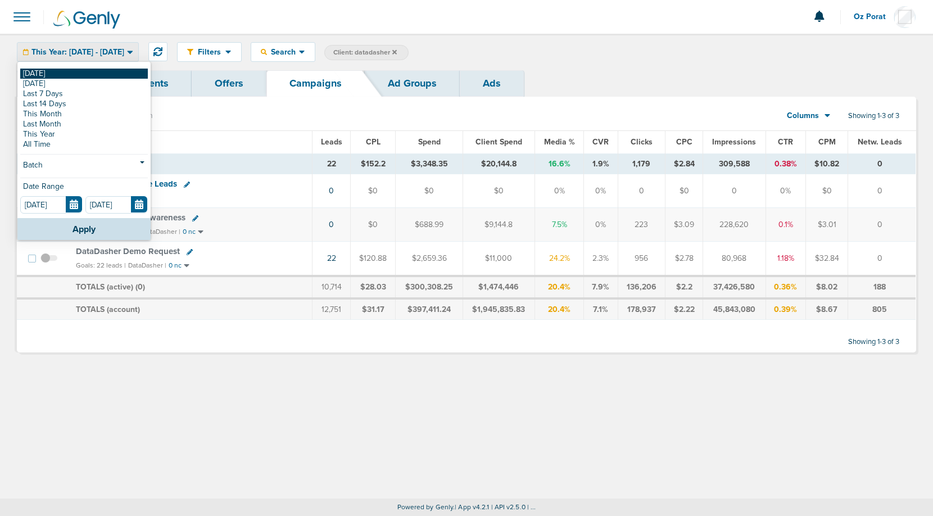
click at [69, 73] on link "[DATE]" at bounding box center [84, 74] width 128 height 10
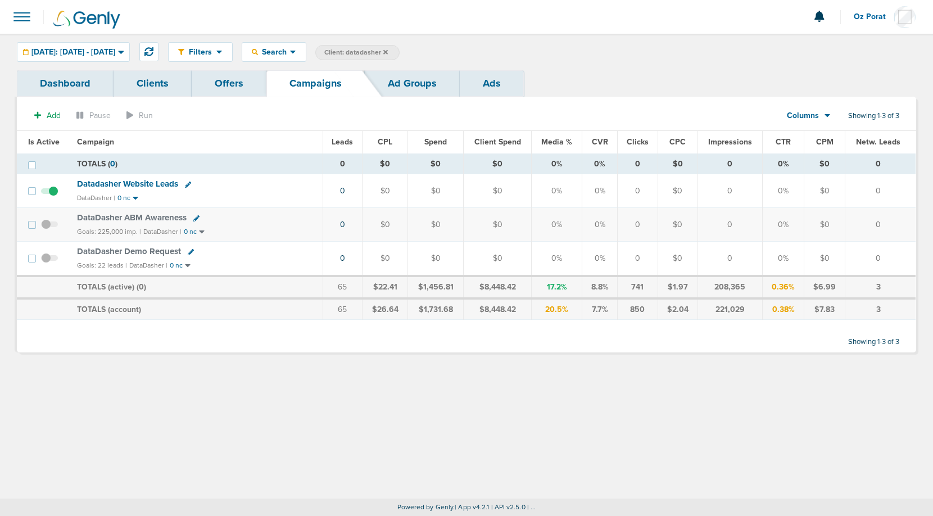
click at [388, 52] on icon at bounding box center [385, 51] width 4 height 4
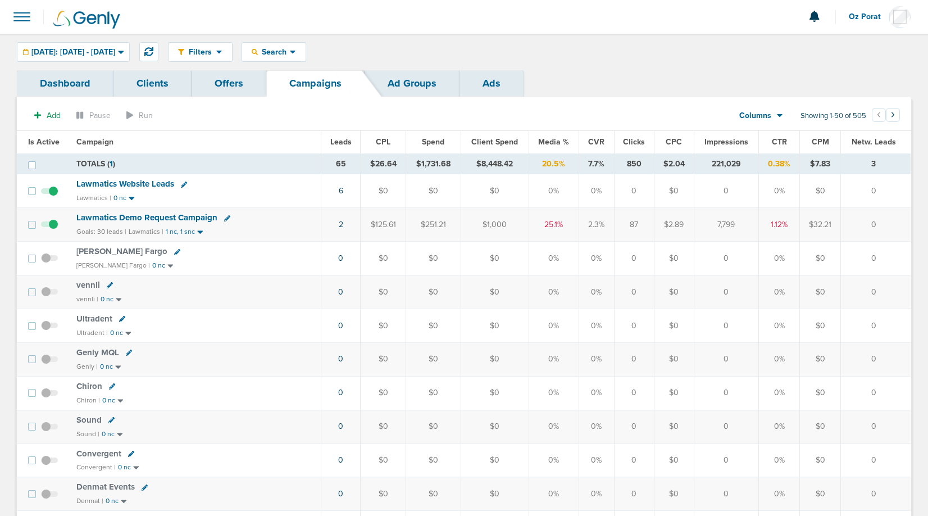
click at [342, 144] on span "Leads" at bounding box center [340, 142] width 21 height 10
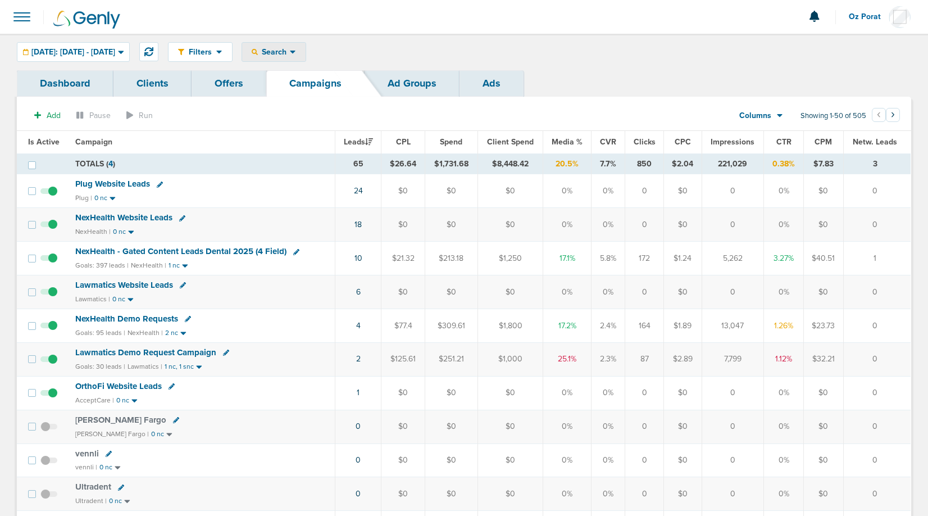
click at [290, 49] on span "Search" at bounding box center [274, 52] width 32 height 10
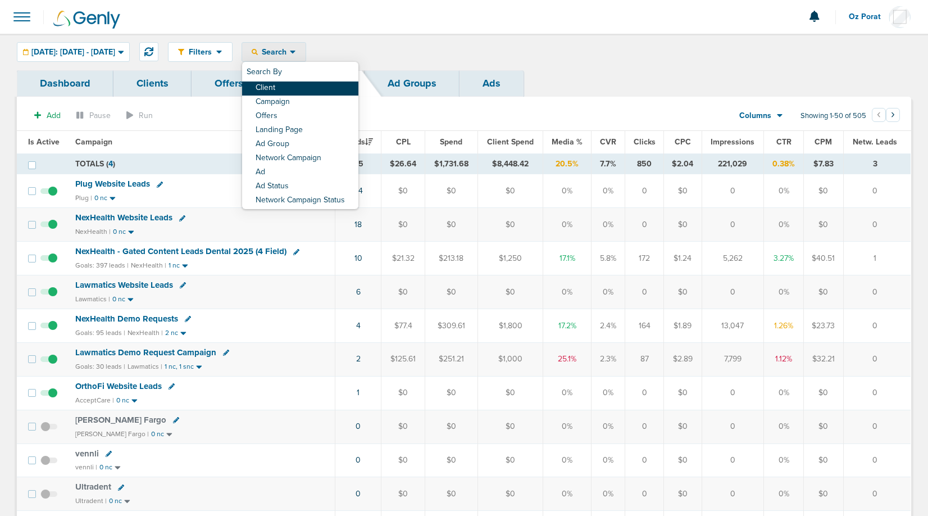
click at [310, 87] on link "Client" at bounding box center [300, 88] width 116 height 14
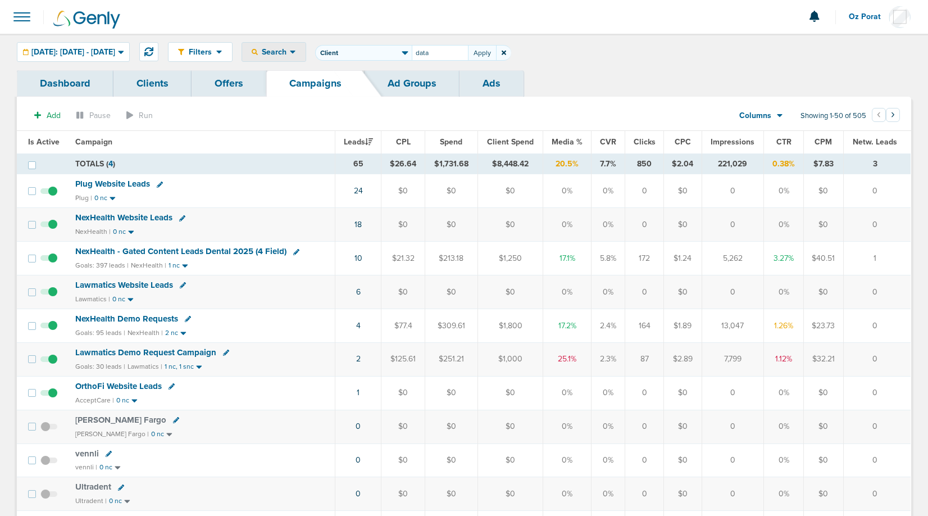
type input "data"
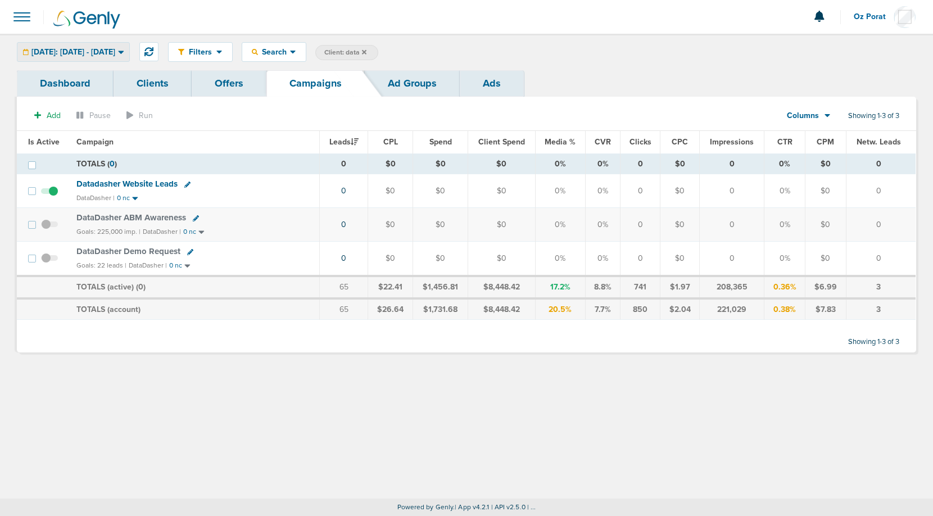
click at [115, 52] on span "[DATE]: [DATE] - [DATE]" at bounding box center [73, 52] width 84 height 8
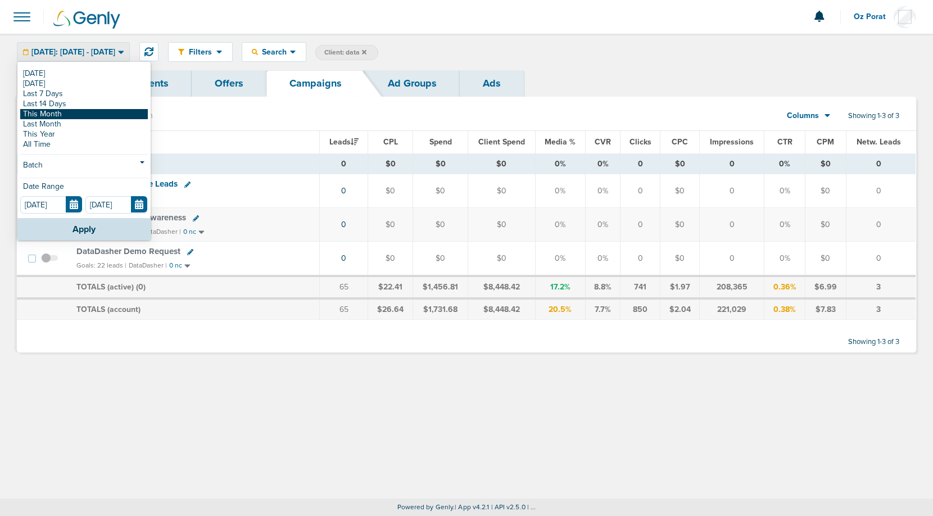
click at [92, 114] on link "This Month" at bounding box center [84, 114] width 128 height 10
type input "[DATE]"
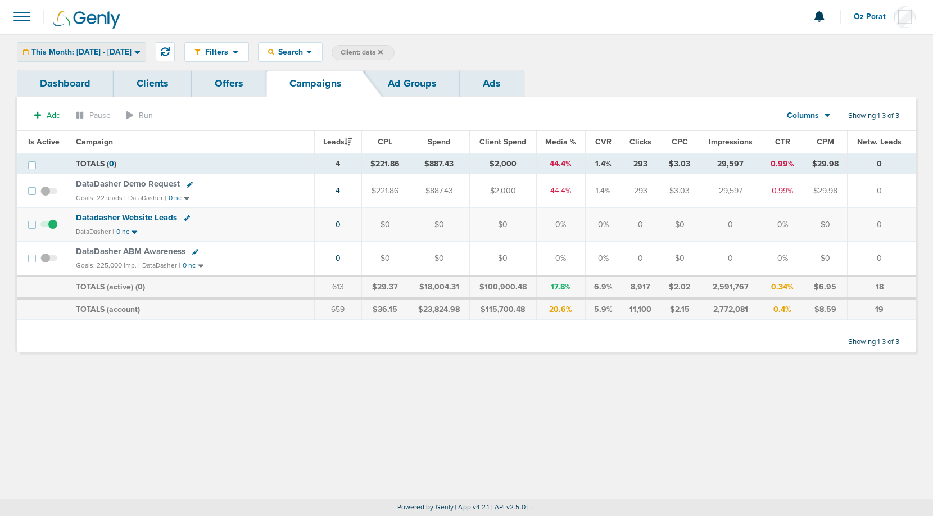
click at [117, 48] on span "This Month: [DATE] - [DATE]" at bounding box center [81, 52] width 100 height 8
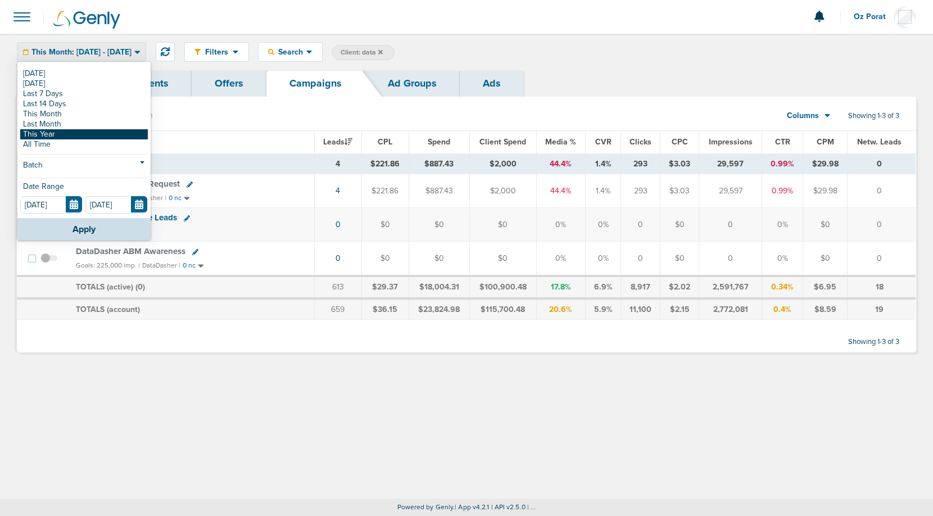
click at [80, 133] on link "This Year" at bounding box center [84, 134] width 128 height 10
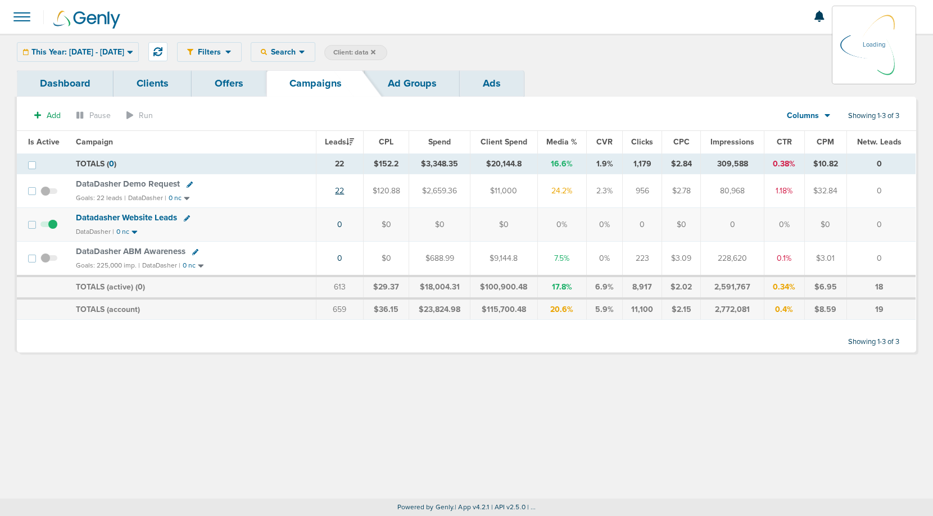
click at [343, 189] on link "22" at bounding box center [339, 191] width 9 height 10
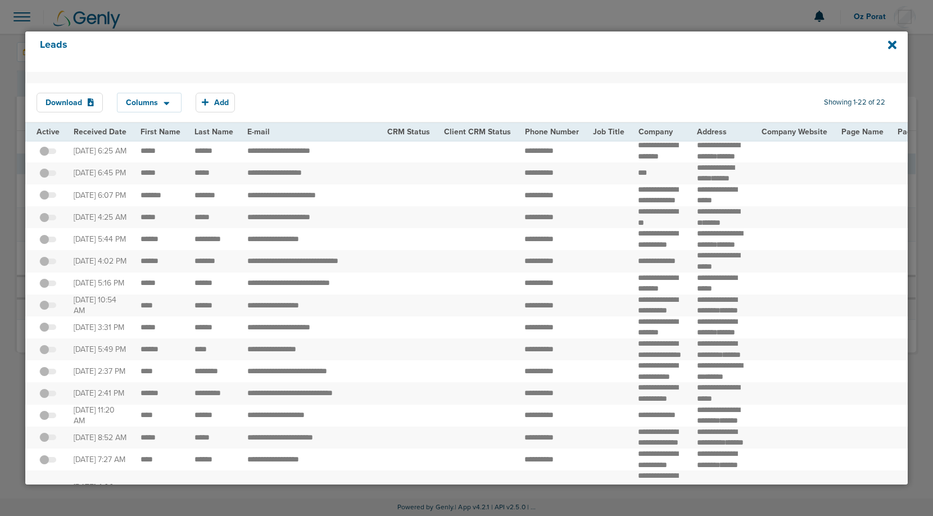
click at [219, 184] on td "*****" at bounding box center [214, 173] width 53 height 22
drag, startPoint x: 219, startPoint y: 188, endPoint x: 137, endPoint y: 190, distance: 82.7
drag, startPoint x: 223, startPoint y: 223, endPoint x: 139, endPoint y: 223, distance: 83.2
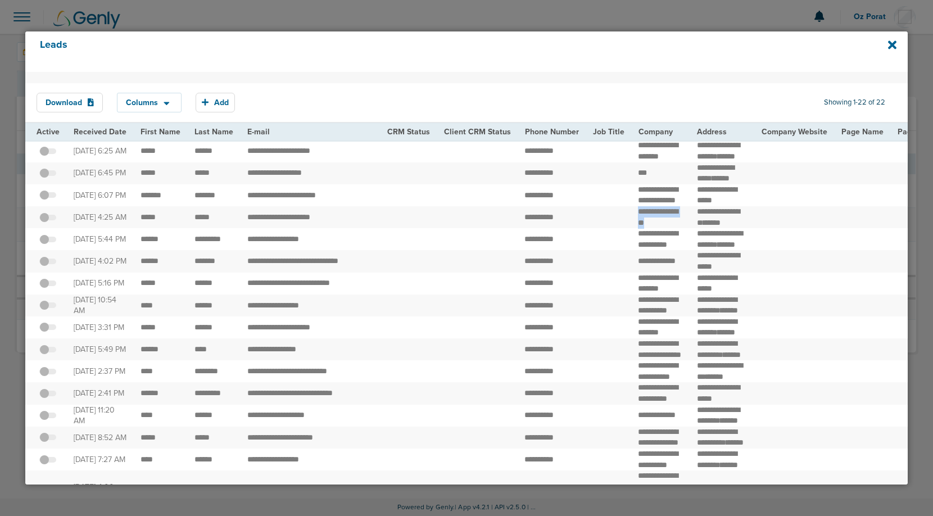
drag, startPoint x: 625, startPoint y: 242, endPoint x: 661, endPoint y: 258, distance: 39.7
click at [661, 228] on td "**********" at bounding box center [660, 217] width 59 height 22
copy td "****"
drag, startPoint x: 655, startPoint y: 287, endPoint x: 628, endPoint y: 269, distance: 32.9
click at [631, 250] on td "**********" at bounding box center [660, 239] width 59 height 22
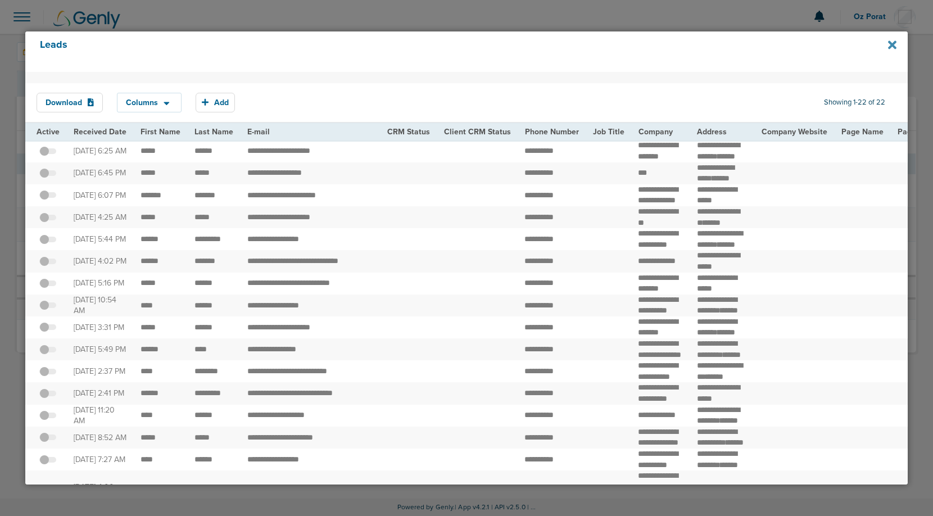
click at [889, 43] on icon at bounding box center [892, 44] width 8 height 8
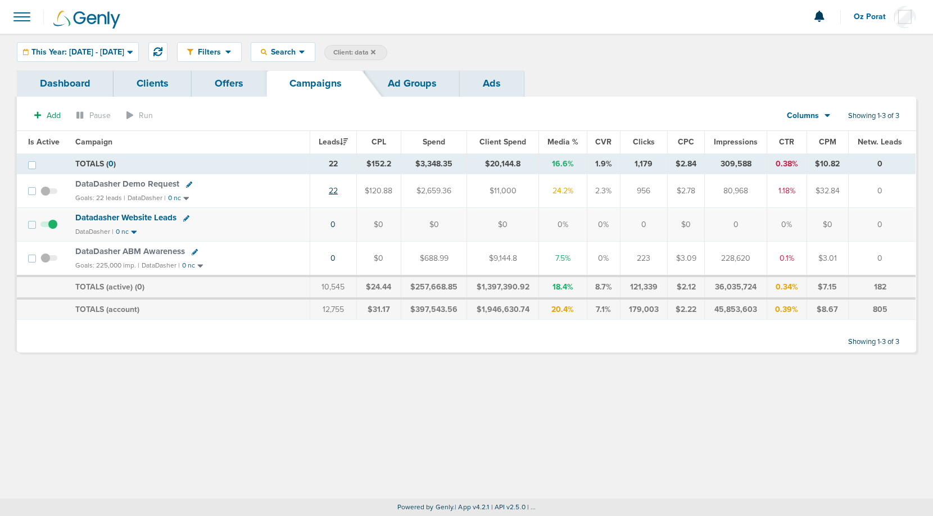
click at [333, 188] on link "22" at bounding box center [333, 191] width 9 height 10
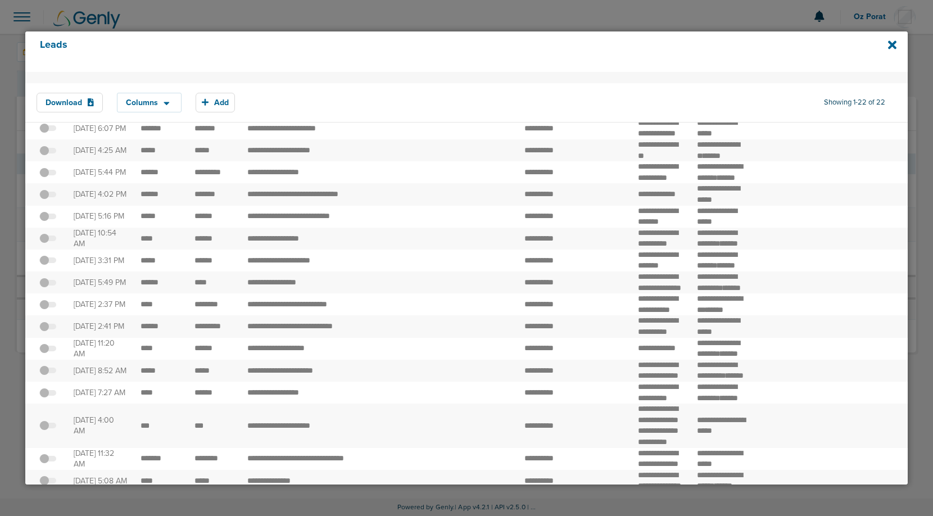
scroll to position [75, 0]
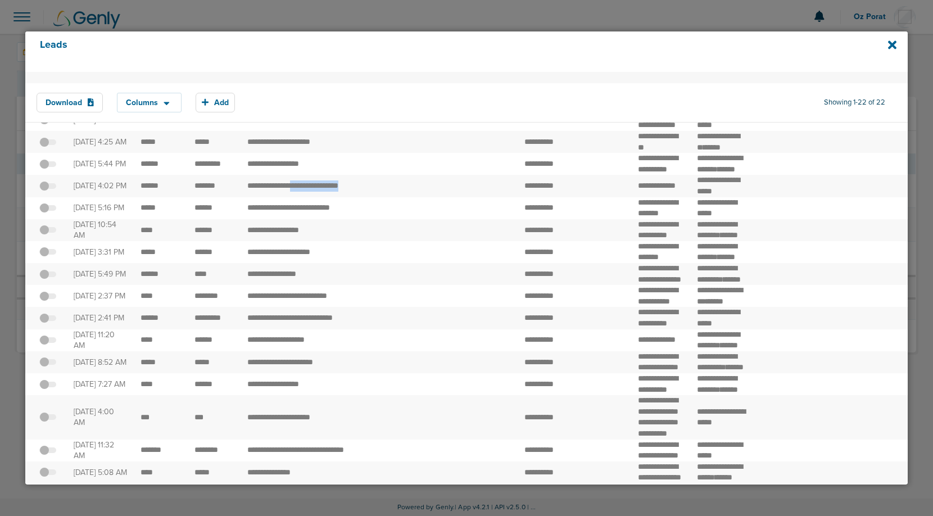
drag, startPoint x: 368, startPoint y: 237, endPoint x: 296, endPoint y: 236, distance: 71.4
click at [296, 197] on td "**********" at bounding box center [311, 186] width 140 height 22
drag, startPoint x: 625, startPoint y: 260, endPoint x: 654, endPoint y: 281, distance: 35.3
click at [654, 219] on td "**********" at bounding box center [660, 208] width 59 height 22
copy td "**********"
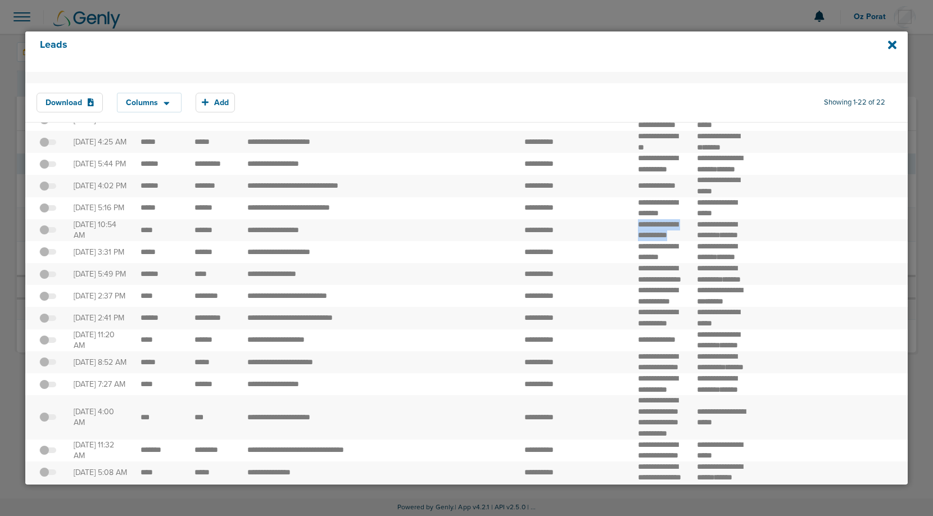
drag, startPoint x: 627, startPoint y: 290, endPoint x: 645, endPoint y: 310, distance: 27.1
click at [645, 241] on td "**********" at bounding box center [660, 230] width 59 height 22
copy td "**********"
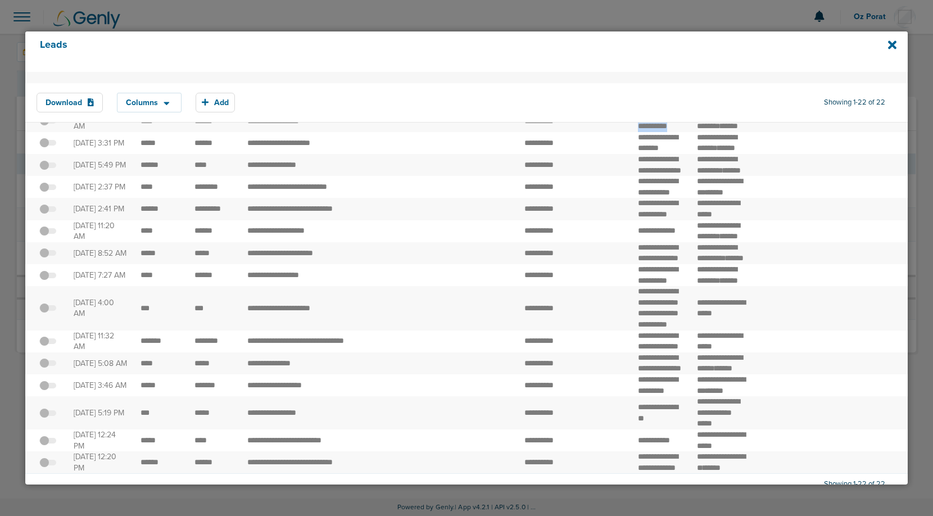
scroll to position [191, 0]
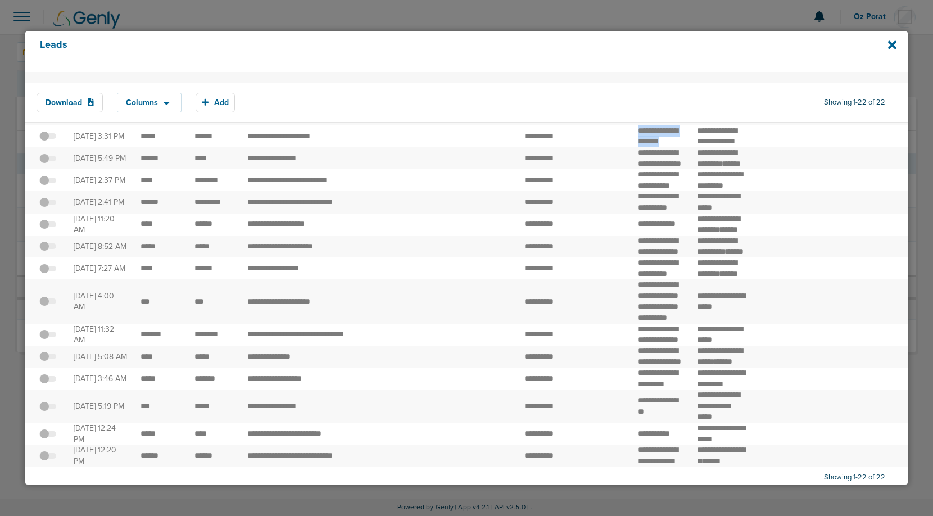
drag, startPoint x: 625, startPoint y: 217, endPoint x: 659, endPoint y: 228, distance: 34.8
click at [659, 147] on td "**********" at bounding box center [660, 136] width 59 height 22
copy td "******"
drag, startPoint x: 629, startPoint y: 252, endPoint x: 651, endPoint y: 282, distance: 37.3
click at [651, 169] on td "**********" at bounding box center [660, 158] width 59 height 22
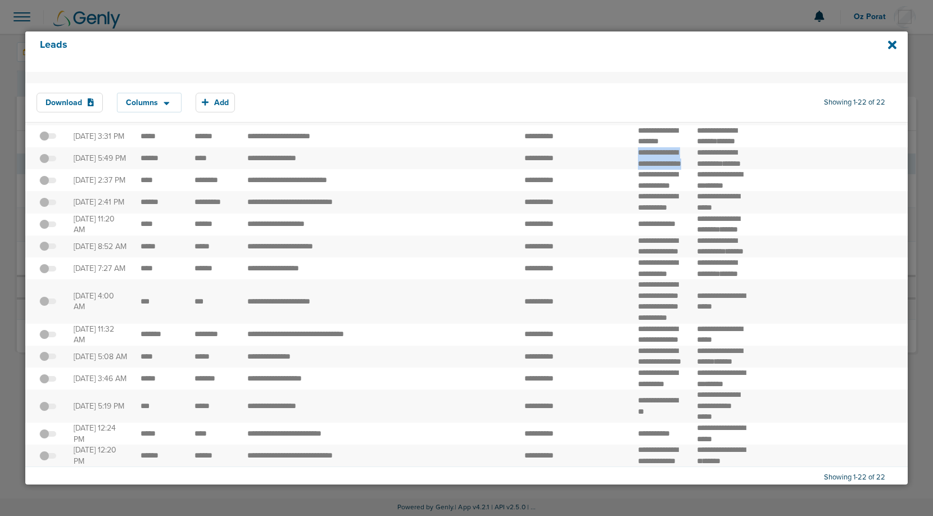
copy td "**********"
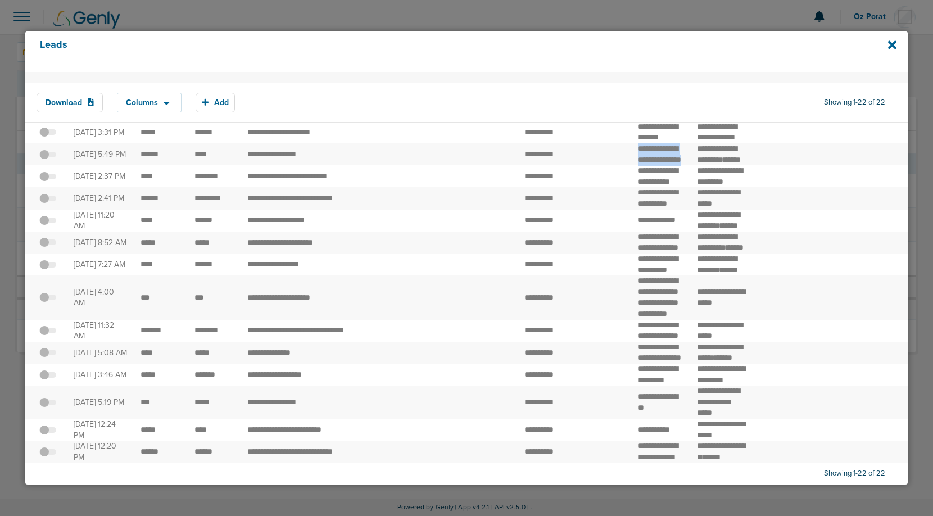
scroll to position [255, 0]
drag, startPoint x: 628, startPoint y: 233, endPoint x: 677, endPoint y: 255, distance: 54.1
click at [677, 187] on td "**********" at bounding box center [660, 176] width 59 height 22
copy td "**********"
drag, startPoint x: 629, startPoint y: 273, endPoint x: 673, endPoint y: 286, distance: 45.9
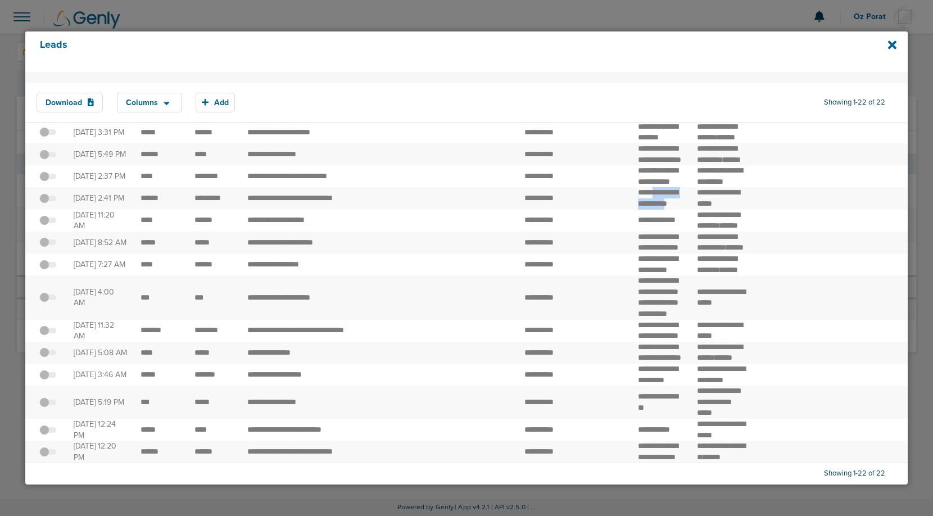
click at [673, 209] on td "**********" at bounding box center [660, 198] width 59 height 22
click at [676, 209] on td "**********" at bounding box center [660, 198] width 59 height 22
drag, startPoint x: 676, startPoint y: 287, endPoint x: 630, endPoint y: 265, distance: 50.8
click at [631, 209] on td "**********" at bounding box center [660, 198] width 59 height 22
drag, startPoint x: 630, startPoint y: 305, endPoint x: 669, endPoint y: 315, distance: 40.1
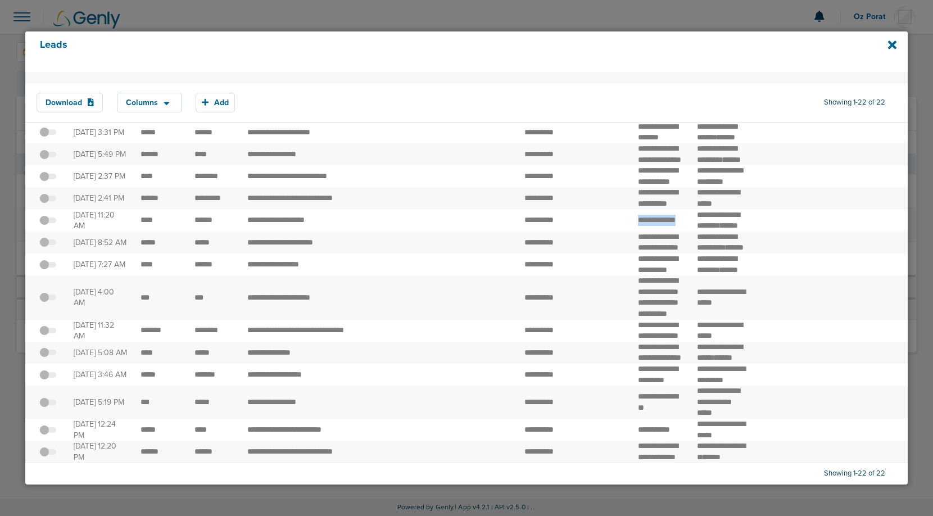
click at [670, 232] on td "**********" at bounding box center [660, 221] width 59 height 22
copy td "***"
drag, startPoint x: 626, startPoint y: 254, endPoint x: 665, endPoint y: 276, distance: 44.8
click at [665, 253] on td "**********" at bounding box center [660, 243] width 59 height 22
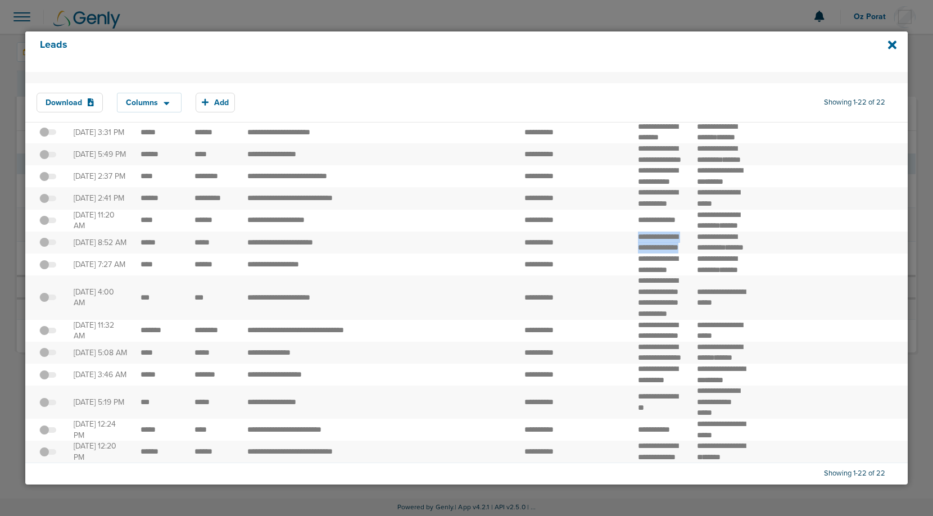
copy td "**********"
drag, startPoint x: 690, startPoint y: 253, endPoint x: 723, endPoint y: 263, distance: 34.1
click at [723, 253] on td "**********" at bounding box center [722, 243] width 65 height 22
copy span "**********"
drag, startPoint x: 219, startPoint y: 267, endPoint x: 138, endPoint y: 267, distance: 80.9
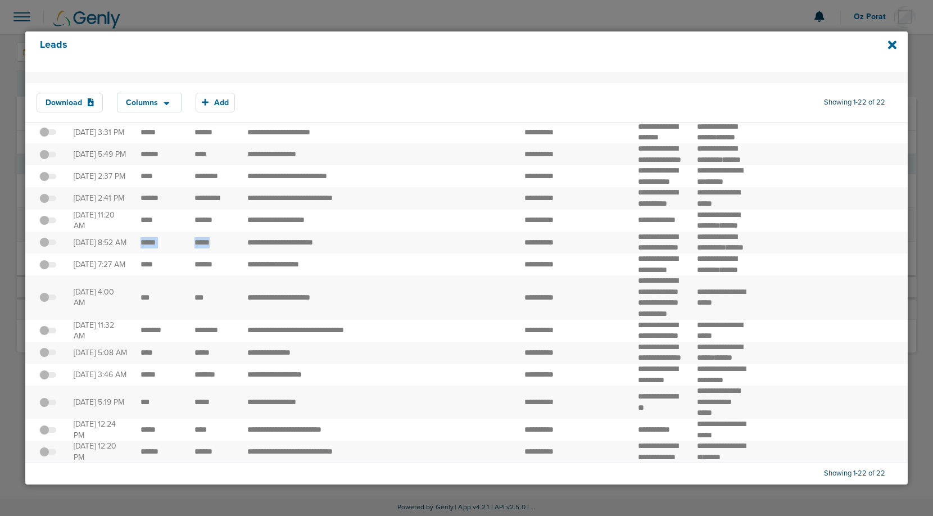
drag, startPoint x: 241, startPoint y: 266, endPoint x: 293, endPoint y: 265, distance: 52.8
click at [293, 253] on td "**********" at bounding box center [311, 243] width 140 height 22
drag, startPoint x: 629, startPoint y: 300, endPoint x: 656, endPoint y: 316, distance: 31.5
click at [656, 275] on td "**********" at bounding box center [660, 264] width 59 height 22
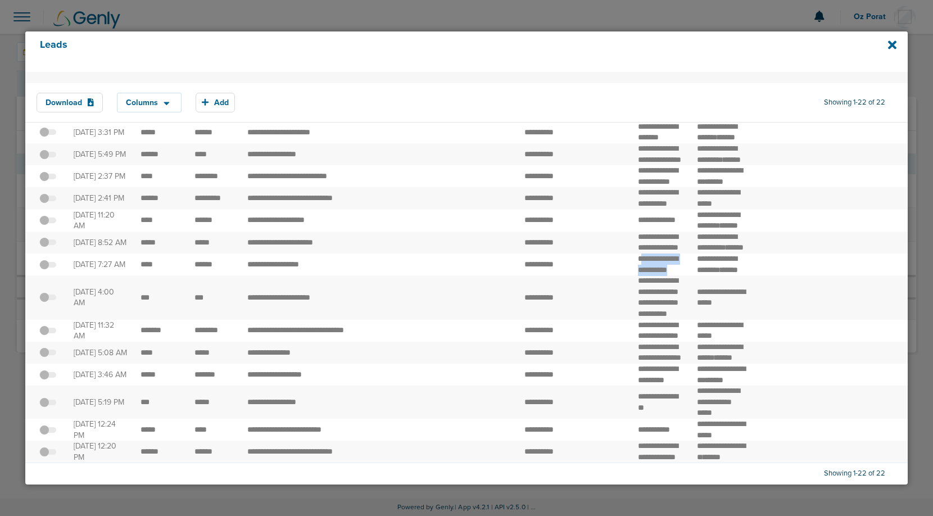
drag, startPoint x: 633, startPoint y: 294, endPoint x: 649, endPoint y: 314, distance: 24.8
click at [649, 275] on td "**********" at bounding box center [660, 264] width 59 height 22
drag, startPoint x: 649, startPoint y: 314, endPoint x: 631, endPoint y: 297, distance: 24.3
click at [631, 275] on td "**********" at bounding box center [660, 264] width 59 height 22
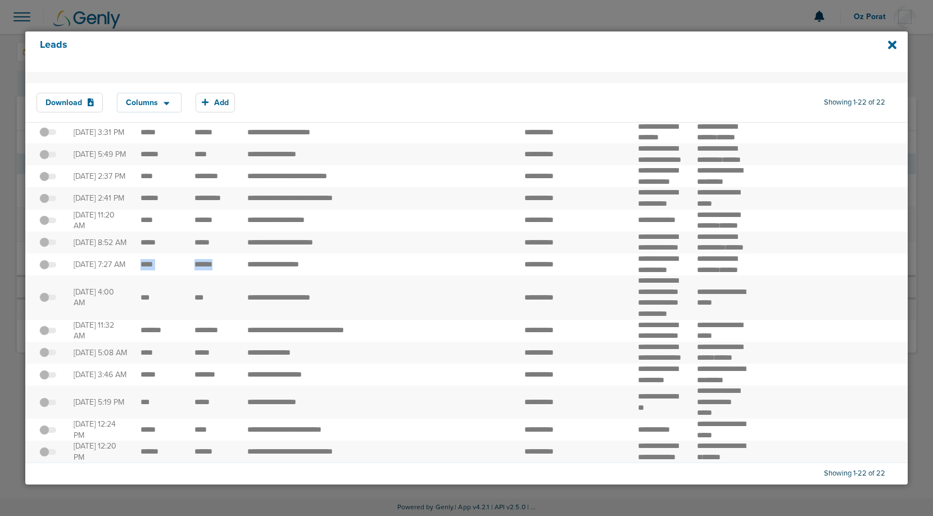
drag, startPoint x: 220, startPoint y: 307, endPoint x: 139, endPoint y: 302, distance: 81.6
drag, startPoint x: 628, startPoint y: 190, endPoint x: 668, endPoint y: 242, distance: 65.7
click at [668, 275] on td "**********" at bounding box center [660, 297] width 59 height 44
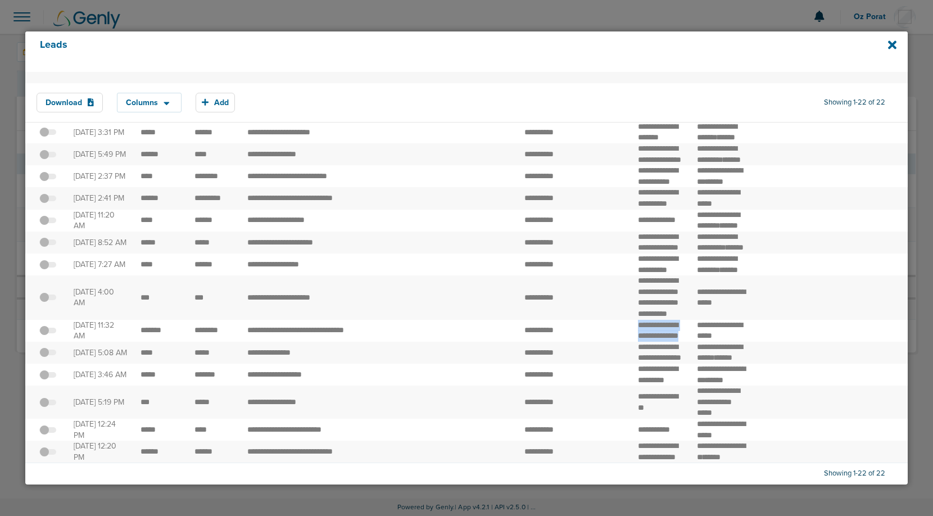
drag, startPoint x: 624, startPoint y: 256, endPoint x: 655, endPoint y: 285, distance: 42.9
click at [655, 320] on td "**********" at bounding box center [660, 331] width 59 height 22
click at [886, 42] on div "Leads" at bounding box center [466, 51] width 882 height 40
click at [890, 42] on icon at bounding box center [892, 44] width 8 height 8
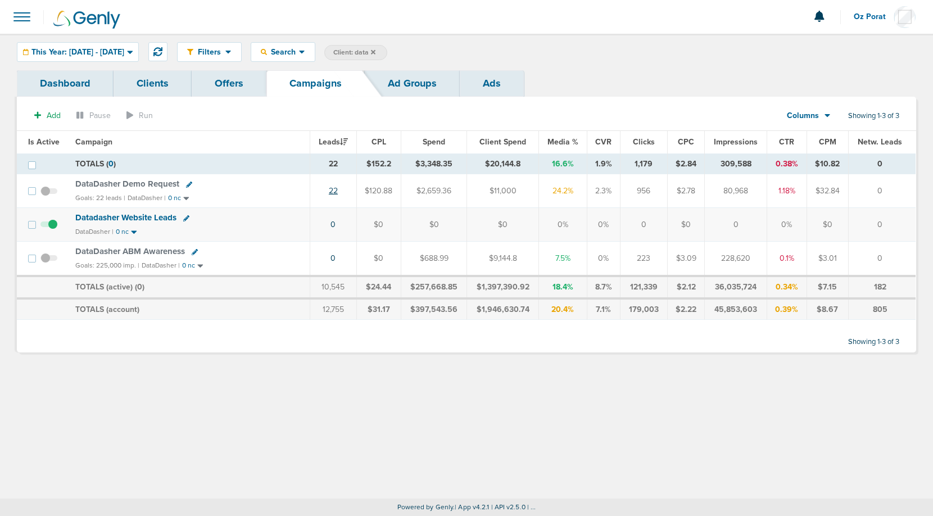
click at [335, 189] on link "22" at bounding box center [333, 191] width 9 height 10
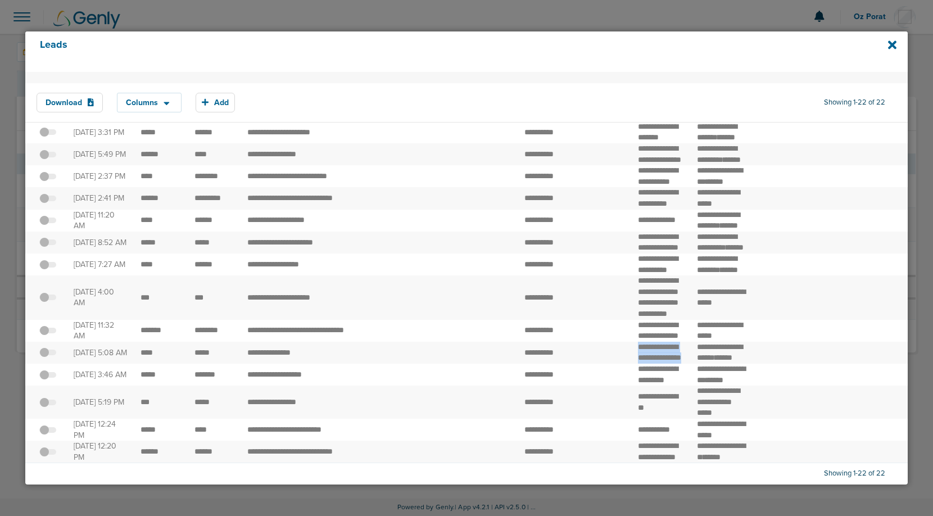
drag, startPoint x: 629, startPoint y: 300, endPoint x: 676, endPoint y: 320, distance: 50.8
click at [676, 342] on td "**********" at bounding box center [660, 353] width 59 height 22
drag, startPoint x: 627, startPoint y: 333, endPoint x: 660, endPoint y: 353, distance: 38.5
click at [660, 364] on td "**********" at bounding box center [660, 375] width 59 height 22
drag, startPoint x: 630, startPoint y: 378, endPoint x: 663, endPoint y: 389, distance: 34.5
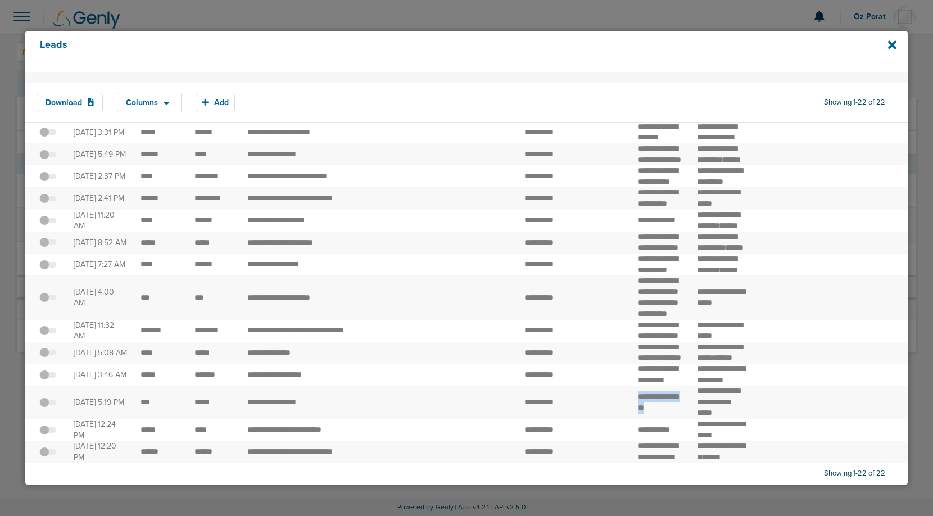
click at [663, 389] on td "**********" at bounding box center [660, 401] width 59 height 33
drag, startPoint x: 672, startPoint y: 416, endPoint x: 623, endPoint y: 415, distance: 48.9
click at [631, 419] on td "**********" at bounding box center [660, 430] width 59 height 22
drag, startPoint x: 219, startPoint y: 413, endPoint x: 137, endPoint y: 411, distance: 81.5
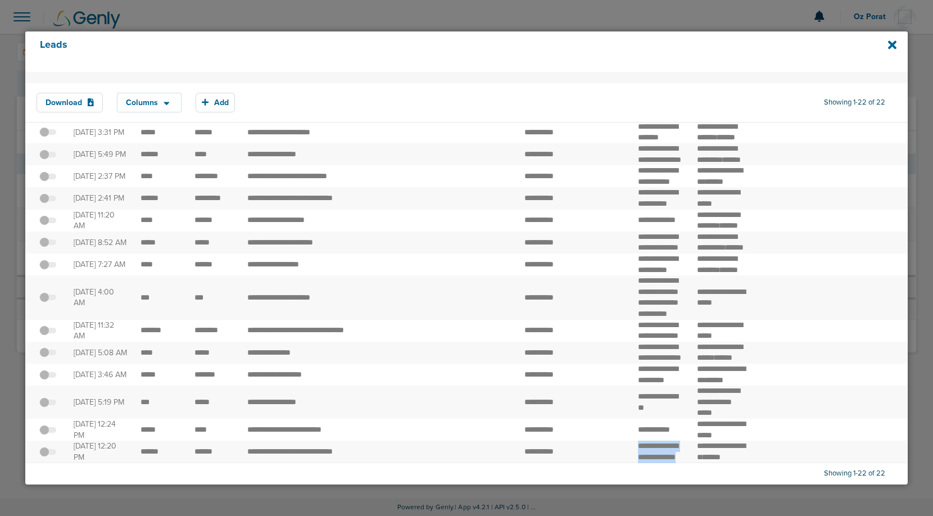
drag, startPoint x: 628, startPoint y: 435, endPoint x: 666, endPoint y: 451, distance: 41.3
click at [666, 451] on td "**********" at bounding box center [660, 452] width 59 height 22
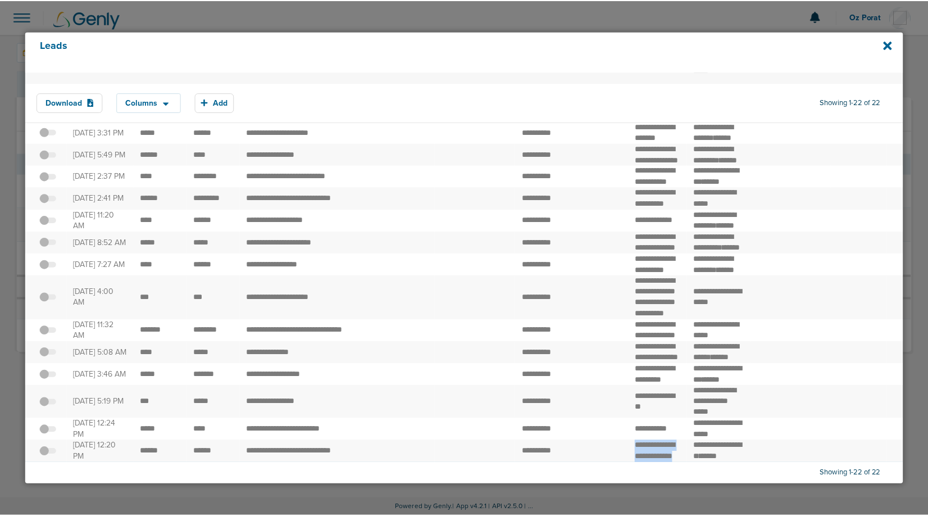
scroll to position [356, 0]
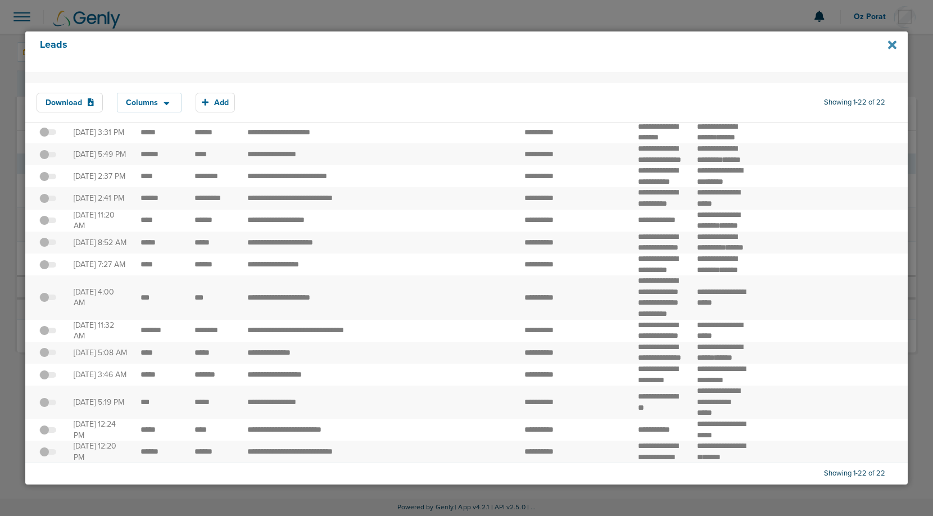
click at [893, 48] on icon at bounding box center [892, 45] width 8 height 12
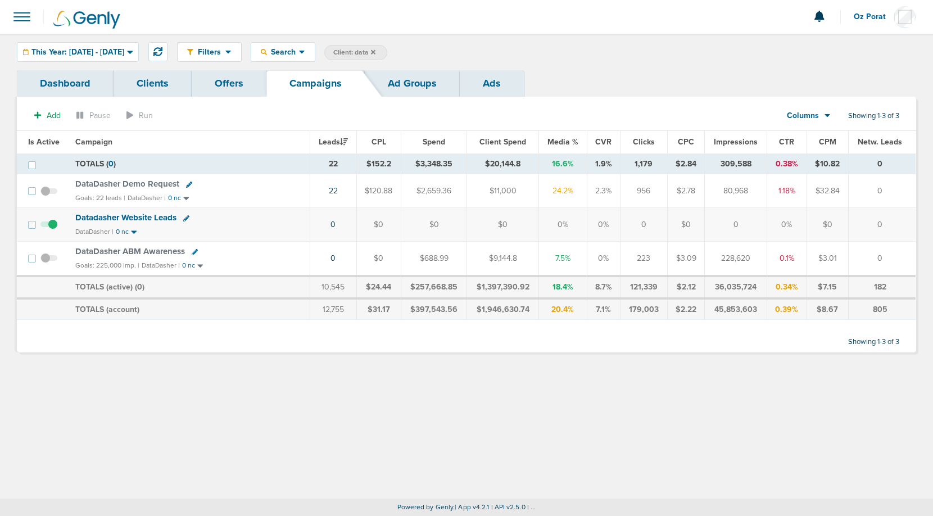
click at [375, 53] on icon at bounding box center [373, 52] width 4 height 7
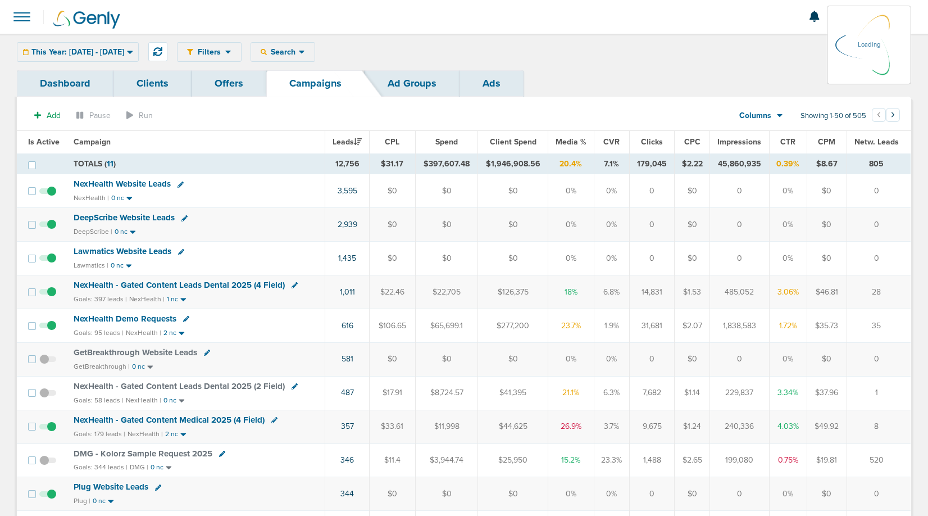
click at [114, 53] on div "This Year: 01.01.2025 - 09.11.2025 Today Yesterday Last 7 Days Last 14 Days Thi…" at bounding box center [78, 52] width 122 height 20
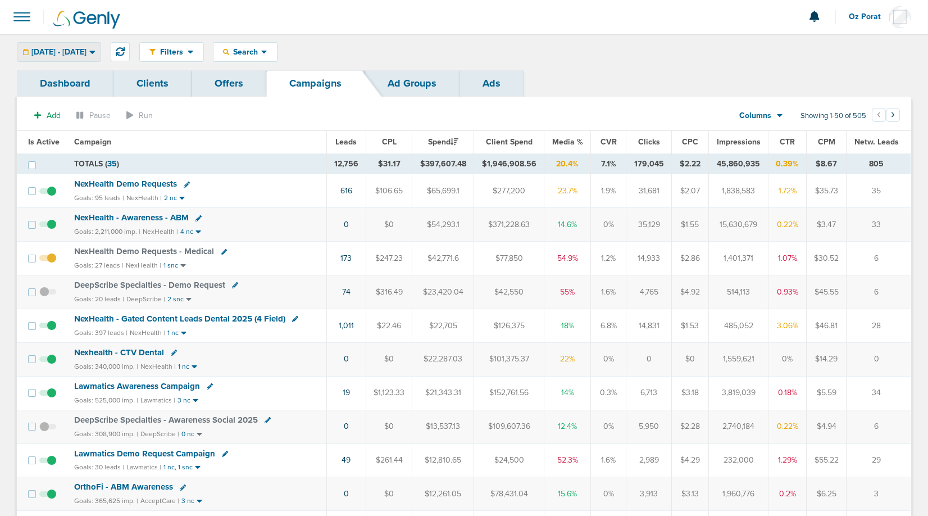
click at [87, 52] on span "01.01.2025 - 09.11.2025" at bounding box center [58, 52] width 55 height 8
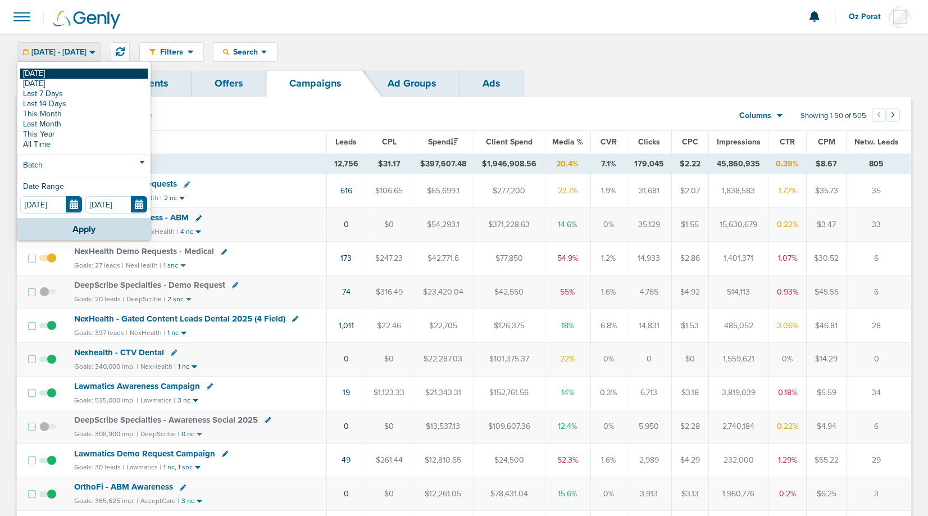
click at [63, 74] on link "[DATE]" at bounding box center [84, 74] width 128 height 10
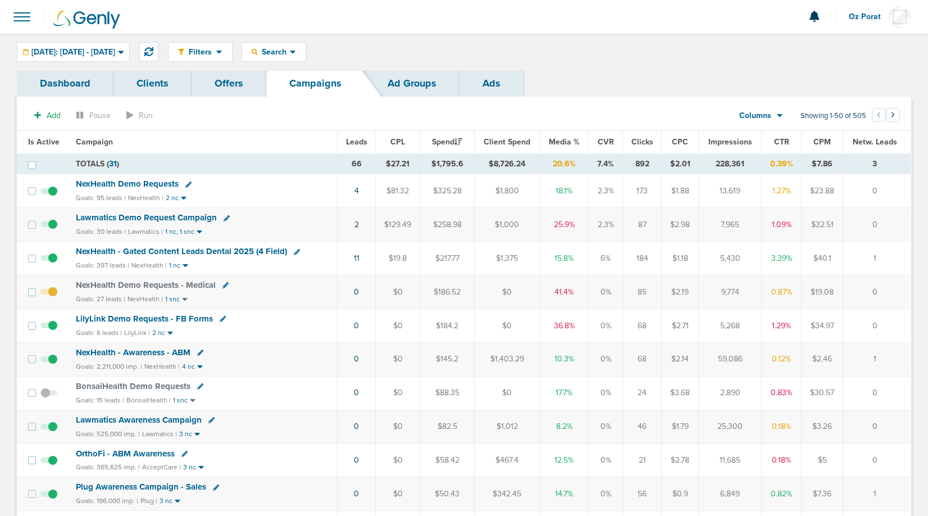
click at [359, 143] on span "Leads" at bounding box center [356, 142] width 21 height 10
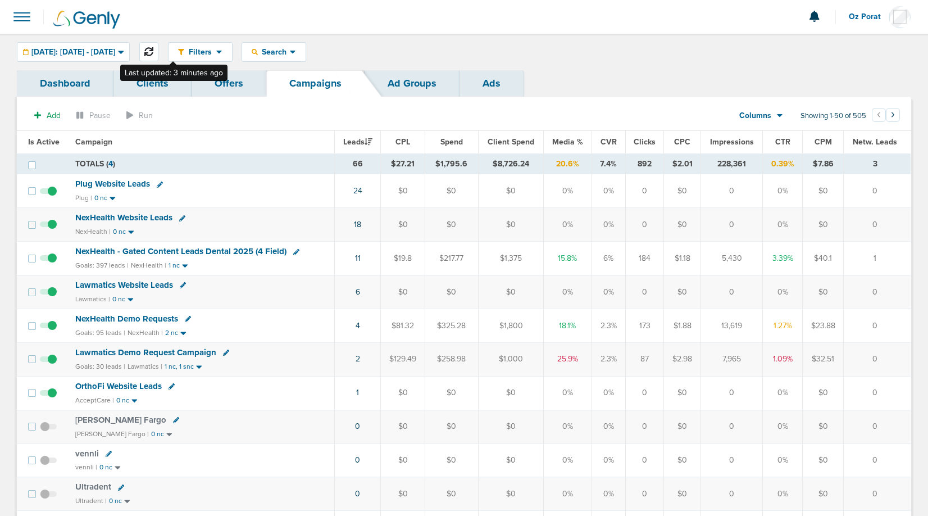
click at [158, 52] on button at bounding box center [148, 51] width 19 height 19
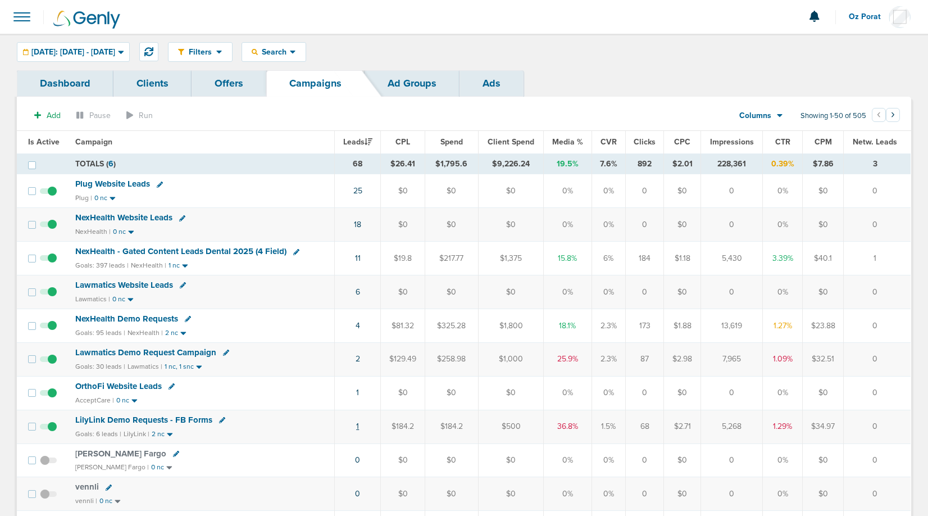
click at [358, 423] on link "1" at bounding box center [357, 426] width 3 height 10
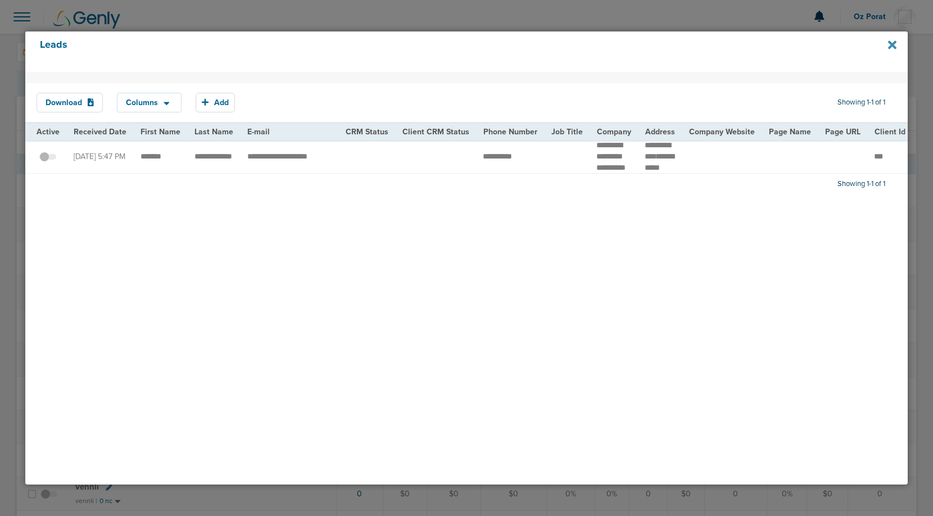
click at [892, 45] on icon at bounding box center [892, 44] width 8 height 8
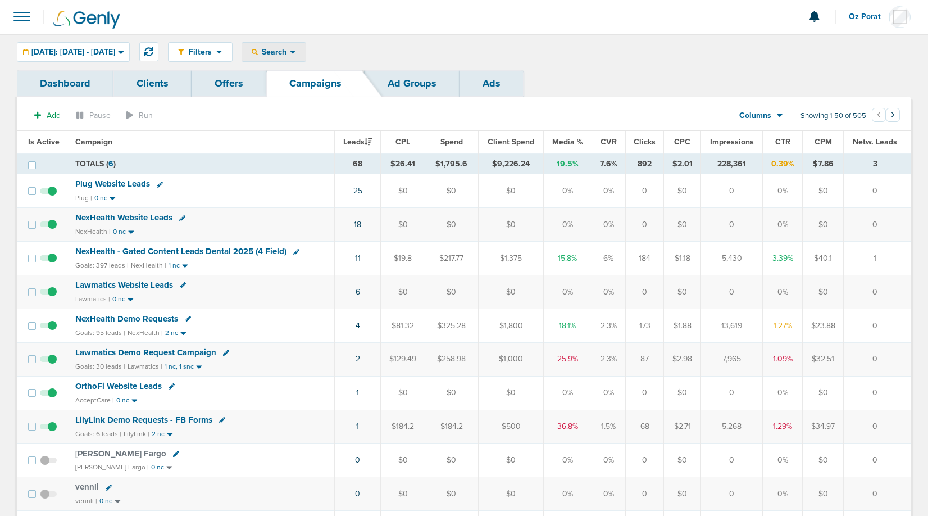
click at [286, 52] on span "Search" at bounding box center [274, 52] width 32 height 10
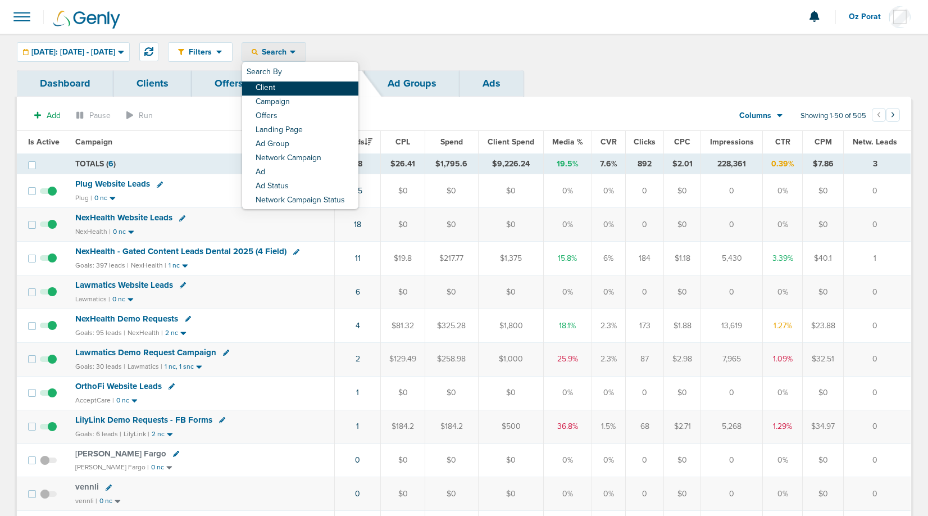
click at [295, 89] on link "Client" at bounding box center [300, 88] width 116 height 14
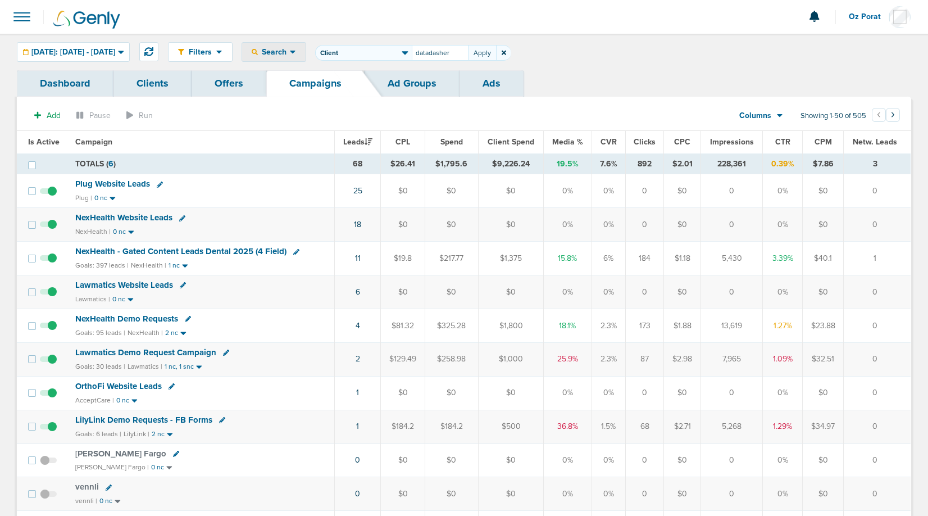
type input "datadasher"
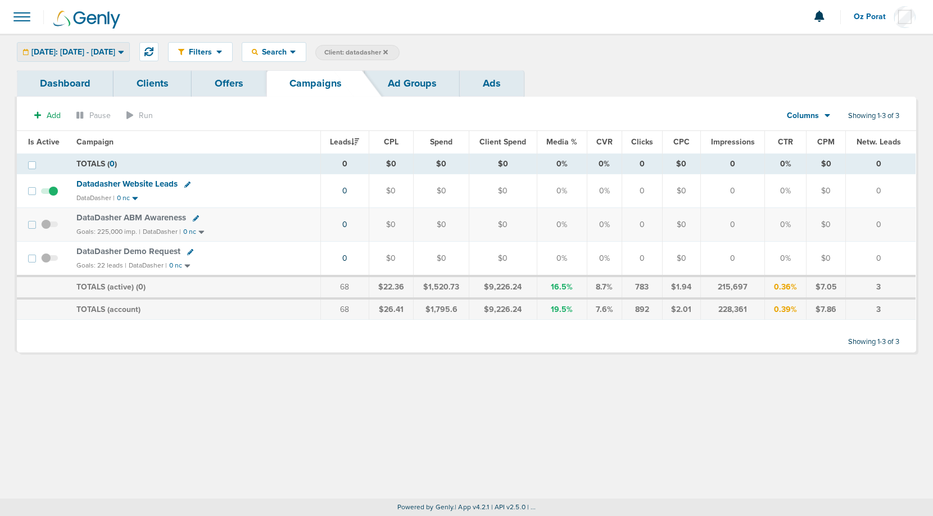
click at [115, 53] on span "[DATE]: [DATE] - [DATE]" at bounding box center [73, 52] width 84 height 8
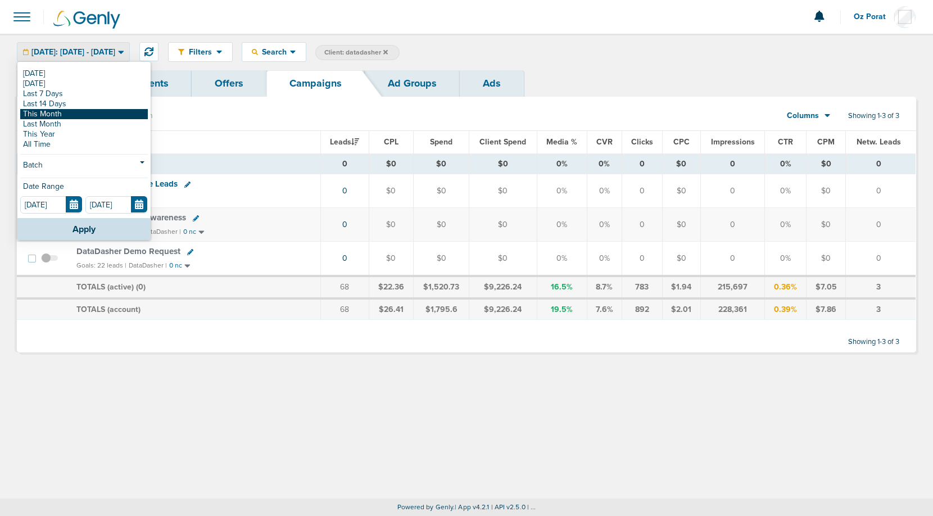
click at [98, 111] on link "This Month" at bounding box center [84, 114] width 128 height 10
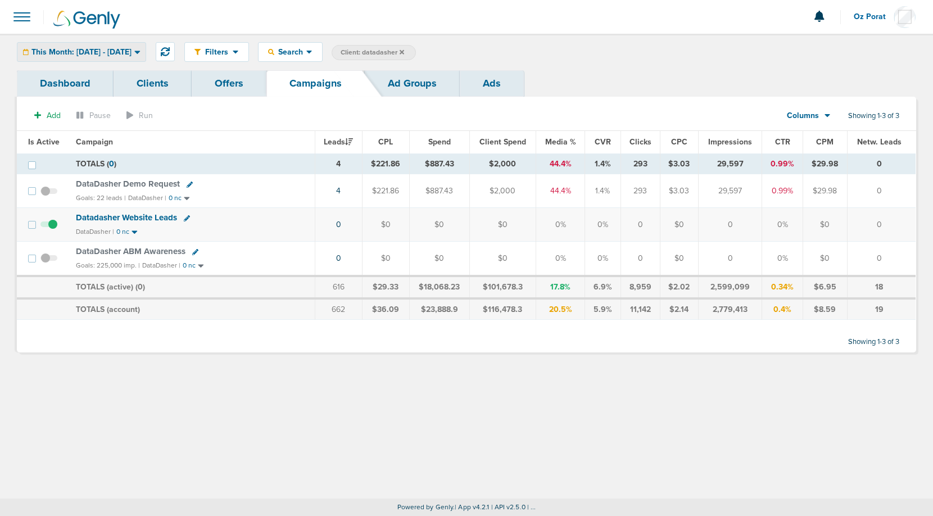
click at [131, 56] on span "This Month: [DATE] - [DATE]" at bounding box center [81, 52] width 100 height 8
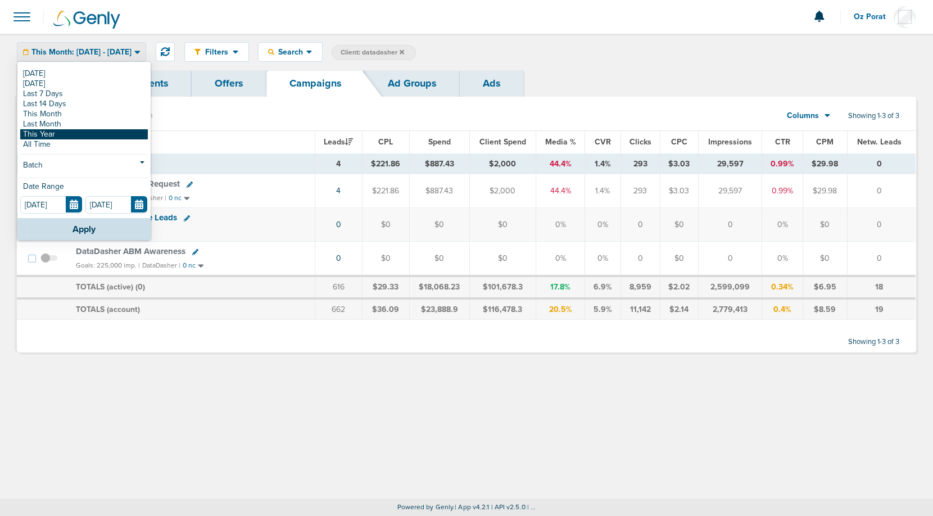
click at [94, 133] on link "This Year" at bounding box center [84, 134] width 128 height 10
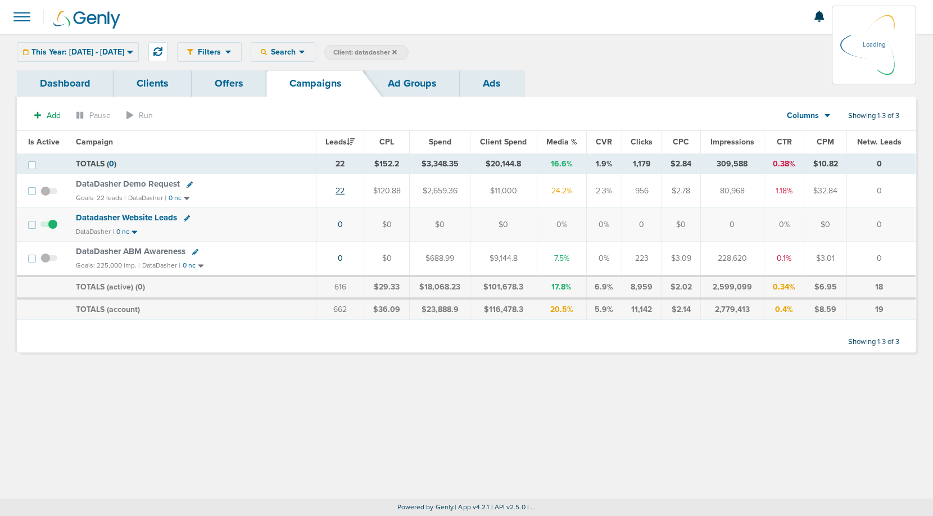
click at [344, 192] on link "22" at bounding box center [339, 191] width 9 height 10
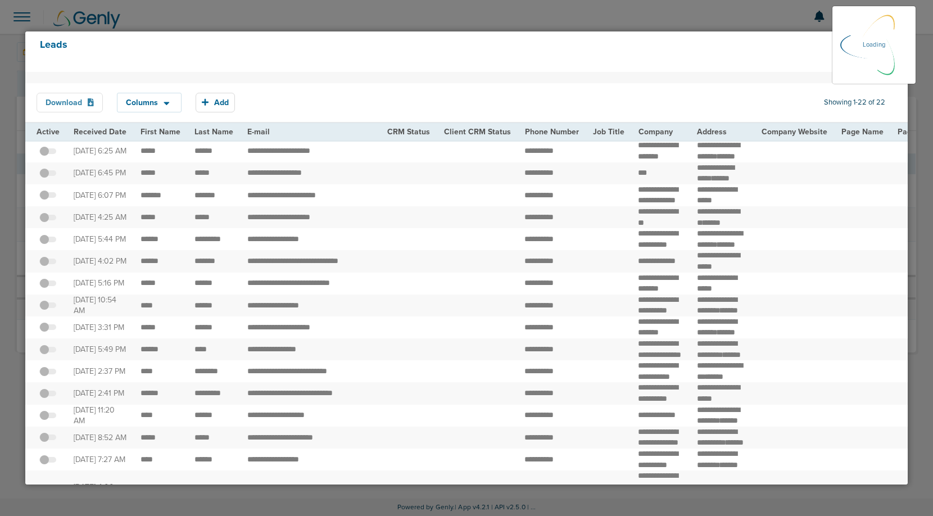
click at [84, 106] on button "Download" at bounding box center [70, 103] width 66 height 20
